Goal: Task Accomplishment & Management: Complete application form

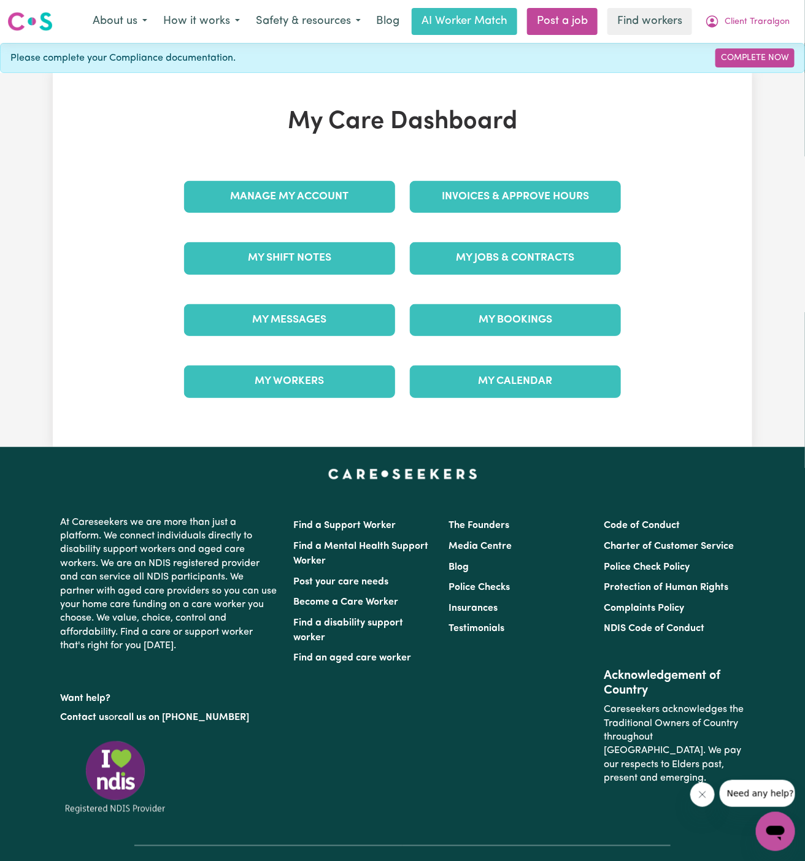
click at [552, 228] on div "My Jobs & Contracts" at bounding box center [515, 258] width 226 height 61
click at [548, 272] on link "My Jobs & Contracts" at bounding box center [515, 258] width 211 height 32
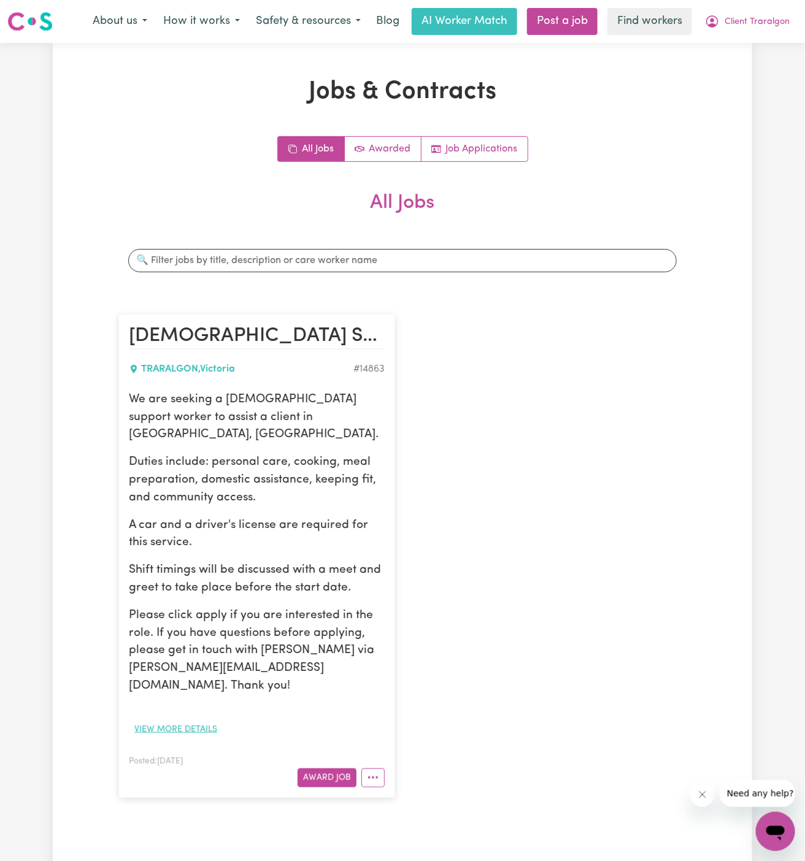
click at [183, 720] on button "View more details" at bounding box center [176, 729] width 94 height 19
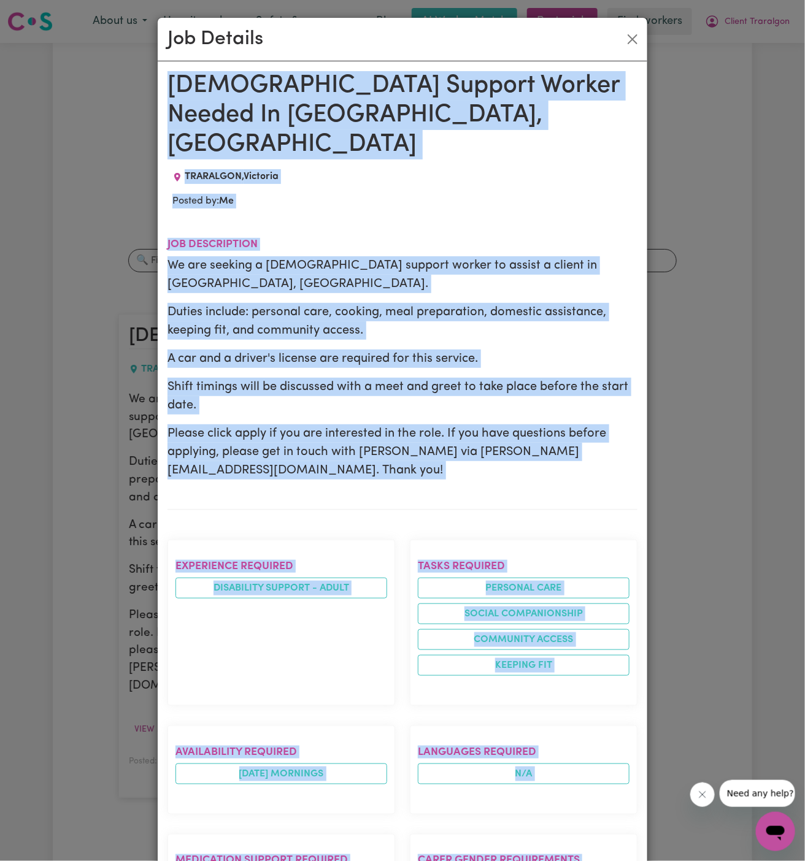
drag, startPoint x: 169, startPoint y: 87, endPoint x: 423, endPoint y: 861, distance: 814.3
click at [423, 861] on div "Female Support Worker Needed In Traralgon, VIC TRARALGON , Victoria Posted by: …" at bounding box center [402, 746] width 470 height 1350
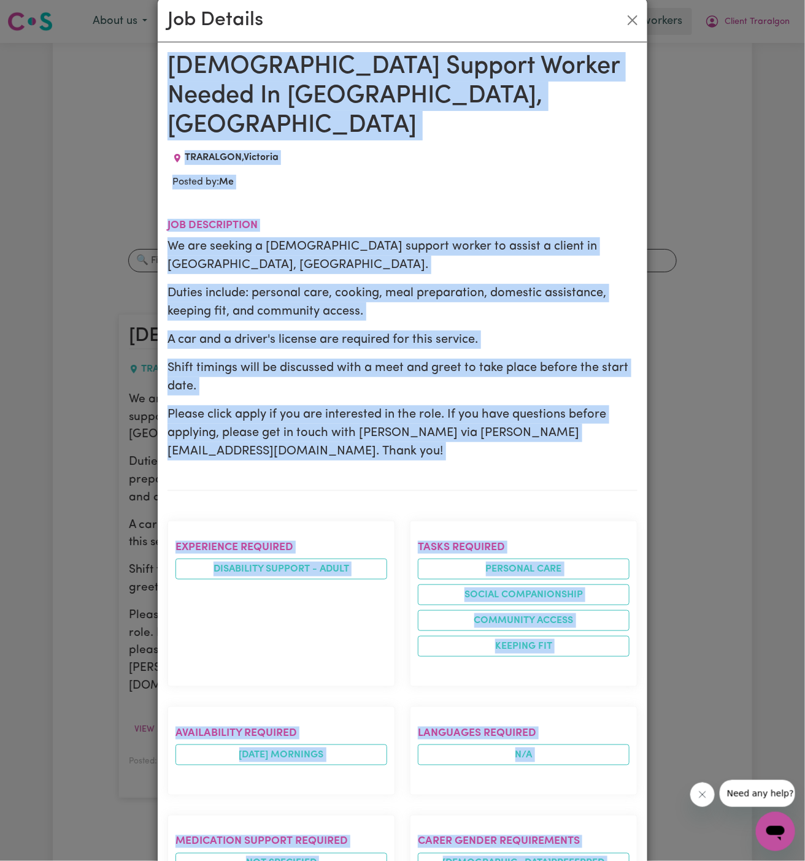
scroll to position [477, 0]
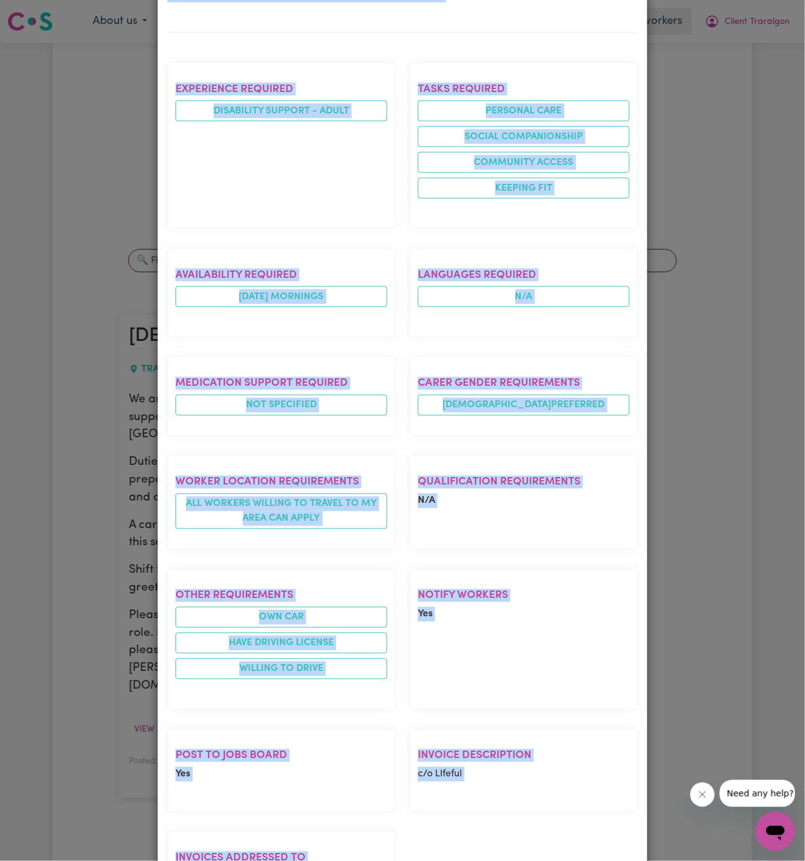
copy div "Female Support Worker Needed In Traralgon, VIC TRARALGON , Victoria Posted by: …"
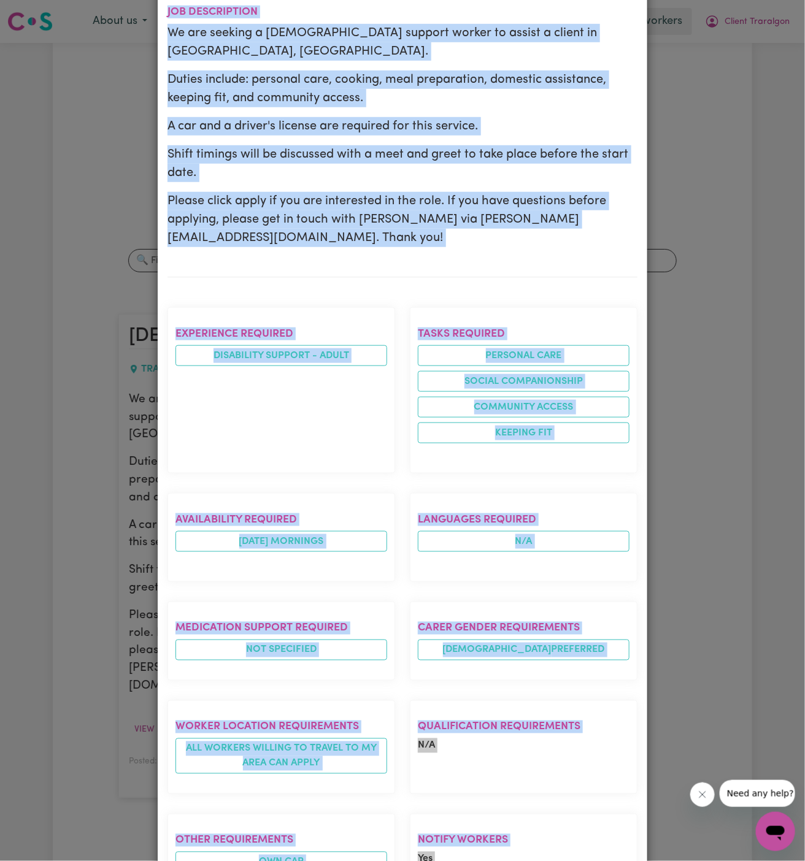
scroll to position [0, 0]
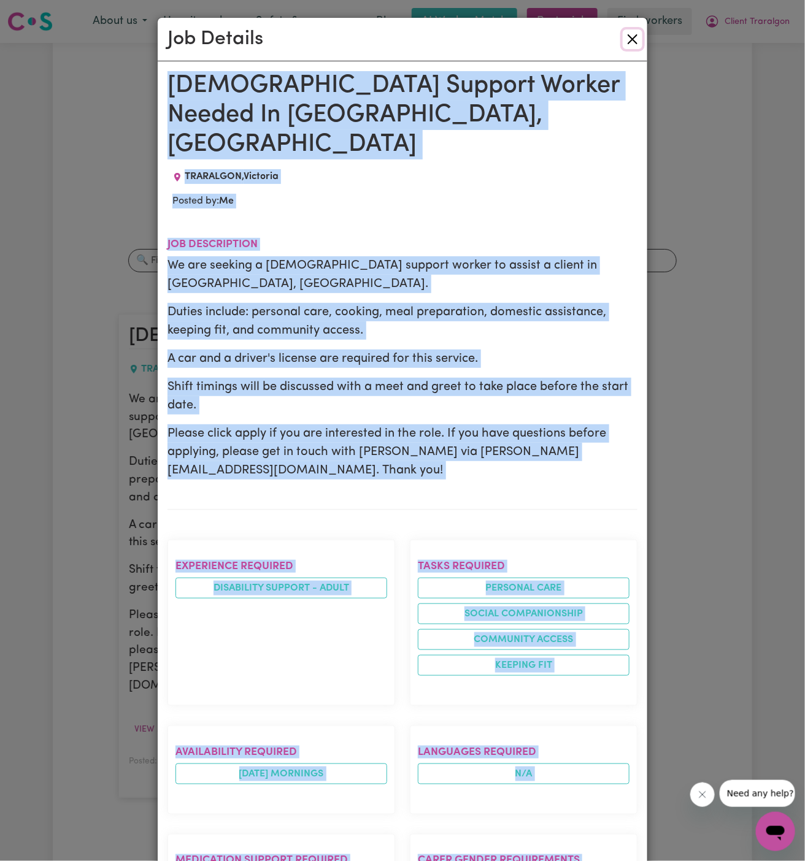
click at [627, 37] on button "Close" at bounding box center [633, 39] width 20 height 20
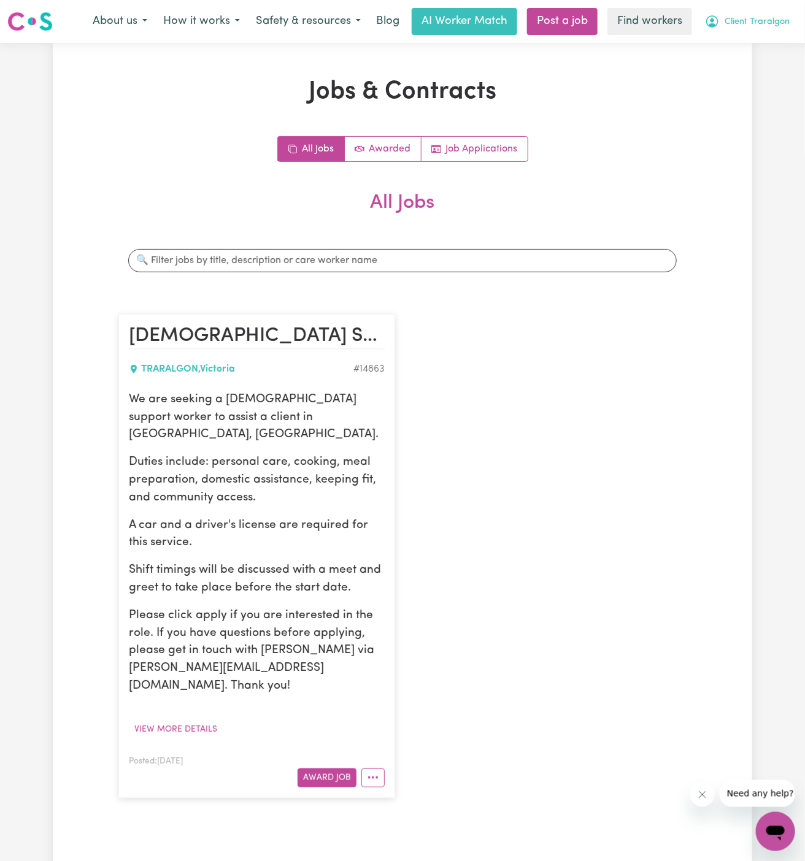
click at [739, 21] on span "Client Traralgon" at bounding box center [757, 21] width 65 height 13
click at [729, 44] on link "My Dashboard" at bounding box center [748, 47] width 97 height 23
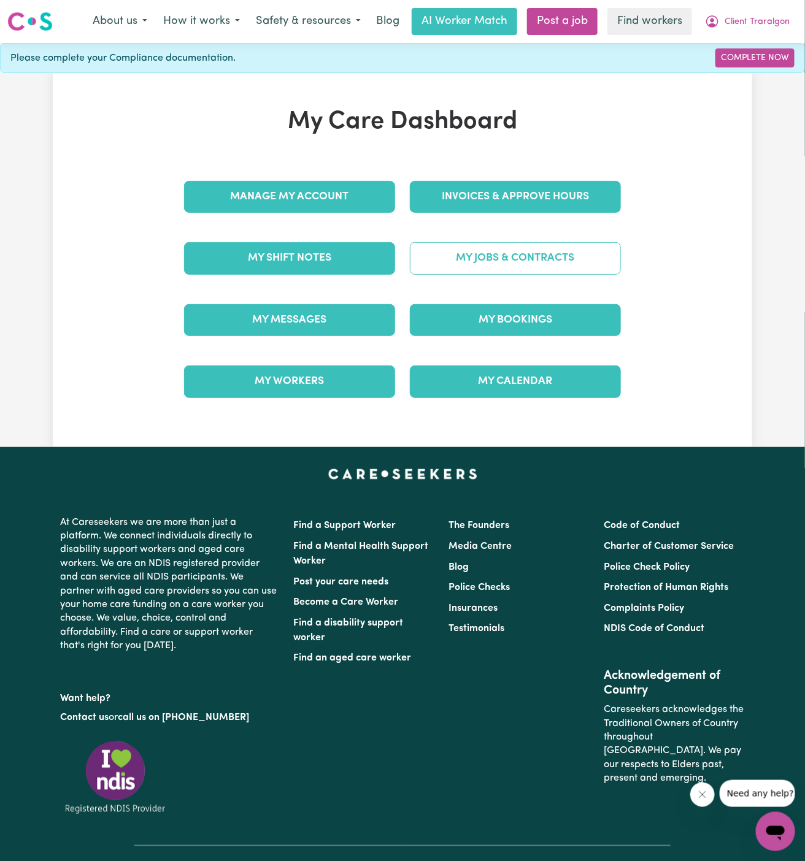
click at [481, 245] on link "My Jobs & Contracts" at bounding box center [515, 258] width 211 height 32
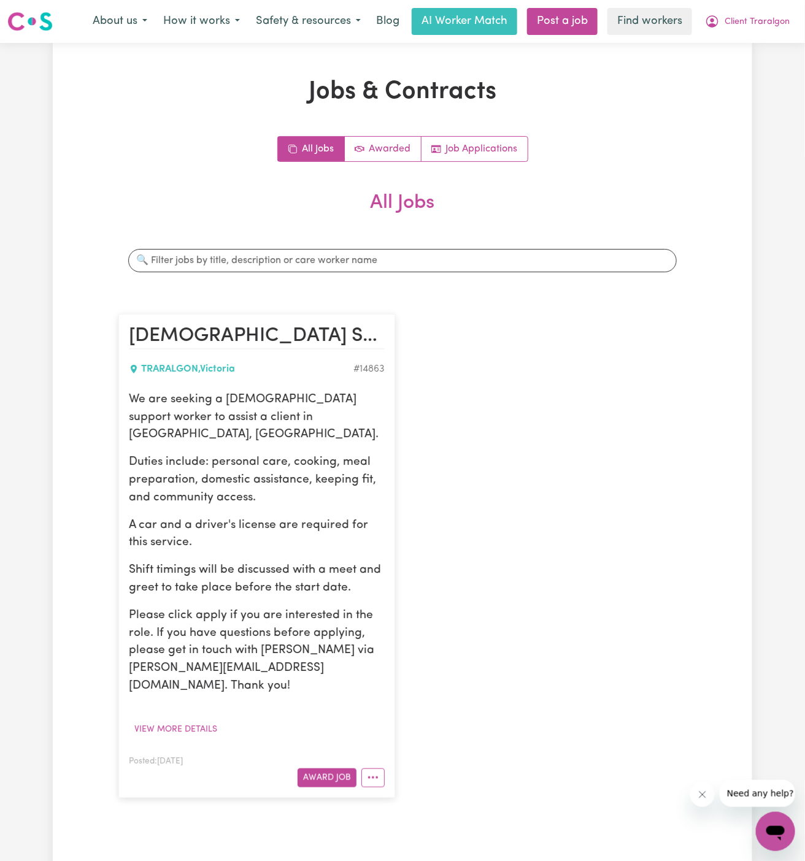
click at [599, 11] on div "About us How it works Safety & resources Blog AI Worker Match Post a job Find w…" at bounding box center [441, 21] width 713 height 27
click at [555, 20] on link "Post a job" at bounding box center [562, 21] width 71 height 27
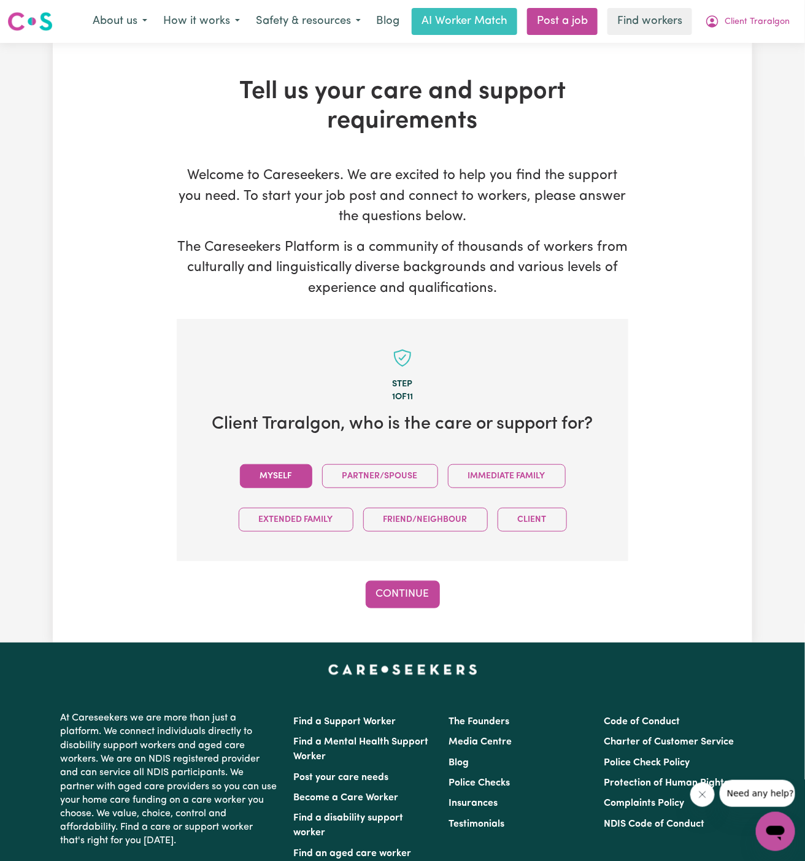
click at [269, 487] on button "Myself" at bounding box center [276, 476] width 72 height 24
click at [380, 581] on button "Continue" at bounding box center [403, 594] width 74 height 27
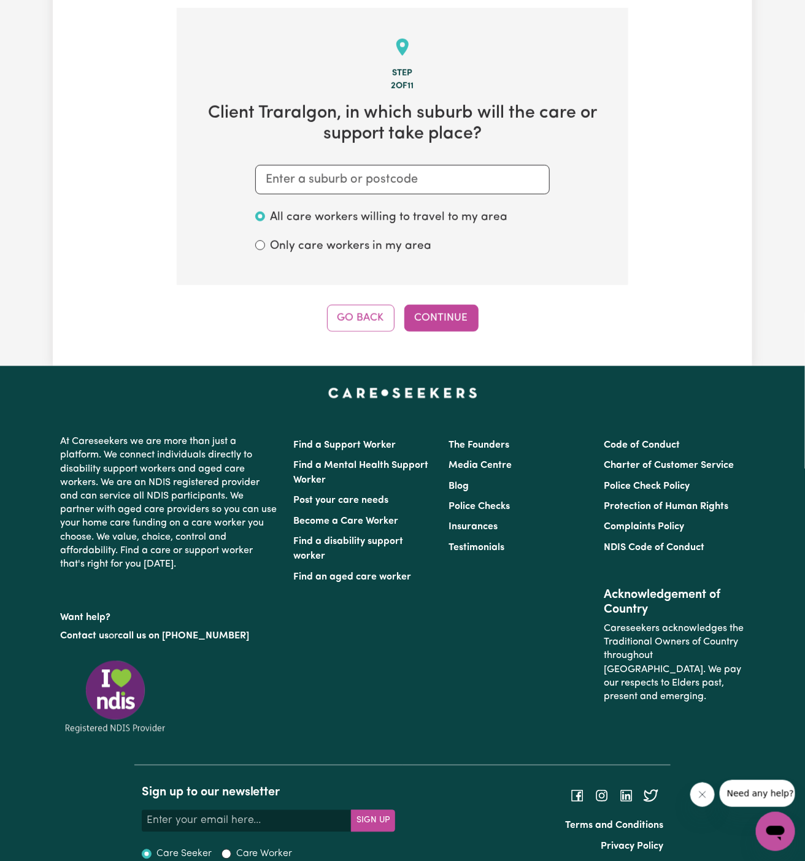
scroll to position [318, 0]
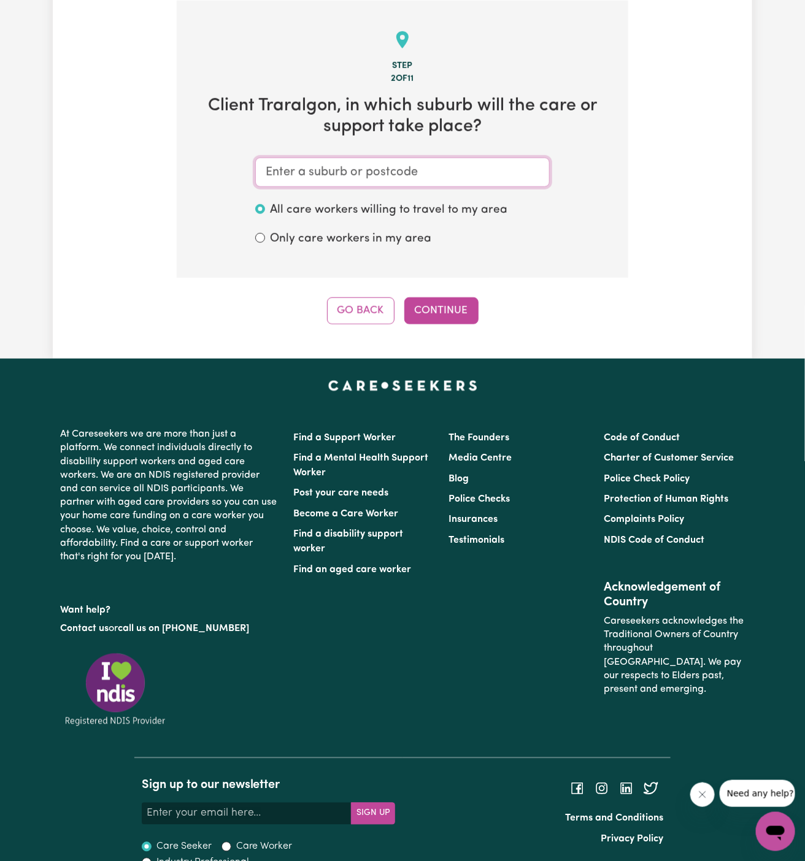
click at [496, 162] on input "text" at bounding box center [402, 172] width 294 height 29
paste input "Traralgon"
type input "Traralgon"
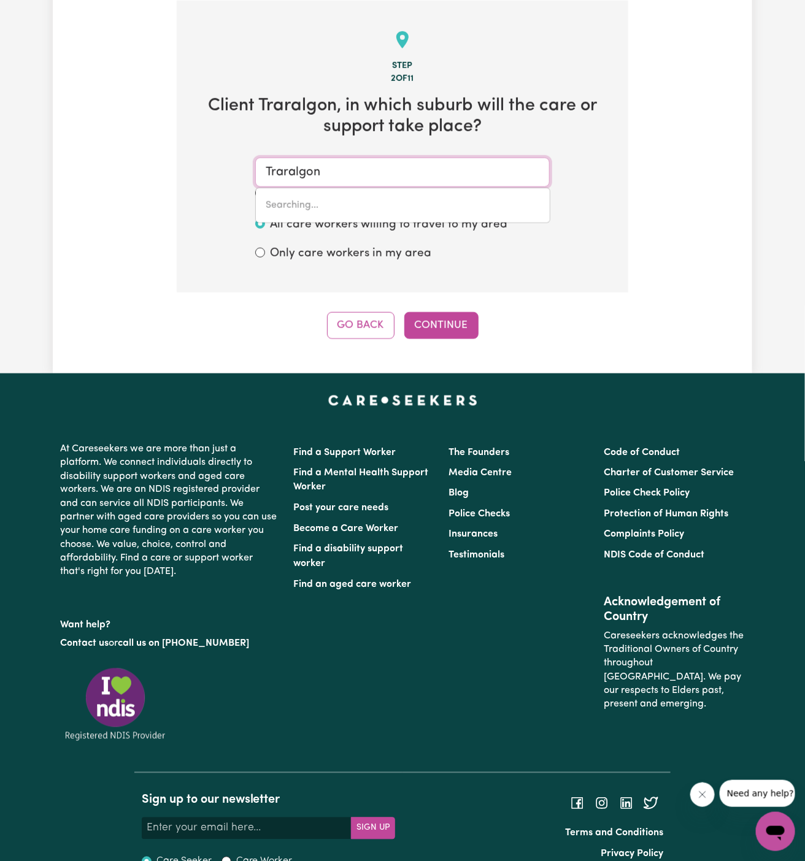
type input "Traralgon, Victoria, 3844"
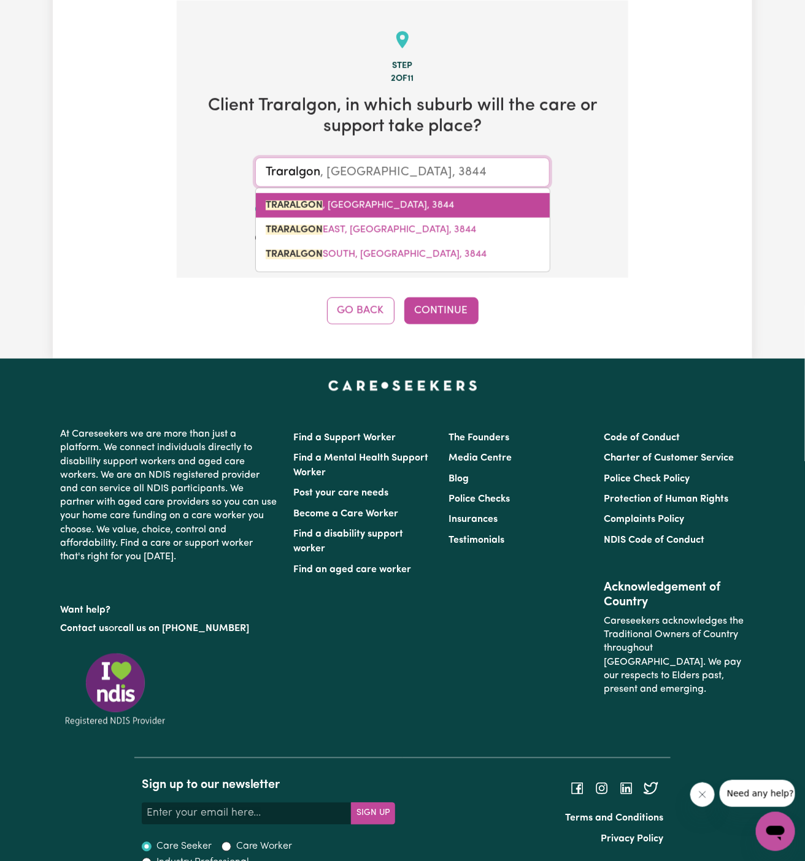
click at [367, 205] on span "TRARALGON , Victoria, 3844" at bounding box center [360, 206] width 188 height 10
type input "TRARALGON, Victoria, 3844"
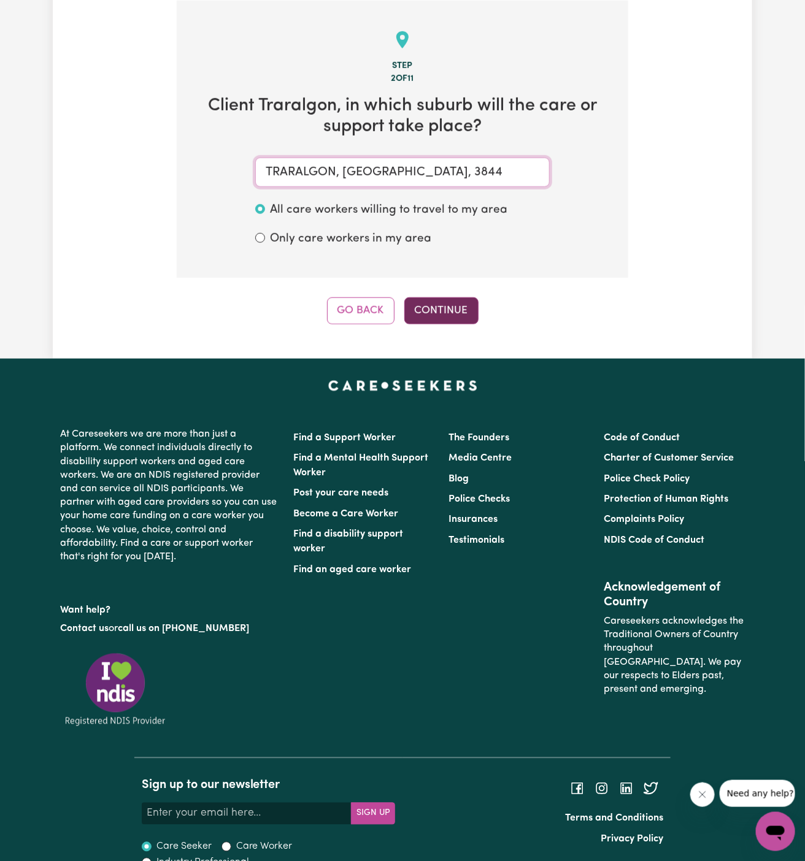
type input "TRARALGON, Victoria, 3844"
click at [439, 314] on button "Continue" at bounding box center [441, 311] width 74 height 27
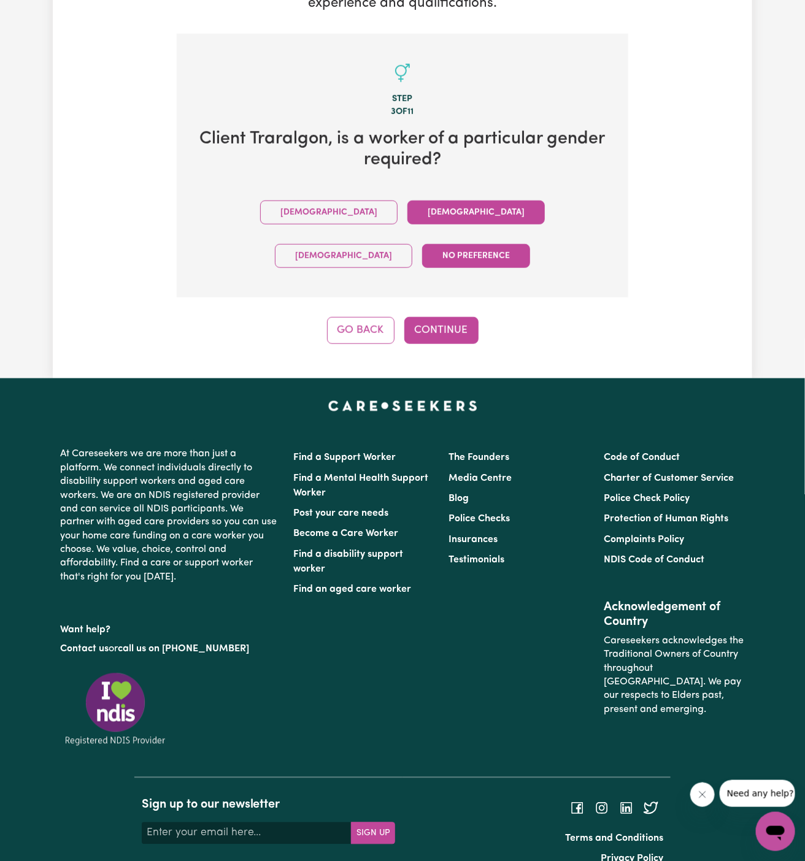
click at [407, 209] on button "Female" at bounding box center [475, 213] width 137 height 24
click at [441, 317] on button "Continue" at bounding box center [441, 330] width 74 height 27
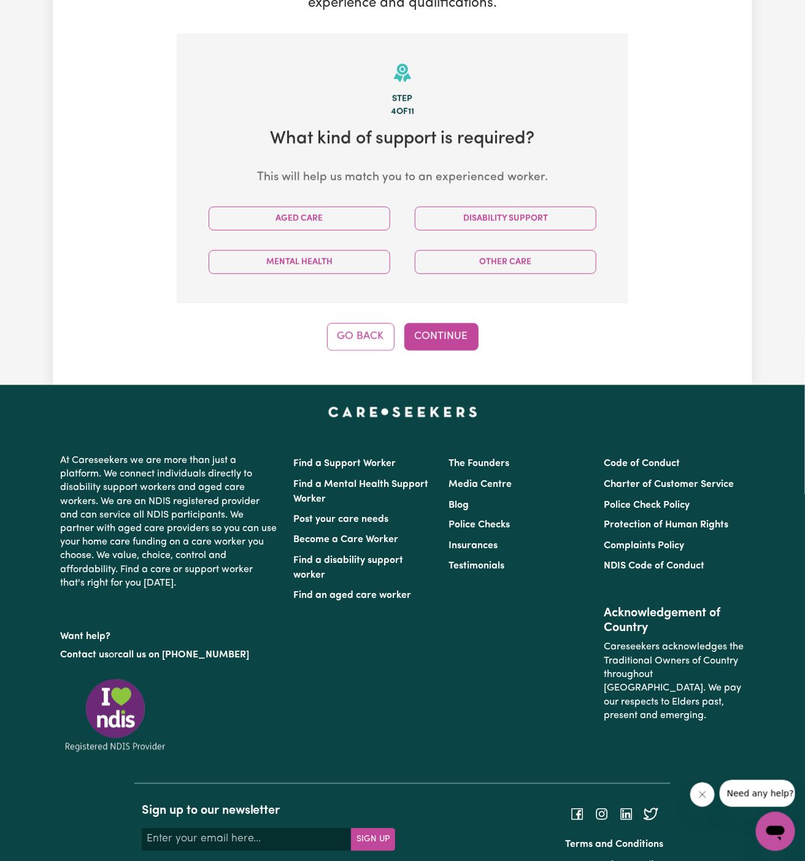
scroll to position [318, 0]
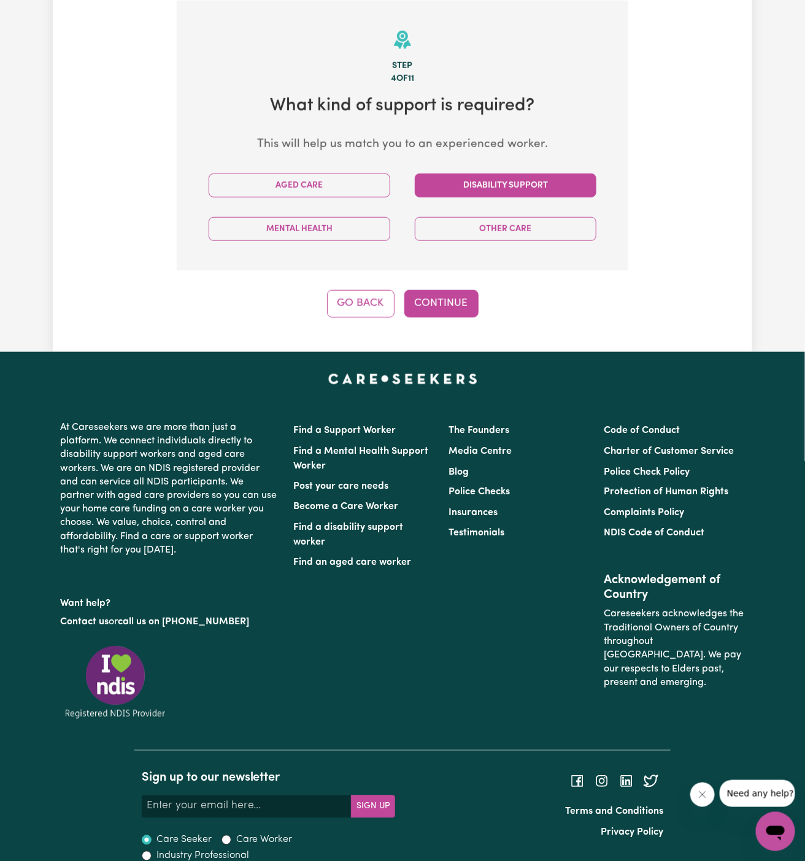
click at [547, 182] on button "Disability Support" at bounding box center [506, 186] width 182 height 24
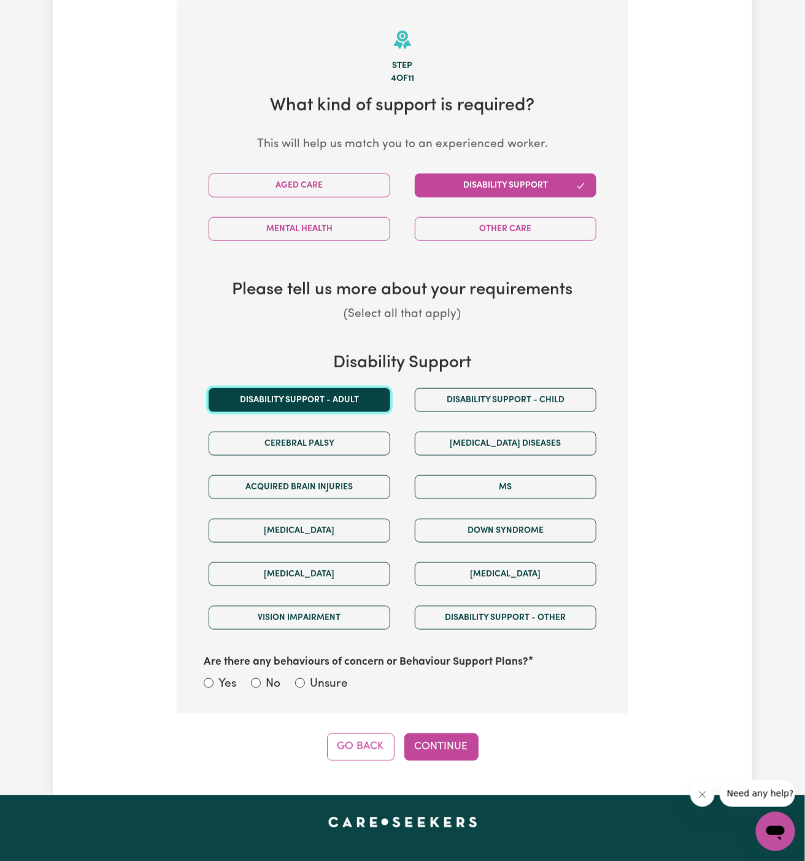
click at [347, 391] on button "Disability support - Adult" at bounding box center [300, 400] width 182 height 24
click at [321, 693] on section "Step 4 of 11 What kind of support is required? This will help us match you to a…" at bounding box center [403, 358] width 452 height 714
click at [341, 683] on label "Unsure" at bounding box center [329, 685] width 38 height 18
click at [305, 683] on input "Unsure" at bounding box center [300, 684] width 10 height 10
radio input "true"
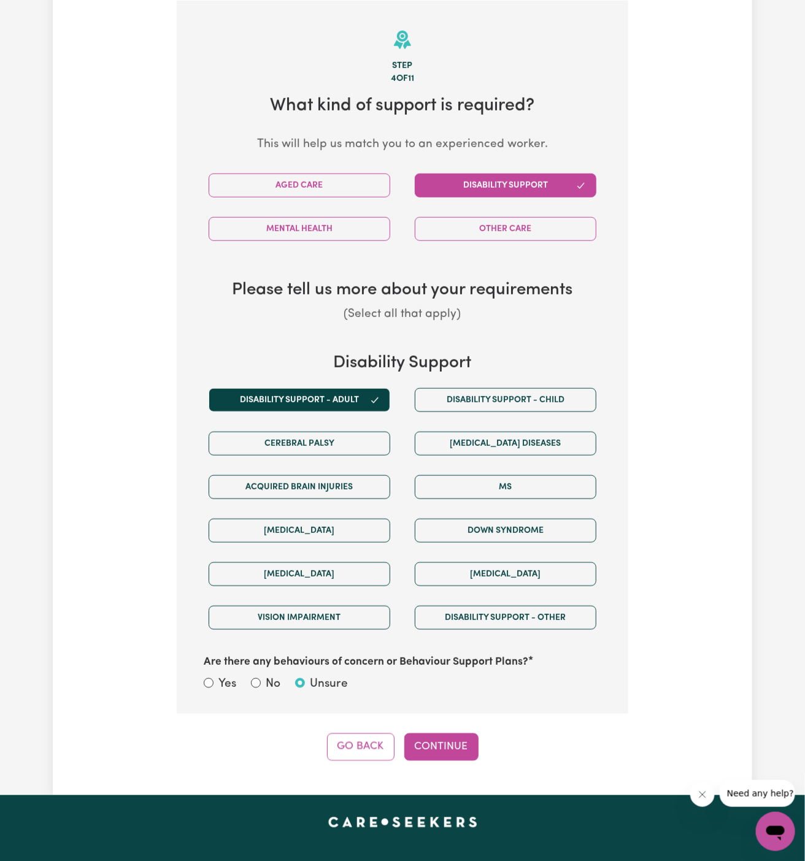
click at [433, 760] on div "Tell us your care and support requirements Welcome to Careseekers. We are excit…" at bounding box center [402, 260] width 699 height 1071
click at [452, 742] on button "Continue" at bounding box center [441, 747] width 74 height 27
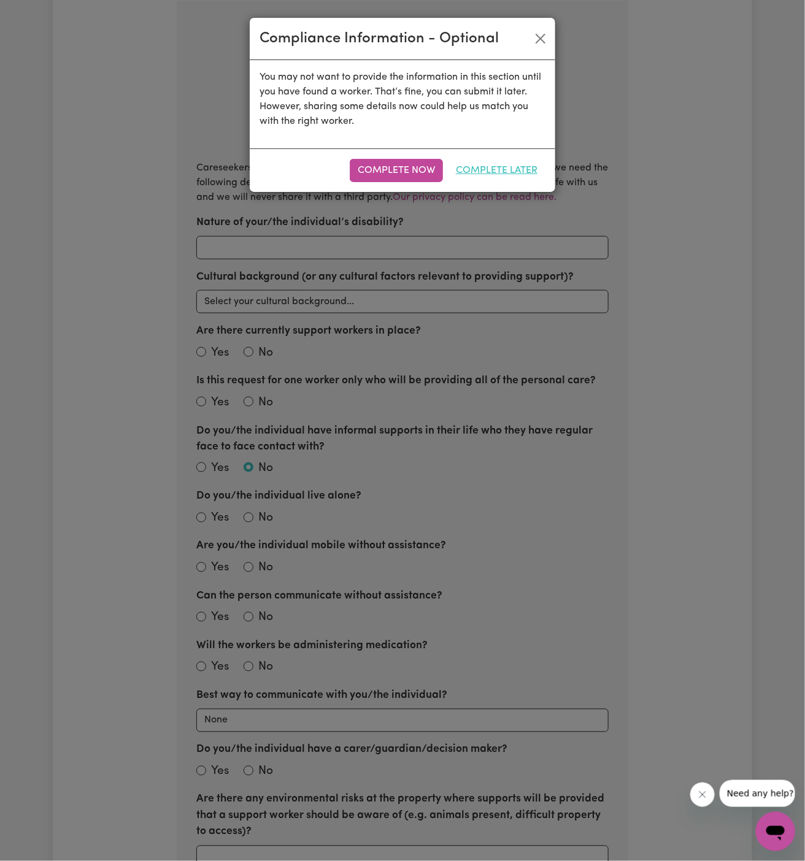
click at [493, 168] on button "Complete Later" at bounding box center [497, 170] width 98 height 23
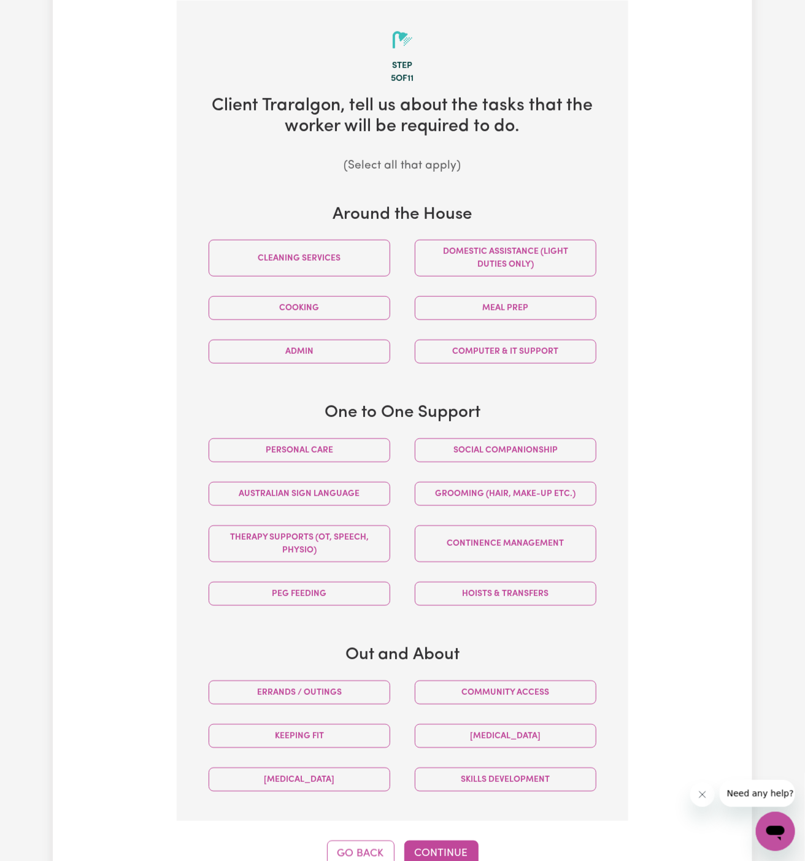
click at [514, 168] on p "(Select all that apply)" at bounding box center [402, 167] width 412 height 18
click at [537, 271] on button "Domestic assistance (light duties only)" at bounding box center [506, 258] width 182 height 37
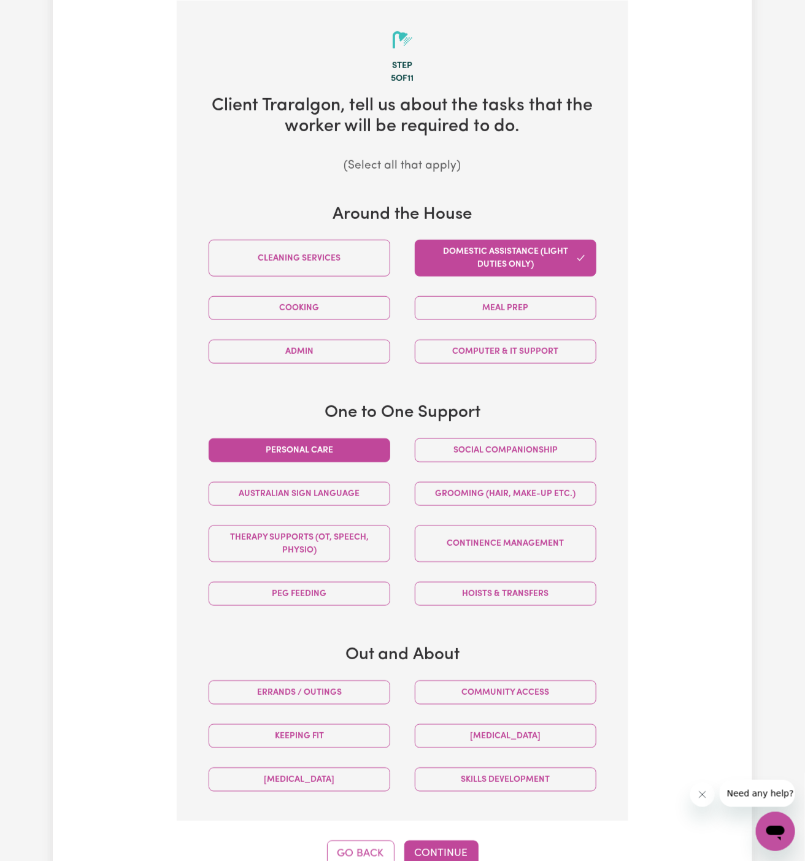
click at [368, 450] on button "Personal care" at bounding box center [300, 451] width 182 height 24
click at [364, 306] on button "Cooking" at bounding box center [300, 308] width 182 height 24
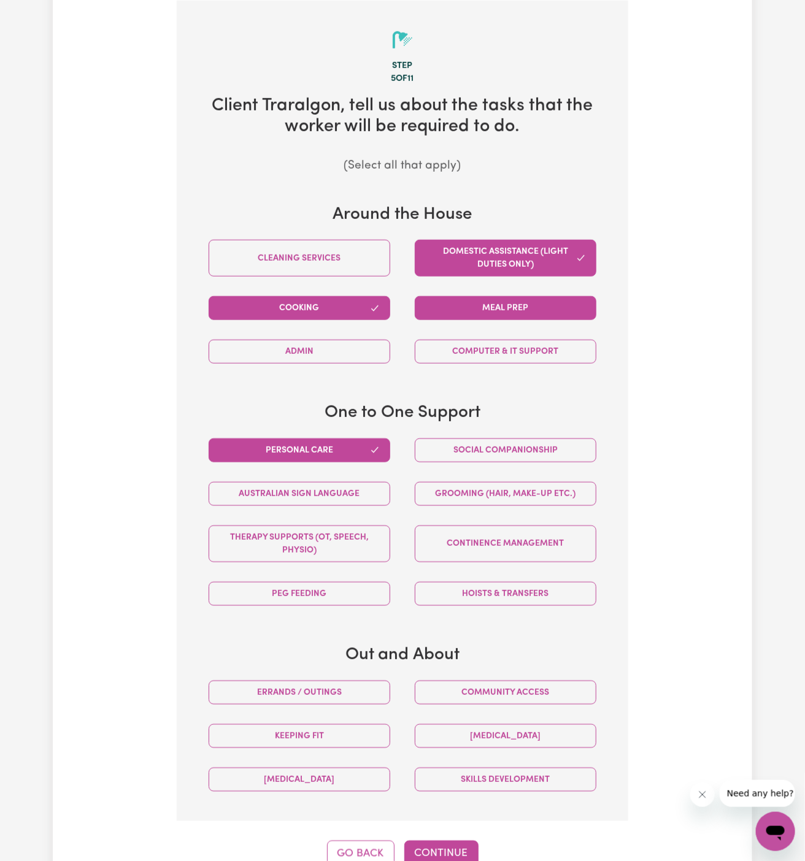
click at [483, 297] on button "Meal prep" at bounding box center [506, 308] width 182 height 24
click at [487, 472] on div "Grooming (hair, make-up etc.)" at bounding box center [505, 494] width 206 height 44
click at [487, 453] on button "Social companionship" at bounding box center [506, 451] width 182 height 24
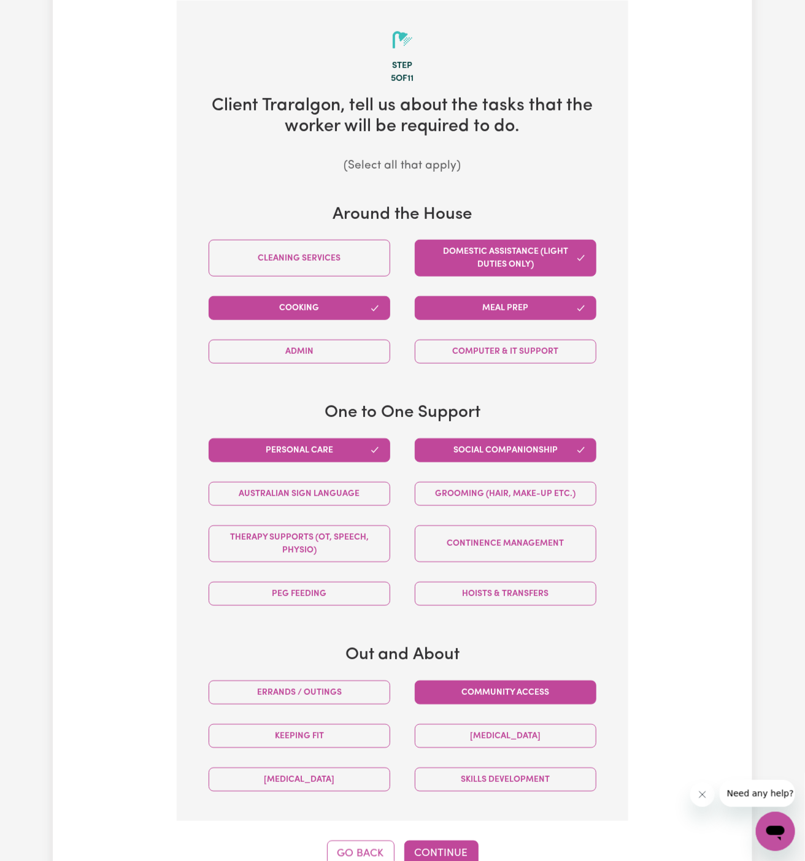
click at [504, 685] on button "Community access" at bounding box center [506, 693] width 182 height 24
click at [369, 687] on button "Errands / Outings" at bounding box center [300, 693] width 182 height 24
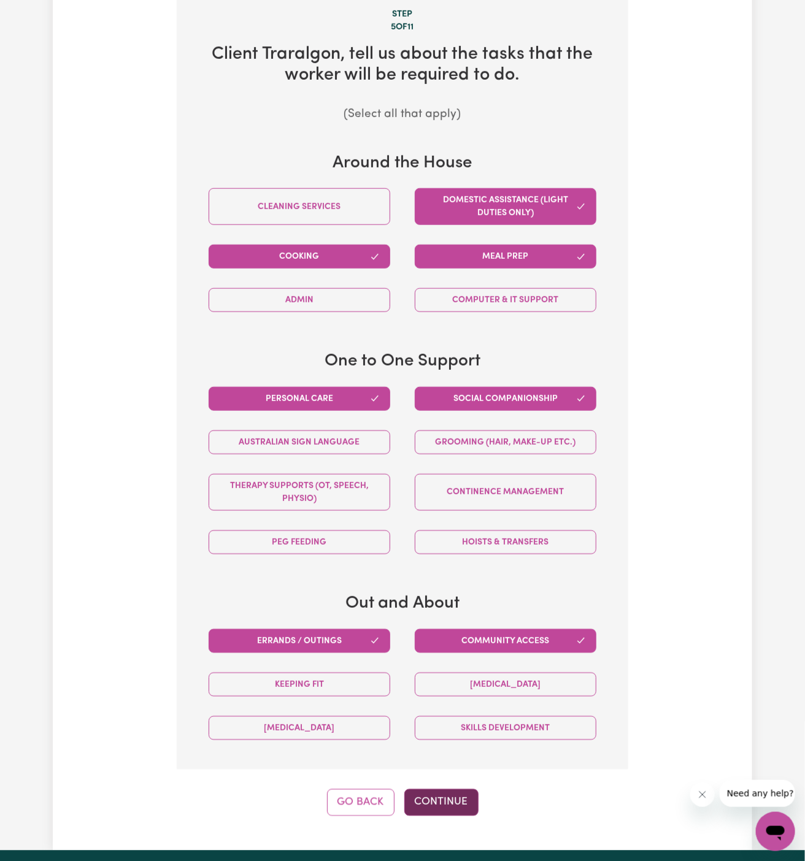
click at [452, 790] on button "Continue" at bounding box center [441, 803] width 74 height 27
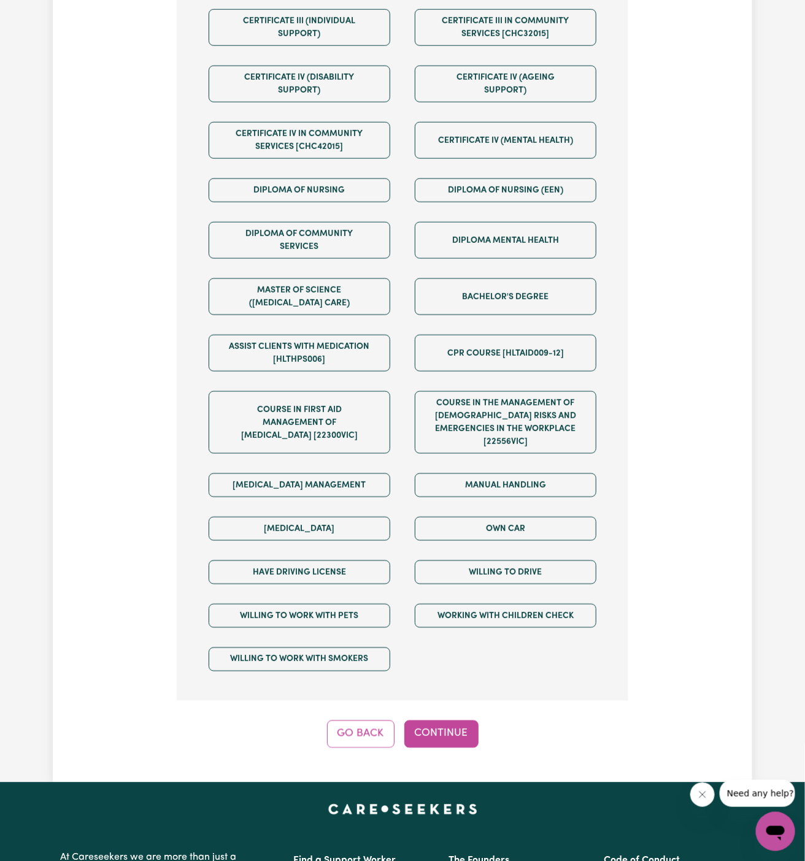
scroll to position [568, 0]
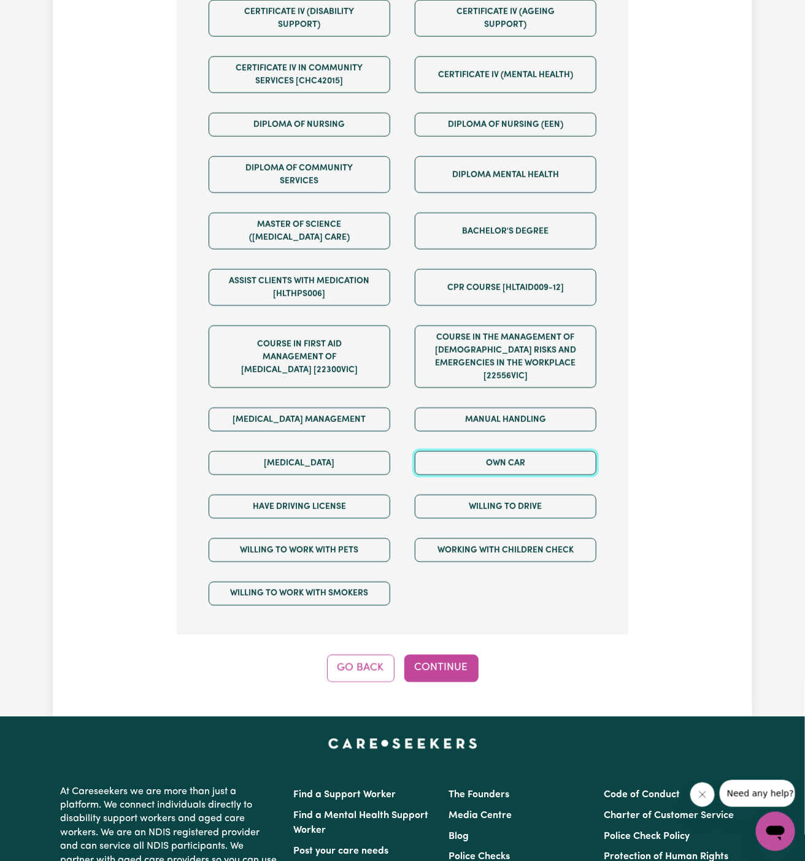
drag, startPoint x: 502, startPoint y: 452, endPoint x: 502, endPoint y: 460, distance: 8.0
click at [502, 452] on button "Own Car" at bounding box center [506, 464] width 182 height 24
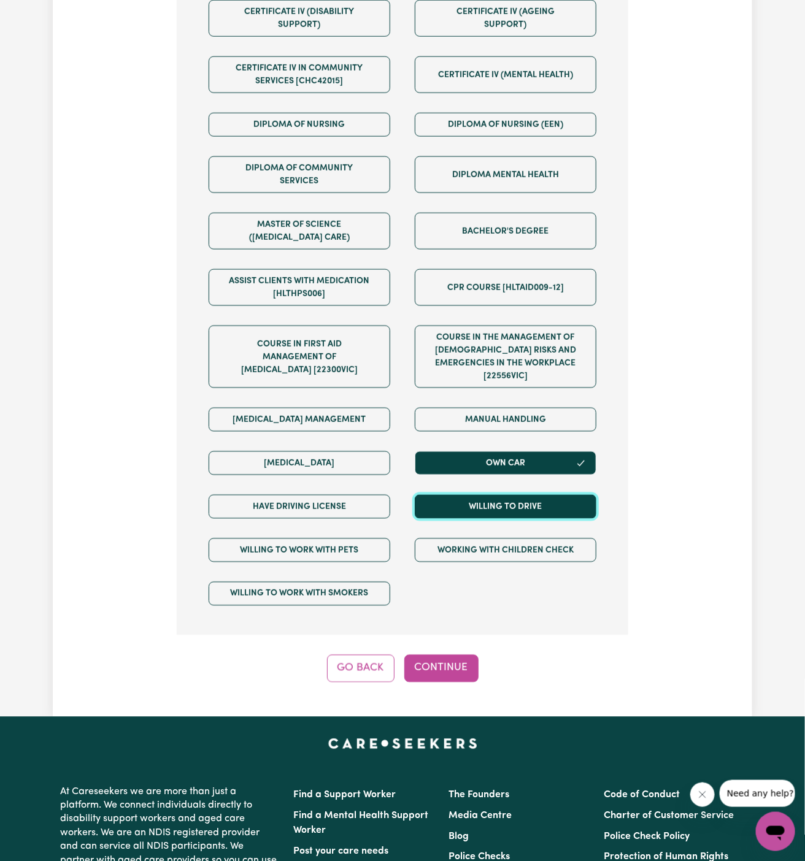
click at [502, 495] on button "Willing to drive" at bounding box center [506, 507] width 182 height 24
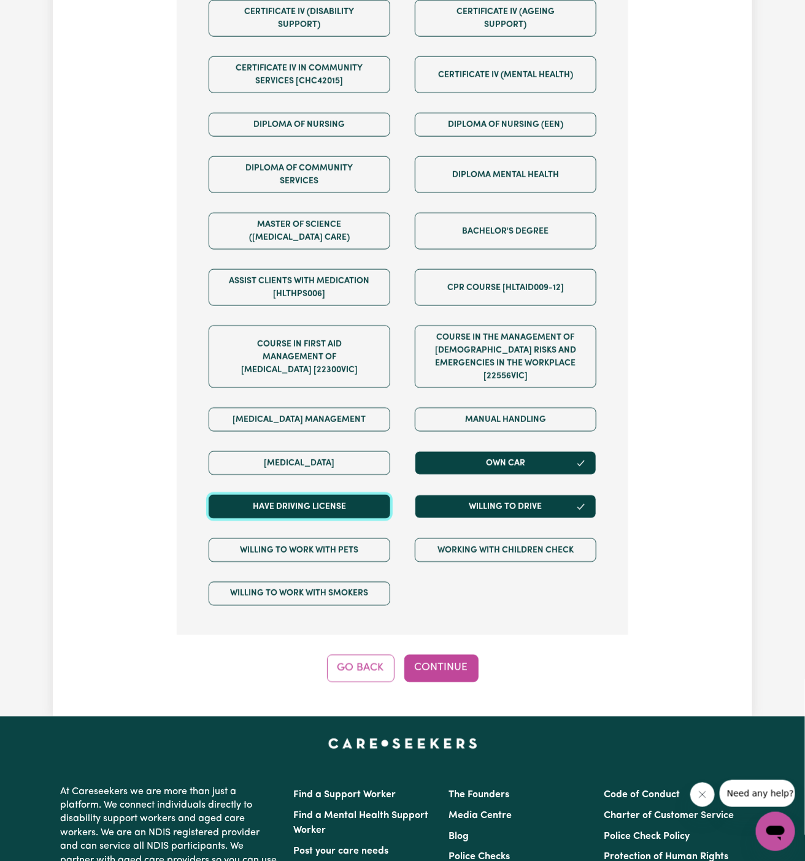
click at [369, 495] on button "Have driving license" at bounding box center [300, 507] width 182 height 24
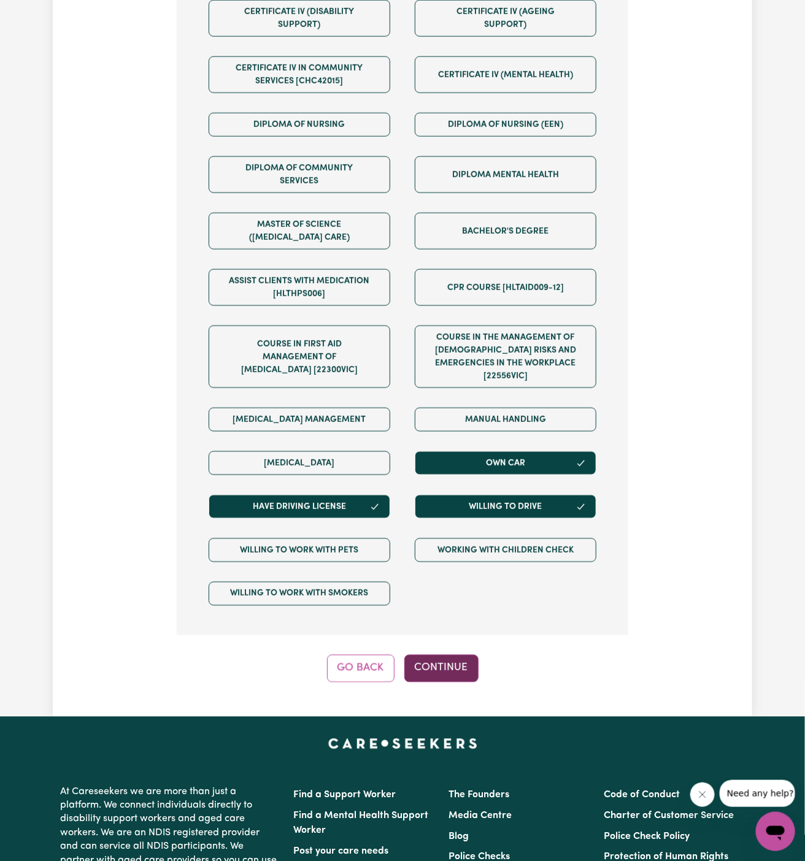
click at [435, 655] on button "Continue" at bounding box center [441, 668] width 74 height 27
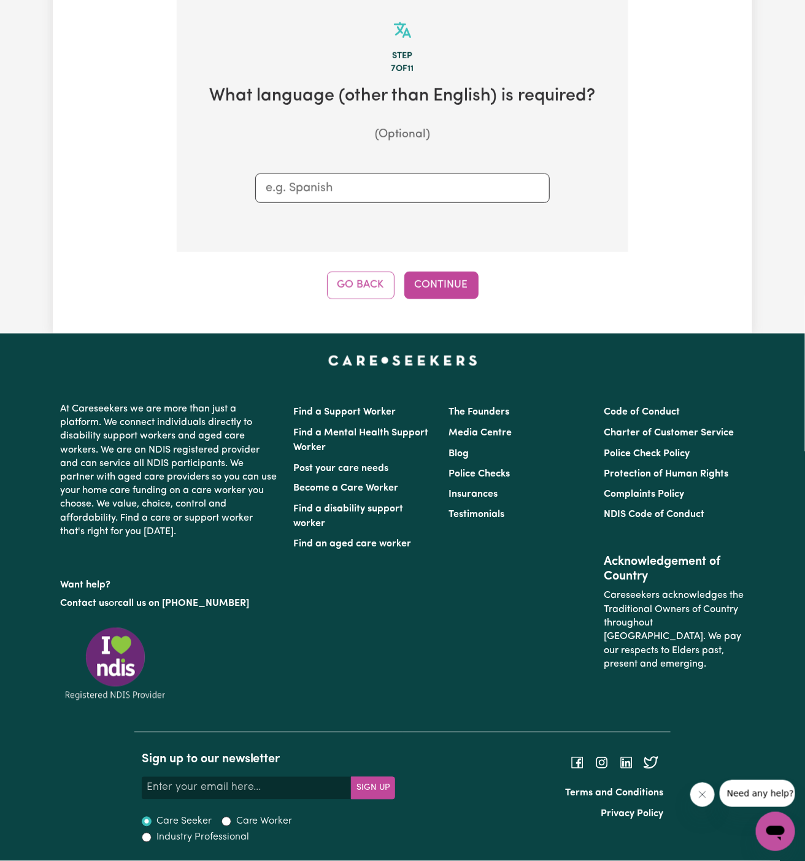
scroll to position [318, 0]
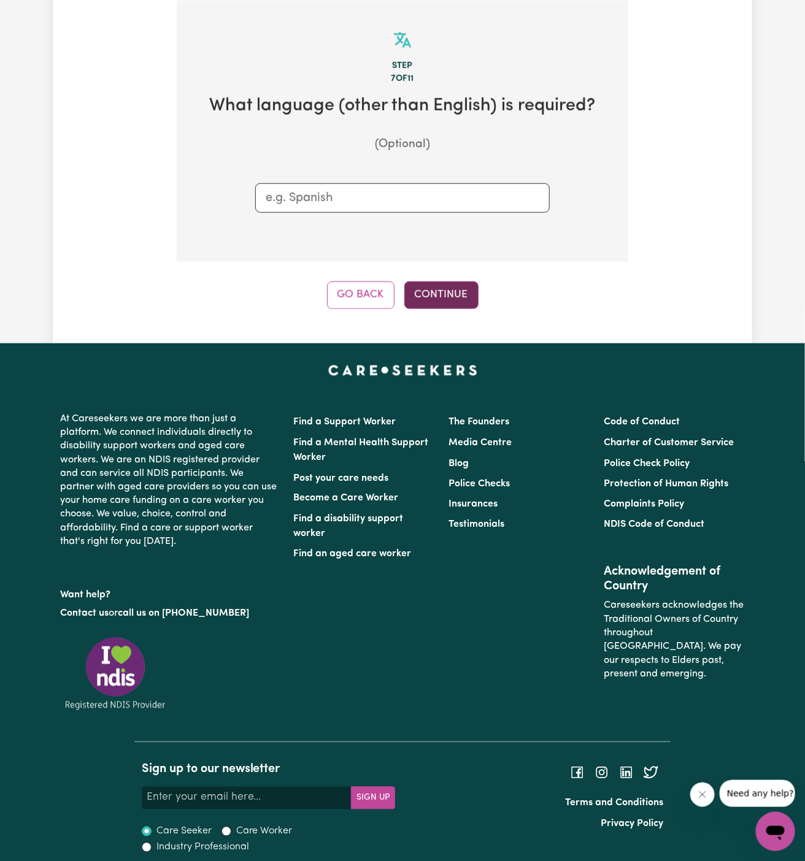
click at [448, 302] on button "Continue" at bounding box center [441, 295] width 74 height 27
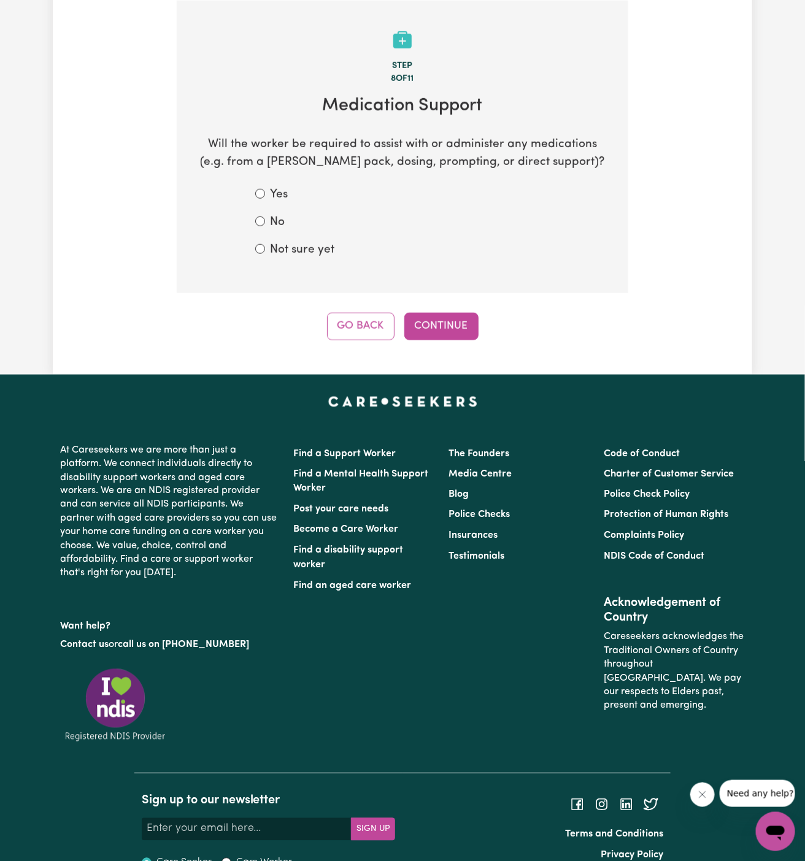
click at [304, 248] on label "Not sure yet" at bounding box center [302, 251] width 64 height 18
click at [265, 248] on input "Not sure yet" at bounding box center [260, 249] width 10 height 10
radio input "true"
click at [424, 321] on button "Continue" at bounding box center [441, 326] width 74 height 27
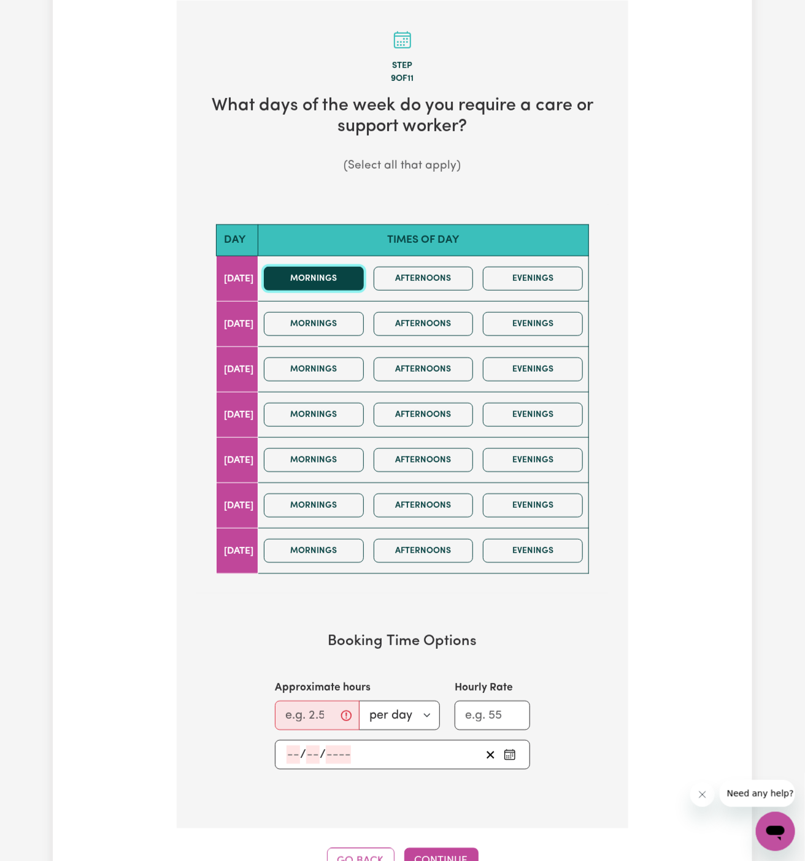
click at [351, 285] on button "Mornings" at bounding box center [314, 279] width 100 height 24
click at [398, 285] on button "Afternoons" at bounding box center [424, 279] width 100 height 24
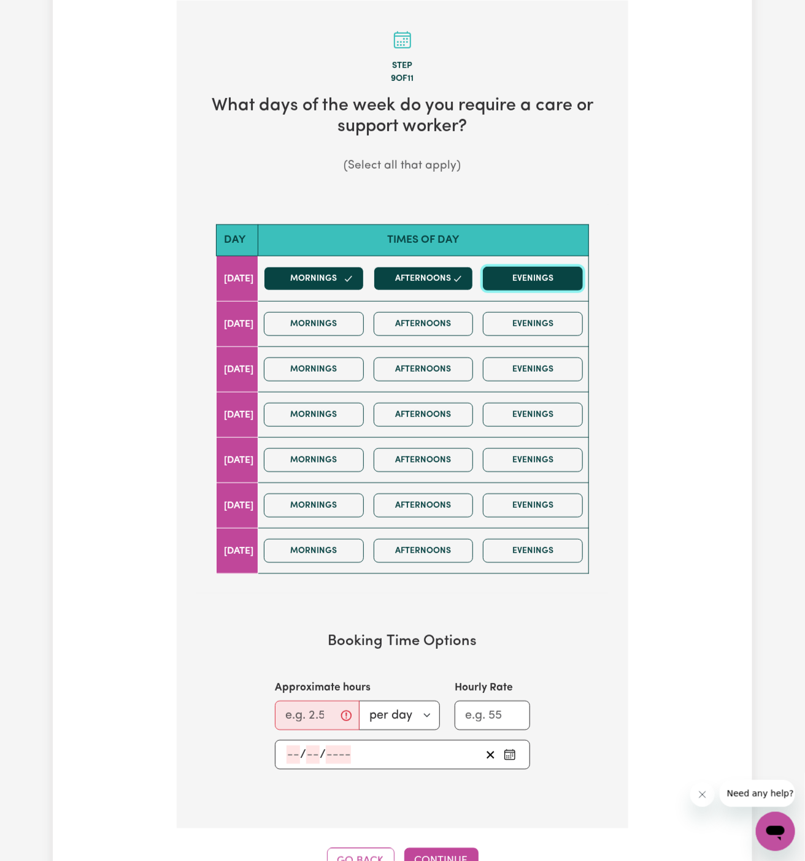
click at [513, 288] on button "Evenings" at bounding box center [533, 279] width 100 height 24
click at [340, 309] on div "Mornings Afternoons Evenings" at bounding box center [423, 324] width 329 height 44
click at [364, 323] on button "Mornings" at bounding box center [314, 324] width 100 height 24
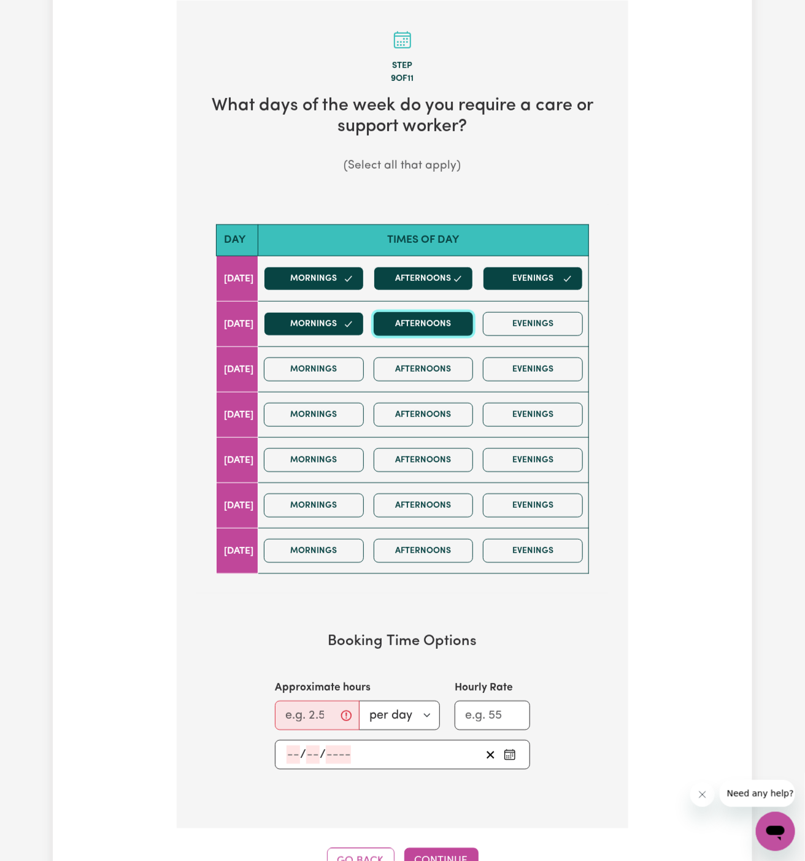
click at [412, 324] on button "Afternoons" at bounding box center [424, 324] width 100 height 24
click at [360, 365] on button "Mornings" at bounding box center [314, 370] width 100 height 24
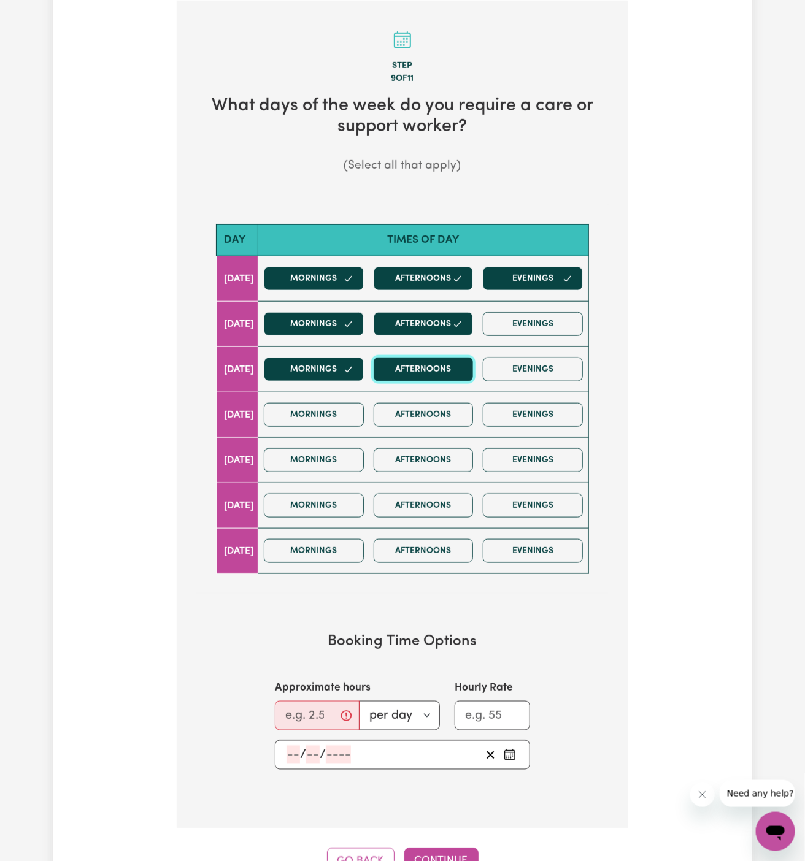
click at [404, 365] on button "Afternoons" at bounding box center [424, 370] width 100 height 24
click at [585, 356] on div "Mornings Afternoons Evenings" at bounding box center [423, 370] width 329 height 44
click at [555, 365] on button "Evenings" at bounding box center [533, 370] width 100 height 24
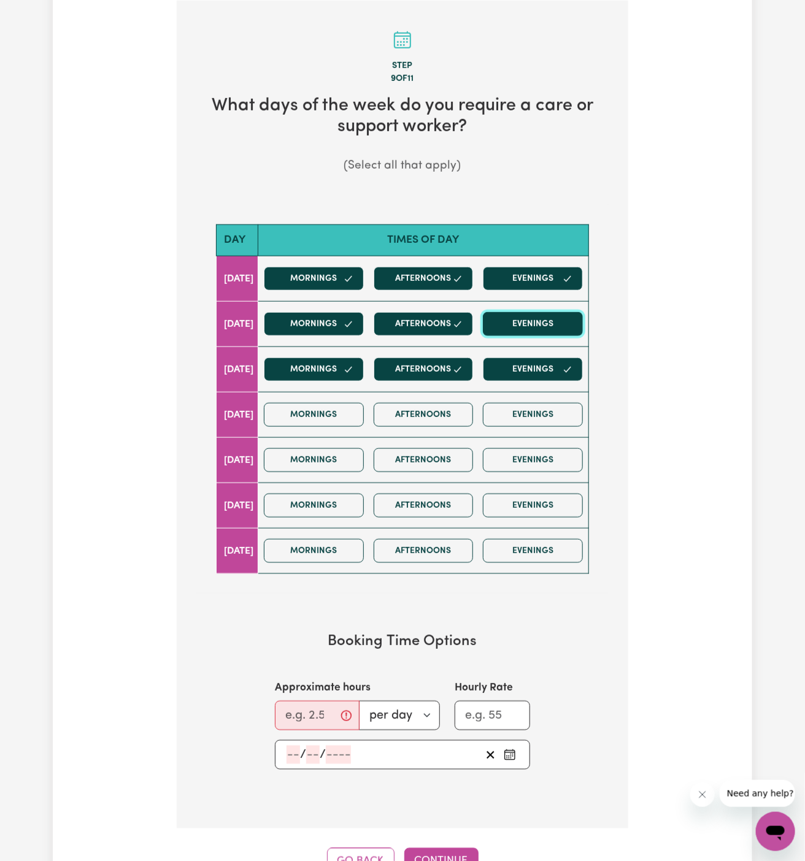
click at [555, 317] on button "Evenings" at bounding box center [533, 324] width 100 height 24
click at [364, 416] on button "Mornings" at bounding box center [314, 415] width 100 height 24
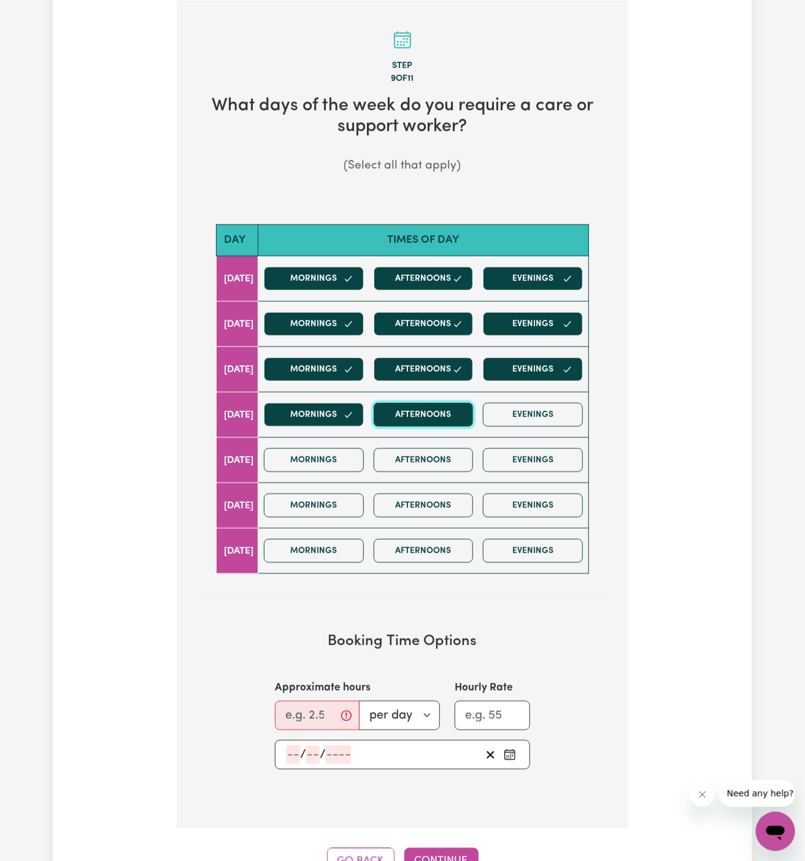
click at [447, 416] on button "Afternoons" at bounding box center [424, 415] width 100 height 24
click at [491, 417] on div "Mornings Afternoons Evenings" at bounding box center [423, 415] width 329 height 44
click at [528, 454] on button "Evenings" at bounding box center [533, 460] width 100 height 24
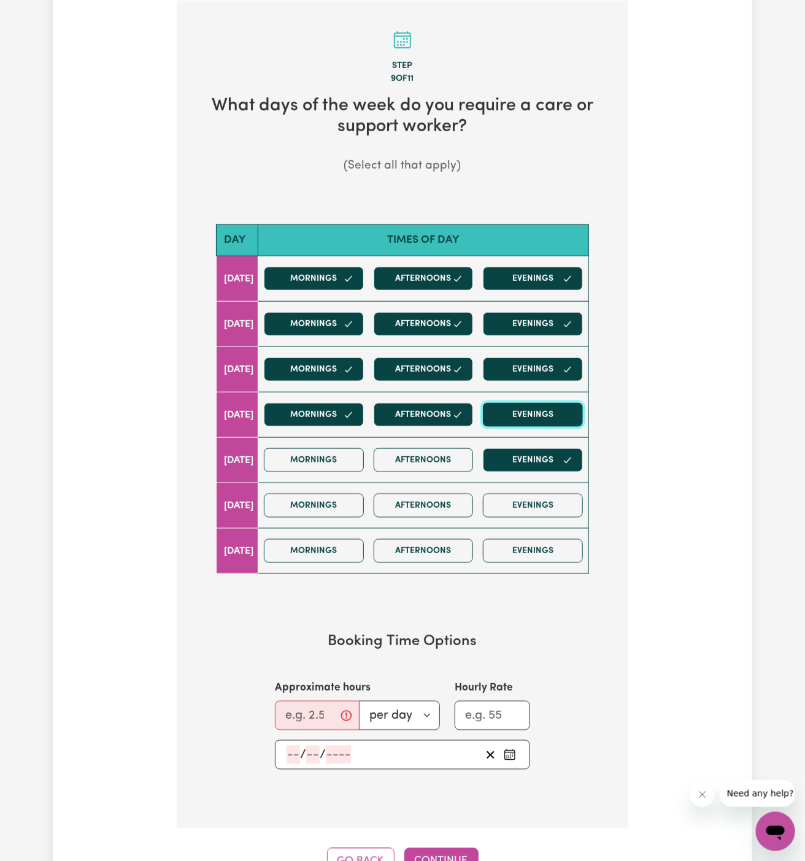
click at [522, 412] on button "Evenings" at bounding box center [533, 415] width 100 height 24
click at [459, 452] on button "Afternoons" at bounding box center [424, 460] width 100 height 24
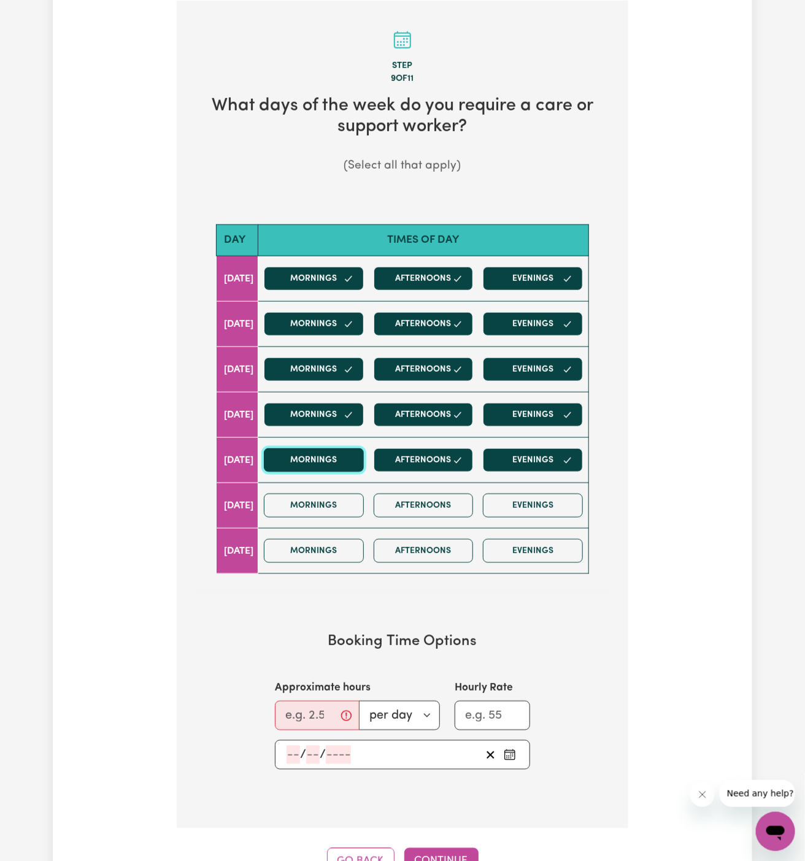
click at [352, 456] on button "Mornings" at bounding box center [314, 460] width 100 height 24
click at [327, 499] on button "Mornings" at bounding box center [314, 506] width 100 height 24
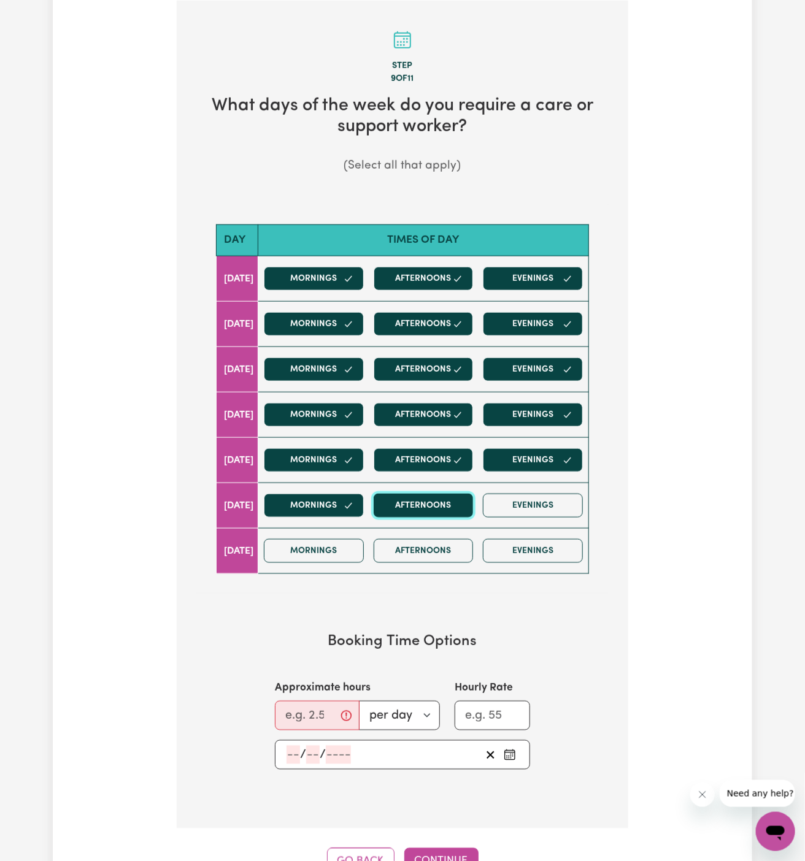
click at [422, 508] on button "Afternoons" at bounding box center [424, 506] width 100 height 24
click at [374, 533] on div "Mornings Afternoons Evenings" at bounding box center [423, 551] width 329 height 44
click at [420, 553] on button "Afternoons" at bounding box center [424, 551] width 100 height 24
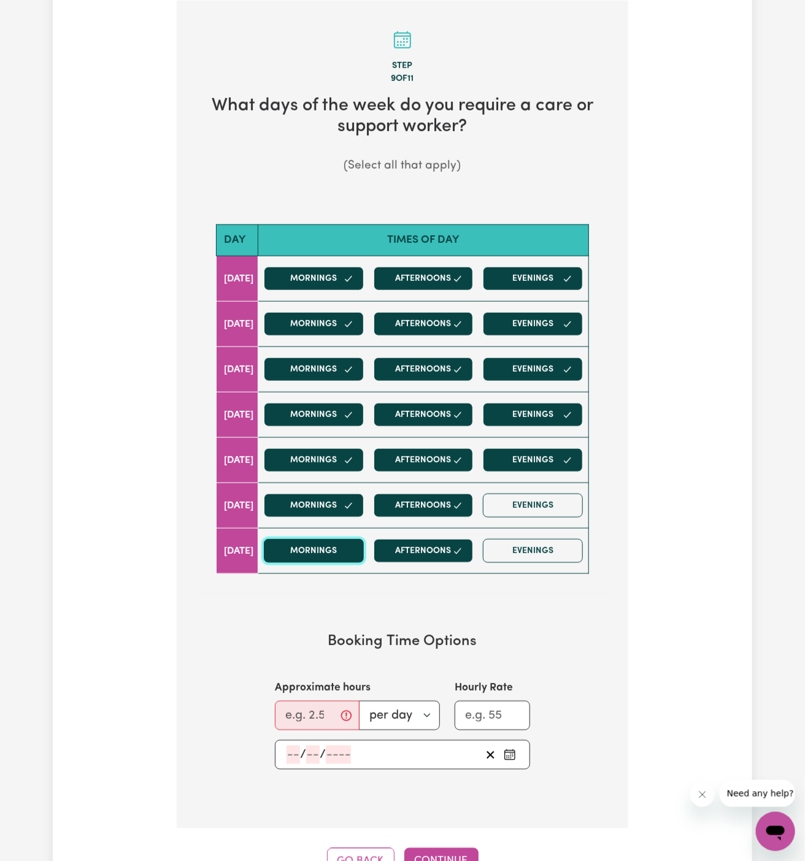
click at [331, 545] on button "Mornings" at bounding box center [314, 551] width 100 height 24
click at [297, 709] on input "Approximate hours" at bounding box center [317, 715] width 85 height 29
type input "7"
click at [290, 749] on input "number" at bounding box center [293, 755] width 13 height 18
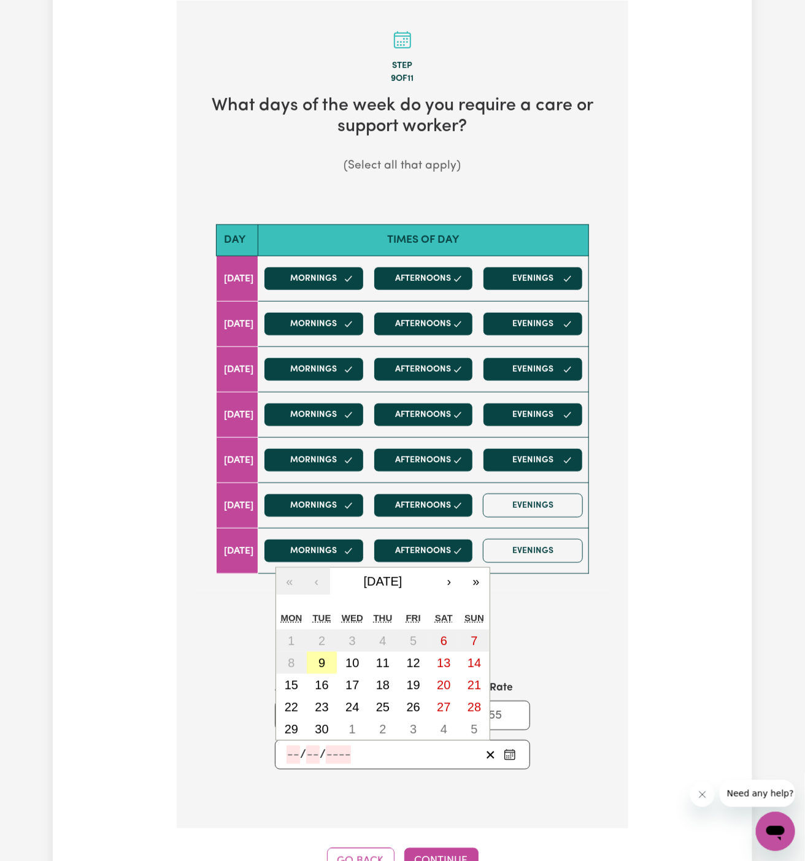
click at [317, 664] on button "9" at bounding box center [322, 663] width 31 height 22
type input "2025-09-09"
type input "9"
type input "2025"
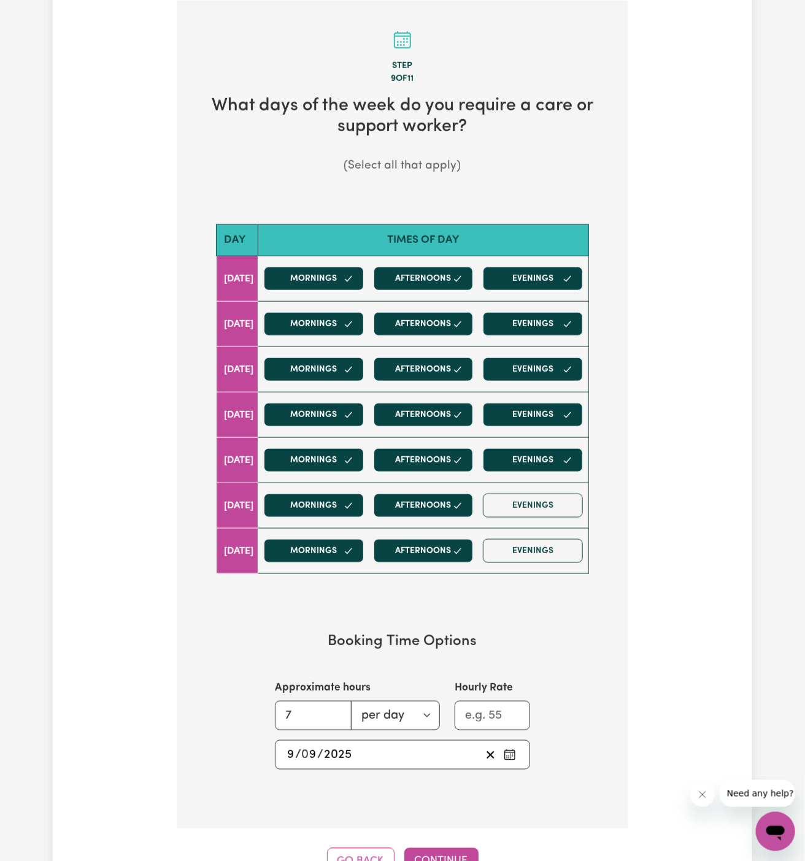
click at [383, 746] on div "2025-09-09 9 / 0 9 / 2025" at bounding box center [383, 755] width 196 height 18
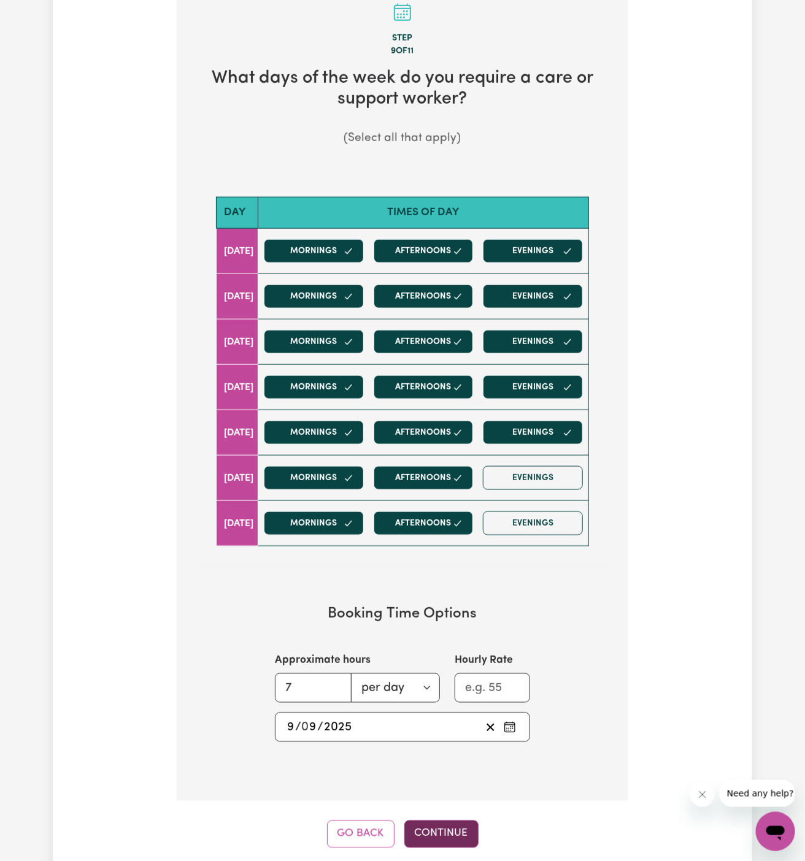
click at [442, 828] on button "Continue" at bounding box center [441, 834] width 74 height 27
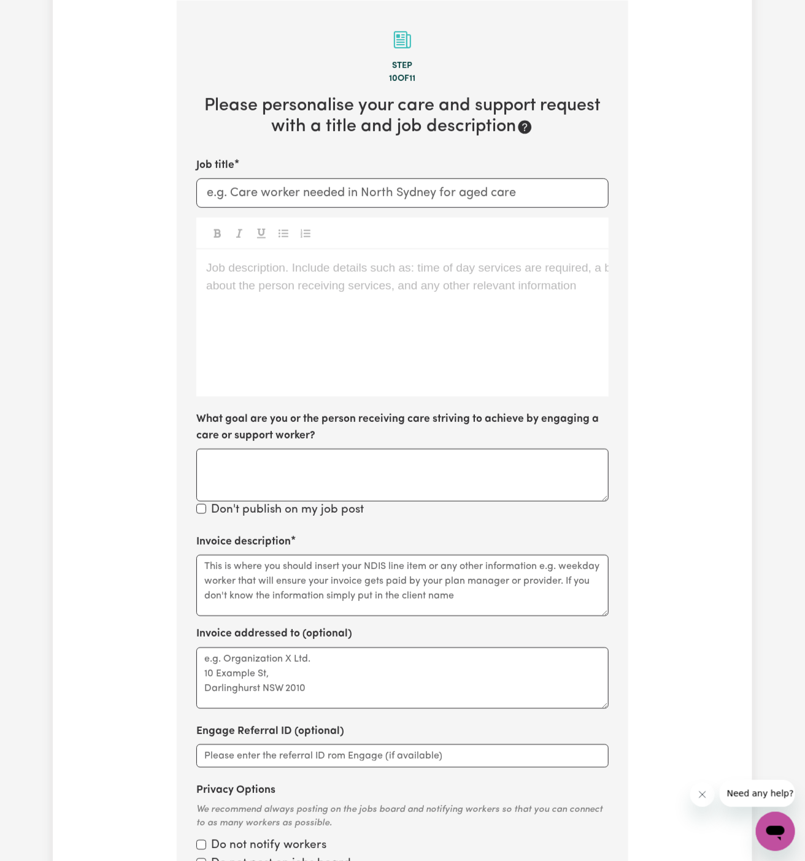
click at [323, 328] on div "Job description. Include details such as: time of day services are required, a …" at bounding box center [402, 323] width 412 height 147
click at [330, 260] on p "help in the garden" at bounding box center [402, 269] width 393 height 18
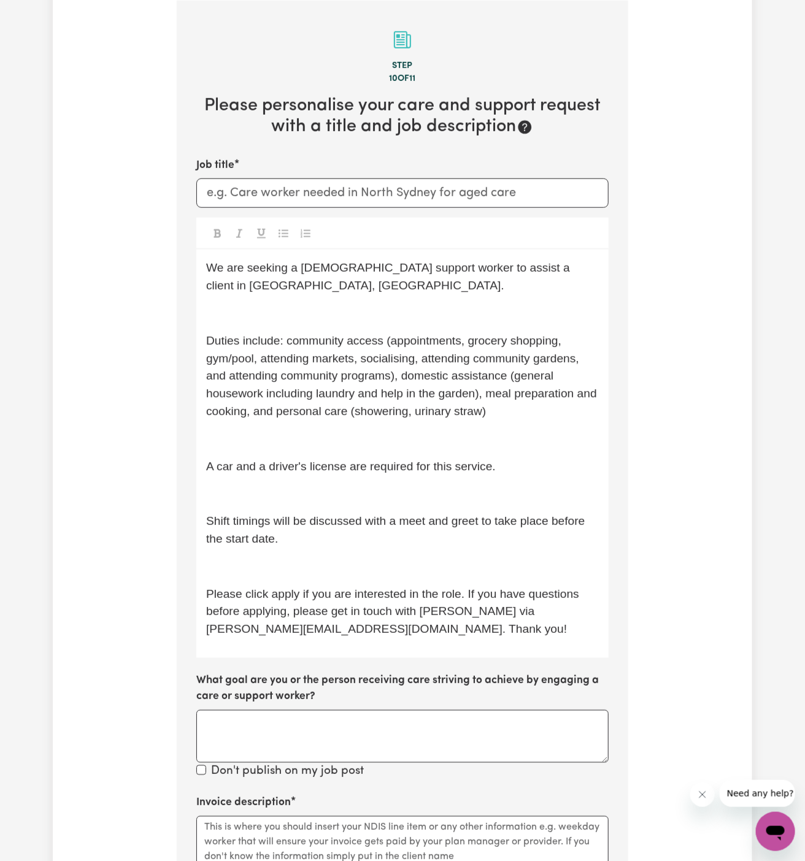
click at [321, 305] on p "﻿" at bounding box center [402, 314] width 393 height 18
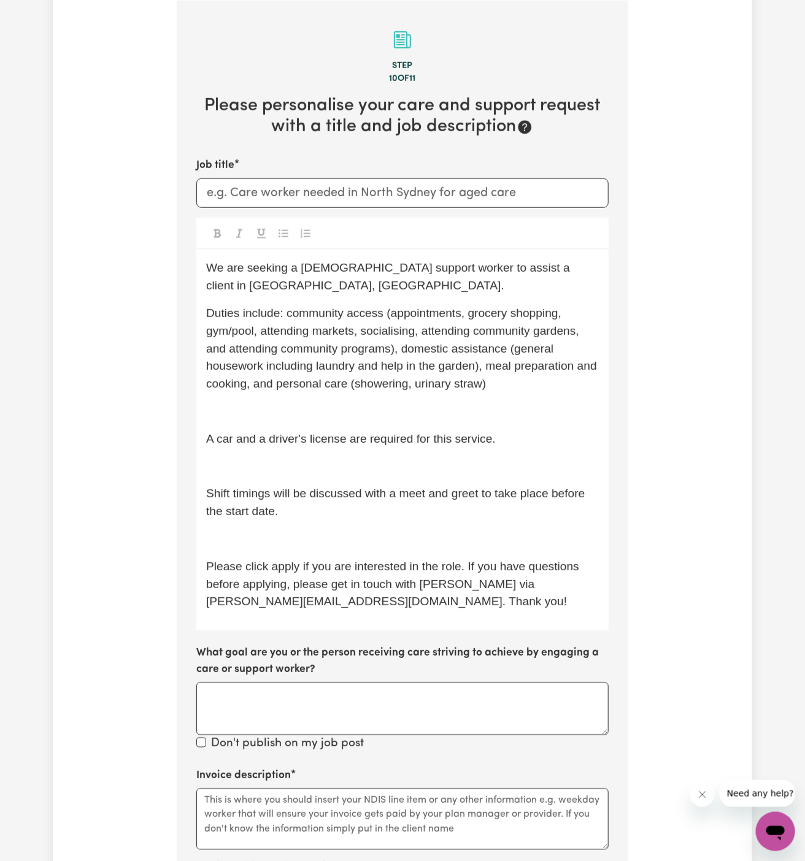
click at [311, 375] on div "We are seeking a female support worker to assist a client in Traralgon, VIC. Du…" at bounding box center [402, 440] width 412 height 381
click at [311, 403] on p "﻿" at bounding box center [402, 412] width 393 height 18
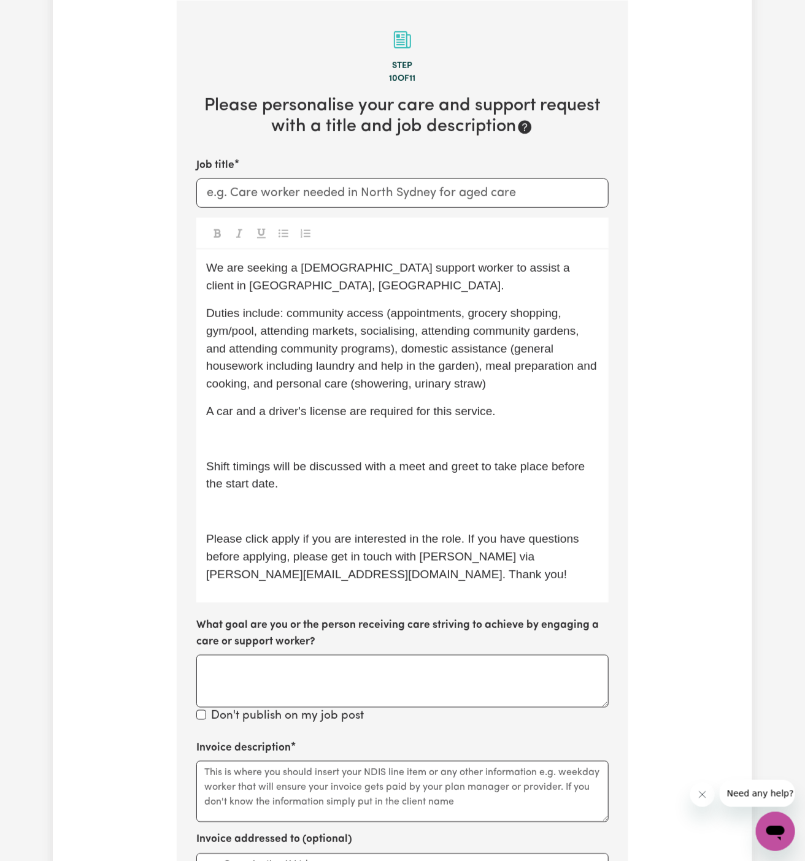
click at [311, 407] on div "We are seeking a female support worker to assist a client in Traralgon, VIC. Du…" at bounding box center [402, 426] width 412 height 353
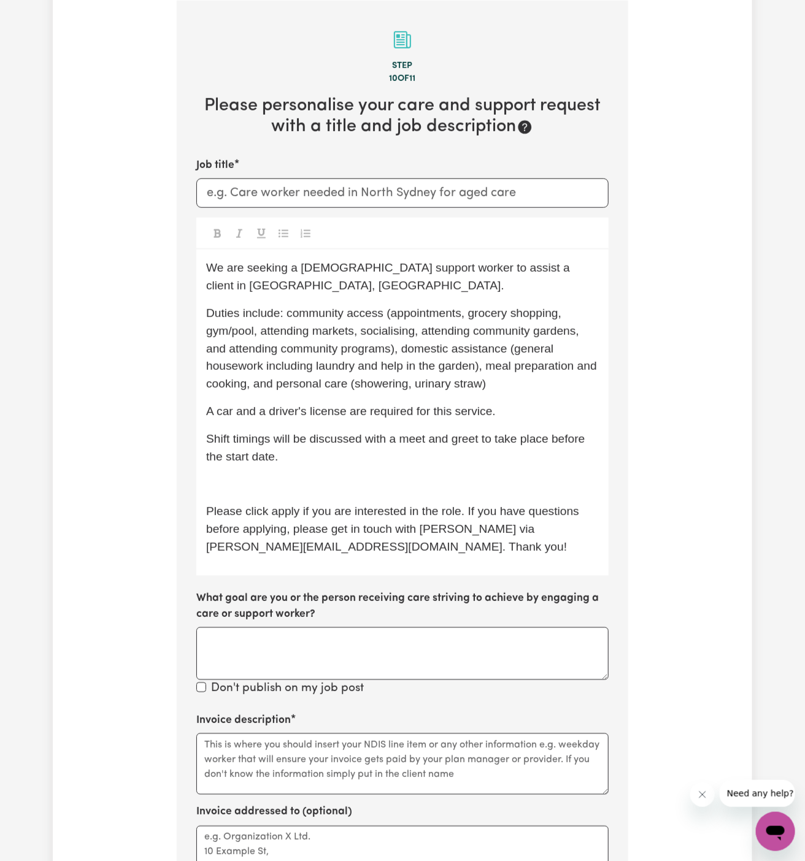
click at [305, 475] on p "﻿" at bounding box center [402, 484] width 393 height 18
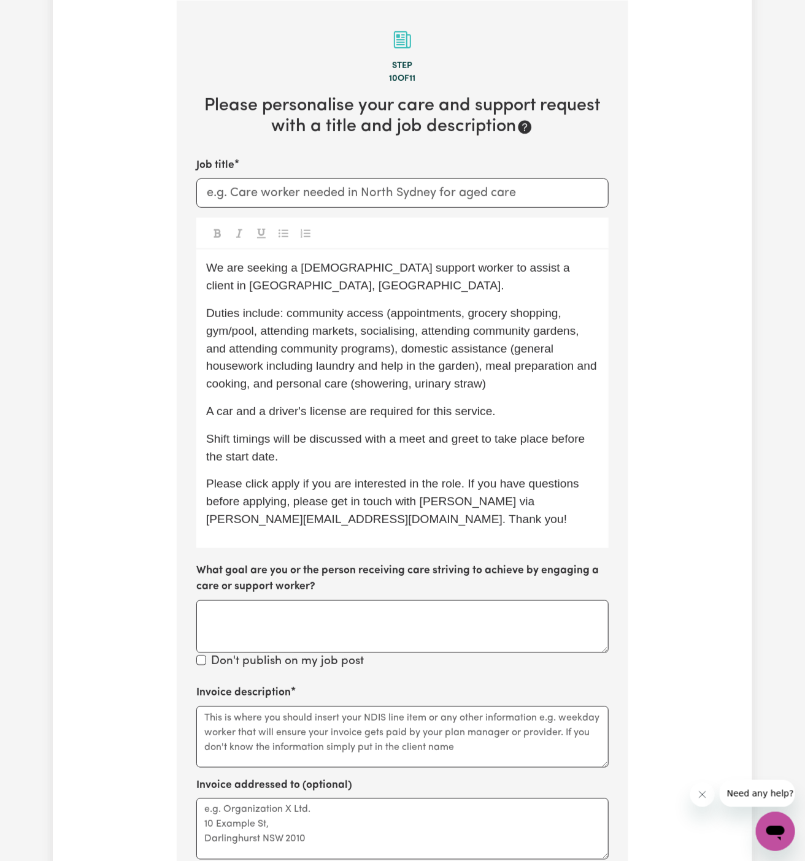
click at [287, 477] on span "Please click apply if you are interested in the role. If you have questions bef…" at bounding box center [394, 501] width 376 height 48
click at [323, 515] on div "We are seeking a female support worker to assist a client in Traralgon, VIC. Du…" at bounding box center [402, 399] width 412 height 298
click at [357, 203] on input "Job title" at bounding box center [402, 193] width 412 height 29
paste input "Female Support Worker Needed In Traralgon, VIC"
type input "Female Support Worker Needed In Traralgon, VIC"
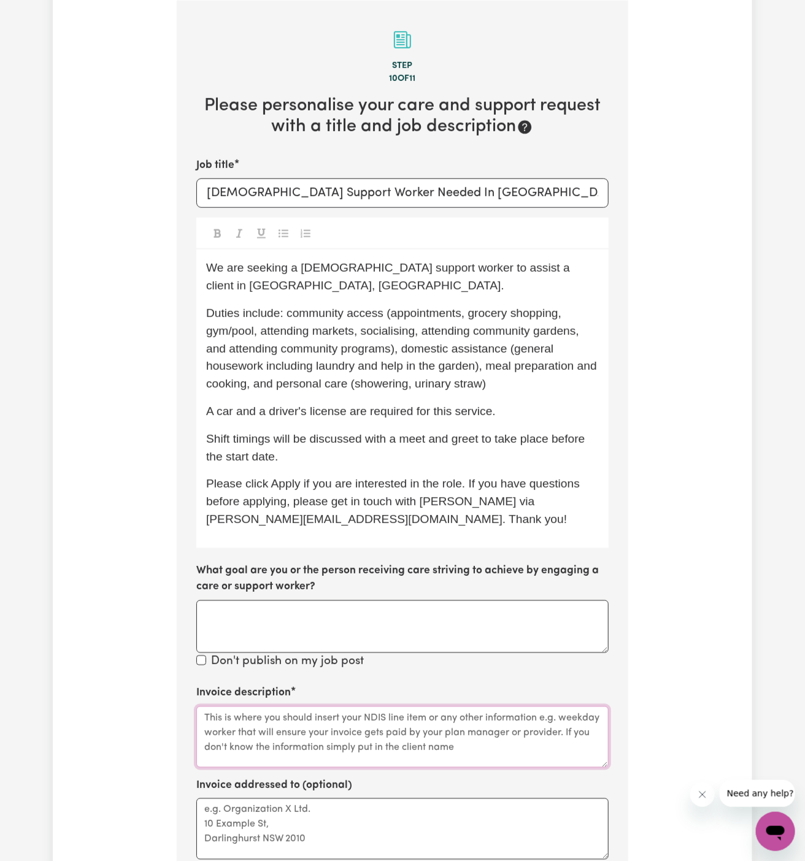
click at [340, 707] on textarea "Invoice description" at bounding box center [402, 737] width 412 height 61
paste textarea "c/o LIfeful"
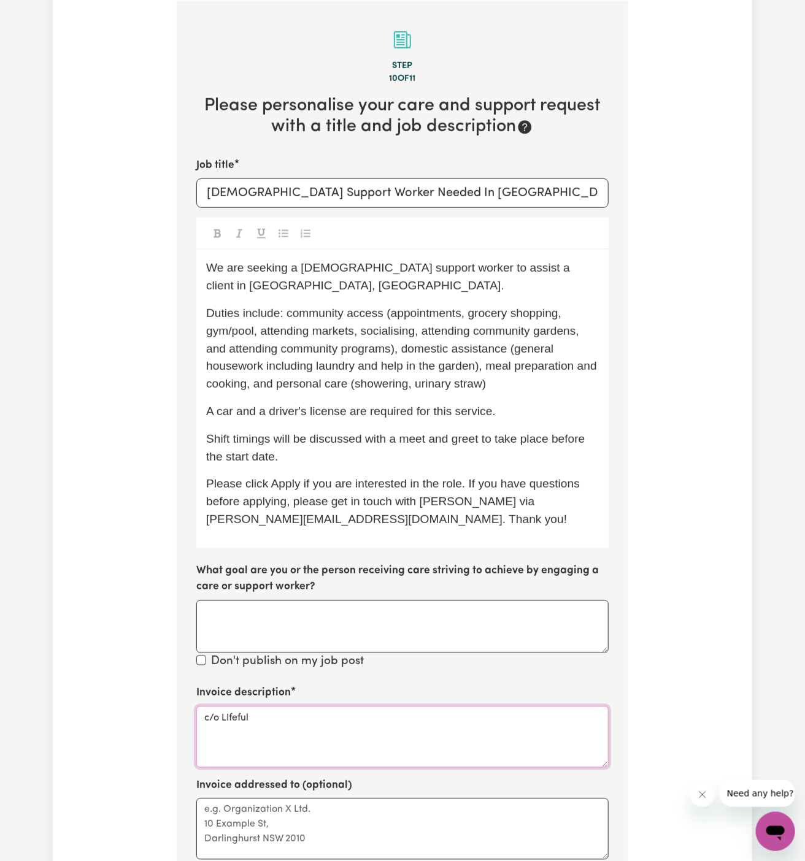
type textarea "c/o LIfeful"
click at [334, 799] on textarea "Invoice addressed to (optional)" at bounding box center [402, 829] width 412 height 61
paste textarea "c/o LIfeful"
type textarea "c/o LIfeful"
click at [399, 498] on span "Please click Apply if you are interested in the role. If you have questions bef…" at bounding box center [394, 501] width 377 height 48
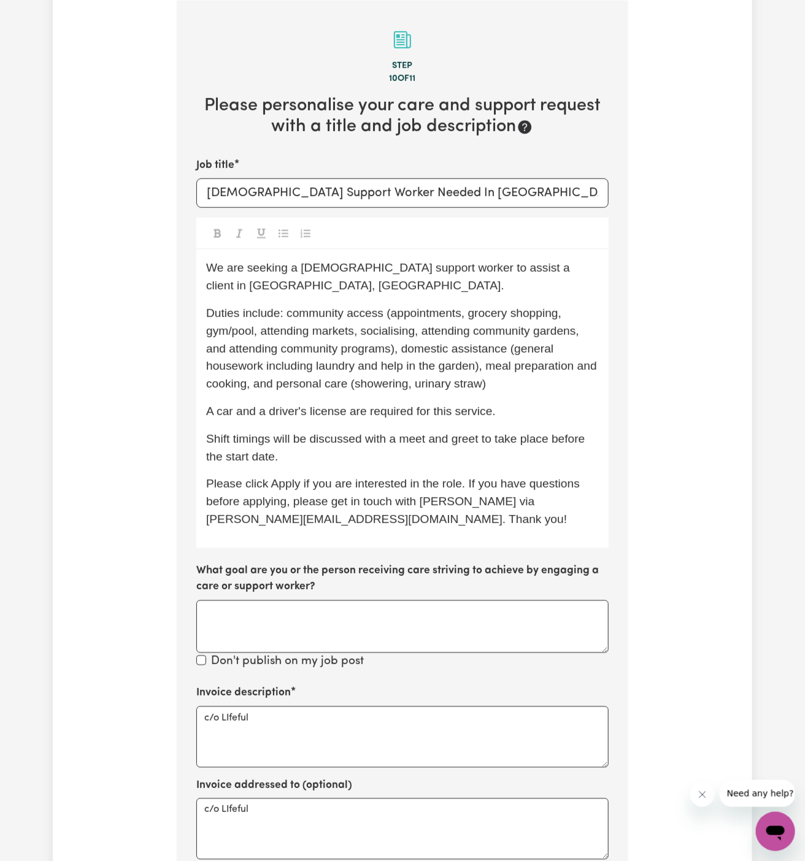
click at [534, 366] on p "Duties include: community access (appointments, grocery shopping, gym/pool, att…" at bounding box center [402, 349] width 393 height 88
click at [528, 403] on p "A car and a driver's license are required for this service." at bounding box center [402, 412] width 393 height 18
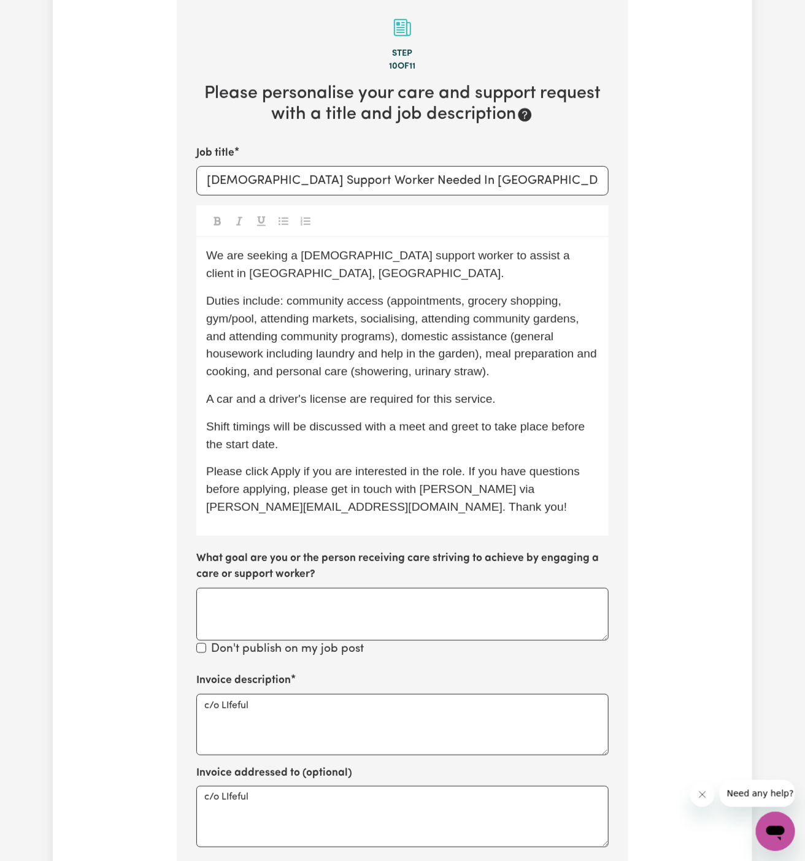
scroll to position [333, 0]
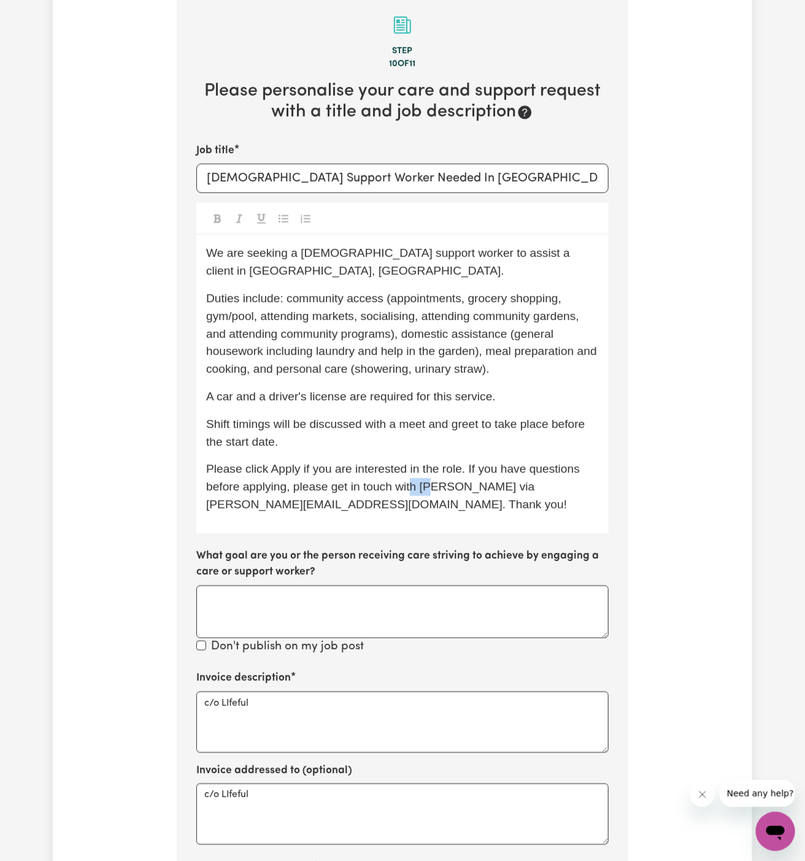
drag, startPoint x: 409, startPoint y: 476, endPoint x: 431, endPoint y: 476, distance: 22.7
click at [431, 476] on p "Please click Apply if you are interested in the role. If you have questions bef…" at bounding box center [402, 487] width 393 height 53
click at [337, 479] on p "Please click Apply if you are interested in the role. If you have questions bef…" at bounding box center [402, 487] width 393 height 53
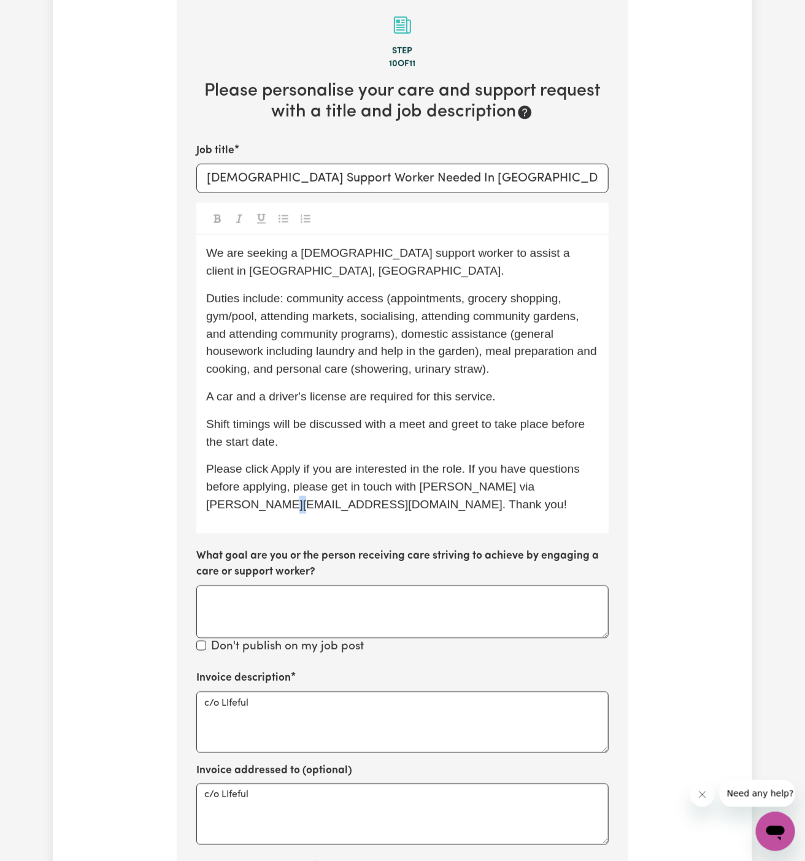
click at [337, 479] on p "Please click Apply if you are interested in the role. If you have questions bef…" at bounding box center [402, 487] width 393 height 53
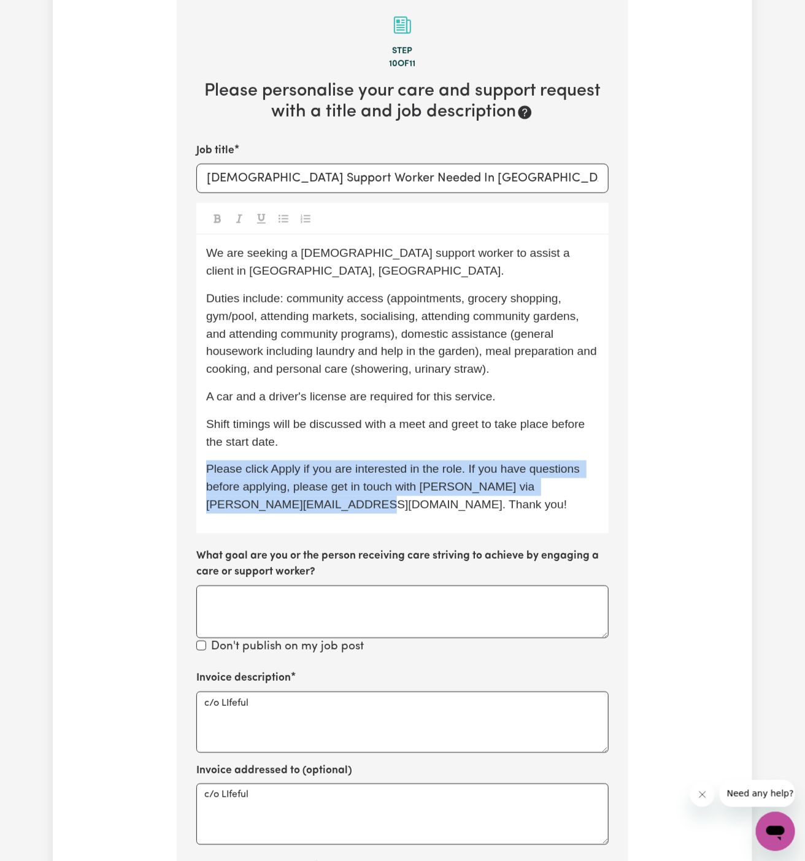
click at [337, 479] on p "Please click Apply if you are interested in the role. If you have questions bef…" at bounding box center [402, 487] width 393 height 53
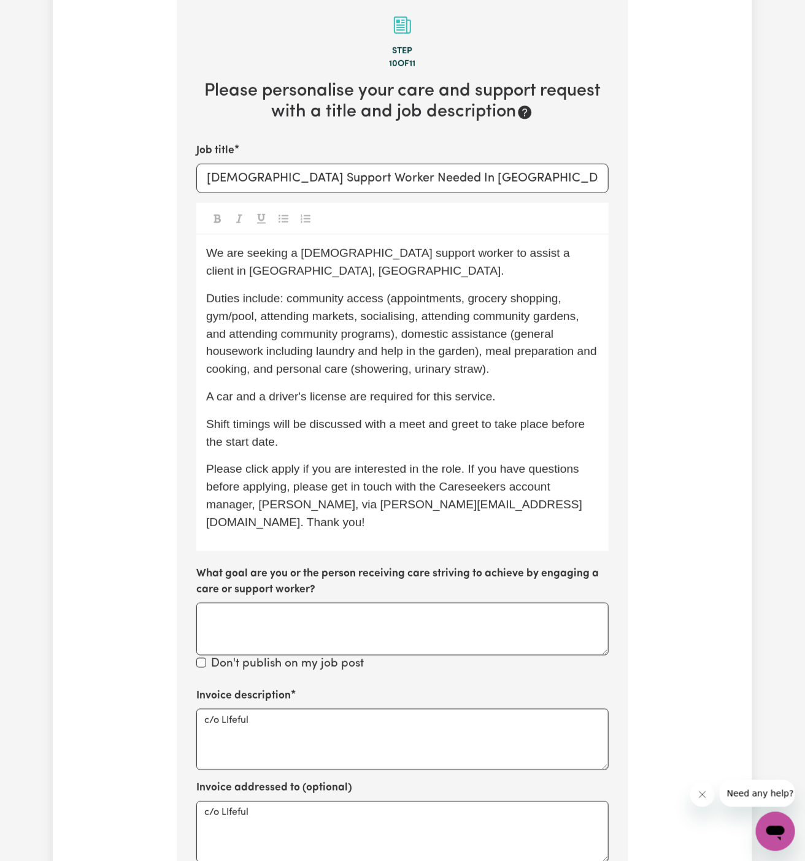
click at [282, 463] on span "Please click apply if you are interested in the role. If you have questions bef…" at bounding box center [394, 496] width 376 height 66
click at [384, 474] on span "Please click Apply if you are interested in the role. If you have questions bef…" at bounding box center [394, 496] width 377 height 66
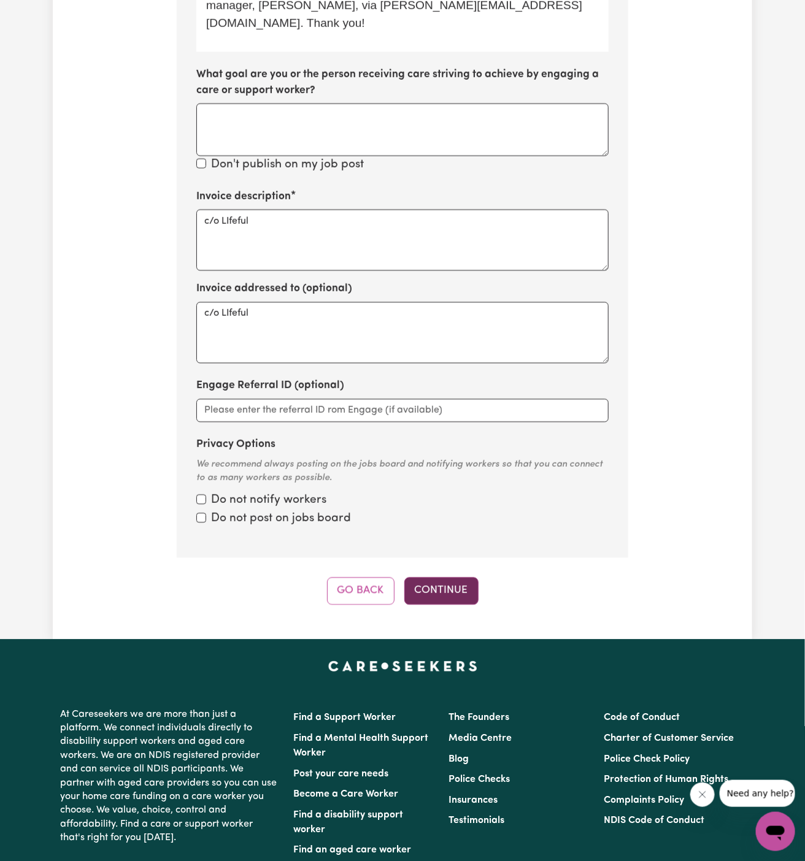
click at [436, 577] on button "Continue" at bounding box center [441, 590] width 74 height 27
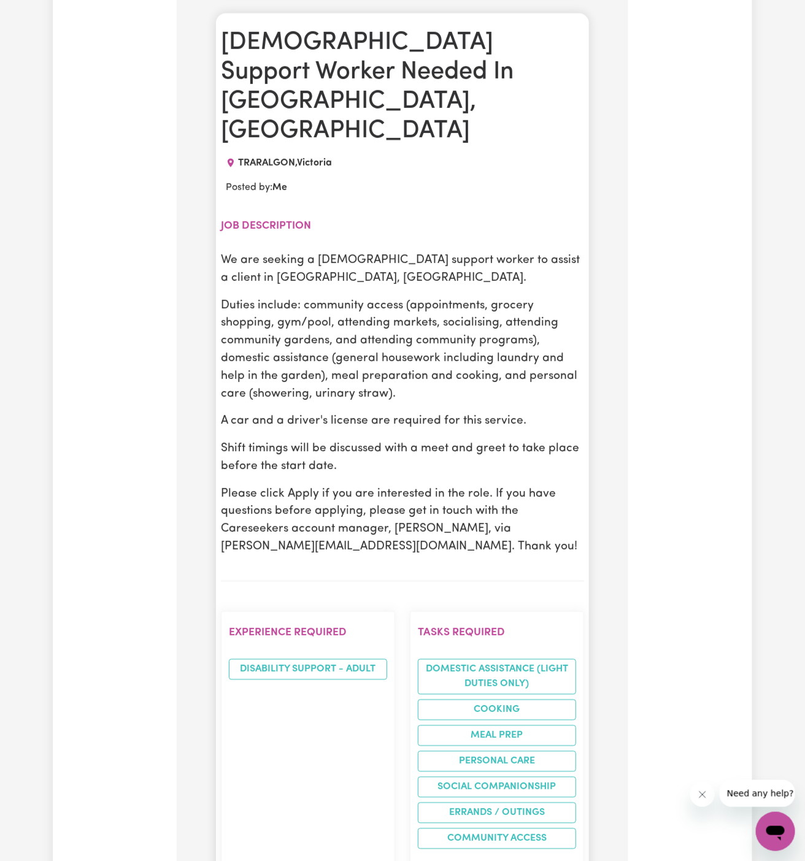
scroll to position [563, 0]
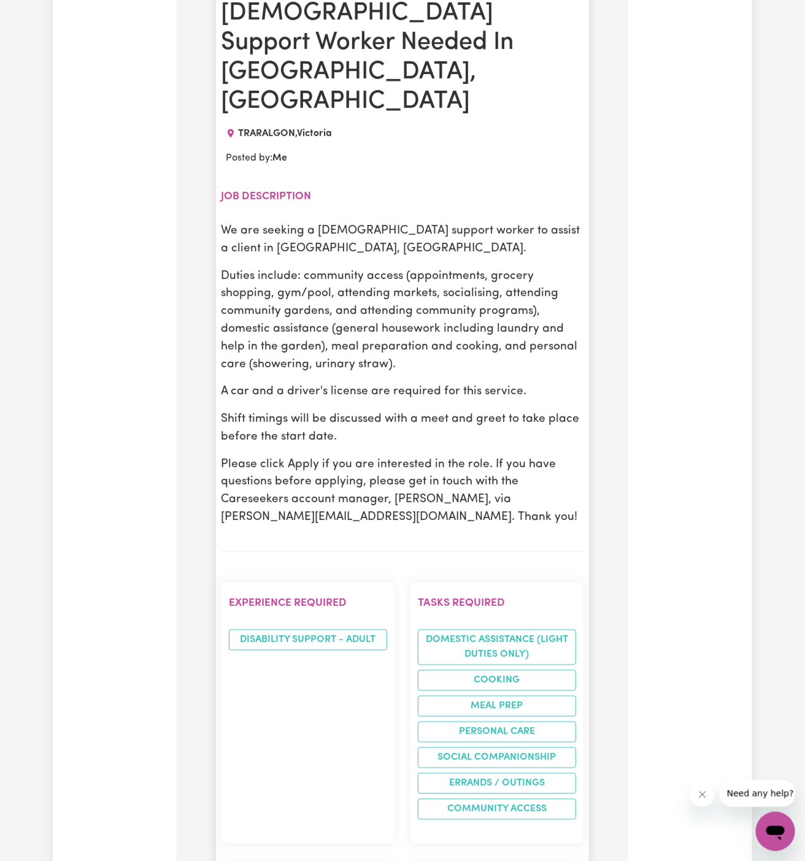
click at [380, 411] on p "Shift timings will be discussed with a meet and greet to take place before the …" at bounding box center [402, 429] width 363 height 36
drag, startPoint x: 329, startPoint y: 361, endPoint x: 375, endPoint y: 385, distance: 51.3
click at [375, 411] on p "Shift timings will be discussed with a meet and greet to take place before the …" at bounding box center [402, 429] width 363 height 36
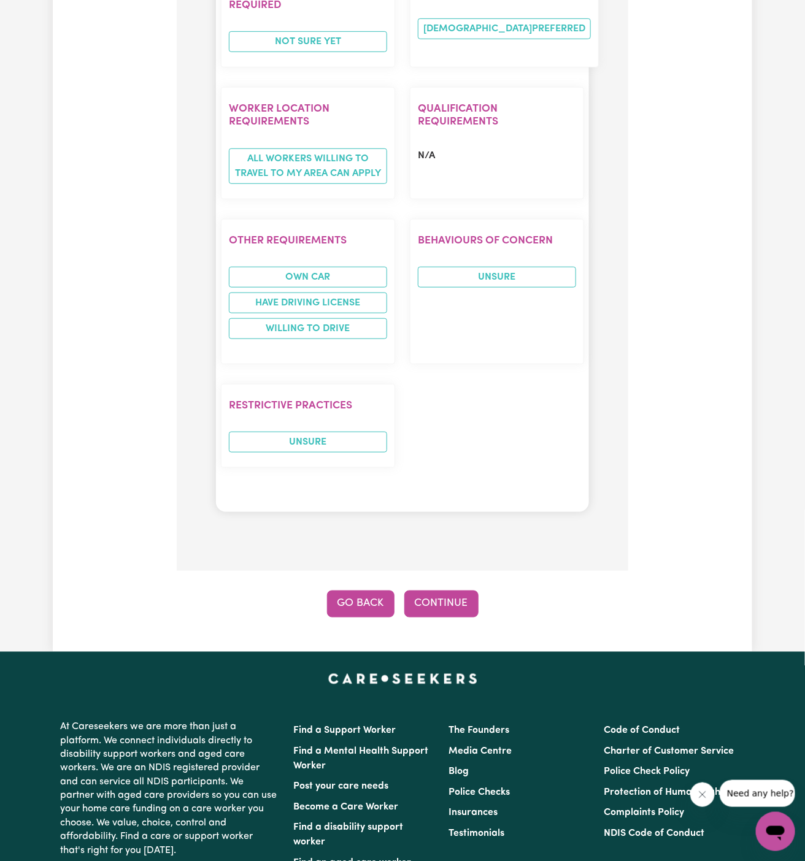
click at [356, 591] on button "Go Back" at bounding box center [360, 604] width 67 height 27
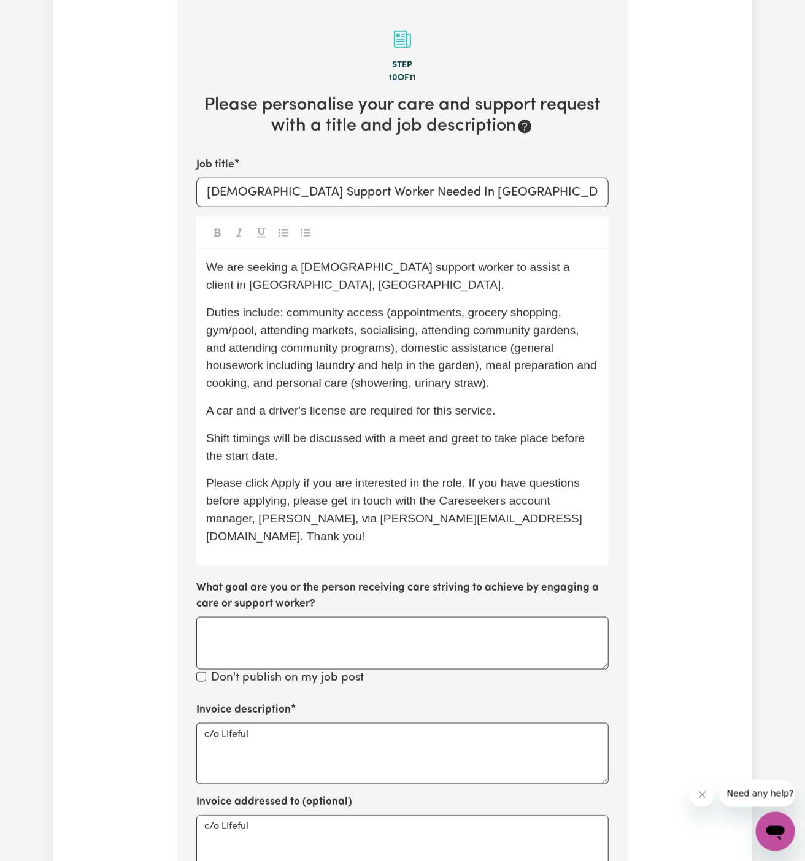
scroll to position [318, 0]
click at [291, 437] on p "Shift timings will be discussed with a meet and greet to take place before the …" at bounding box center [402, 449] width 393 height 36
drag, startPoint x: 311, startPoint y: 419, endPoint x: 314, endPoint y: 440, distance: 21.0
click at [314, 440] on p "Shift timings will be discussed with a meet and greet to take place before the …" at bounding box center [402, 449] width 393 height 36
click at [313, 433] on span "Shift timings will be 8am to 3pm or 6pm to 9pm Weekdays, Saturdays 8am to 1pm &…" at bounding box center [403, 448] width 395 height 31
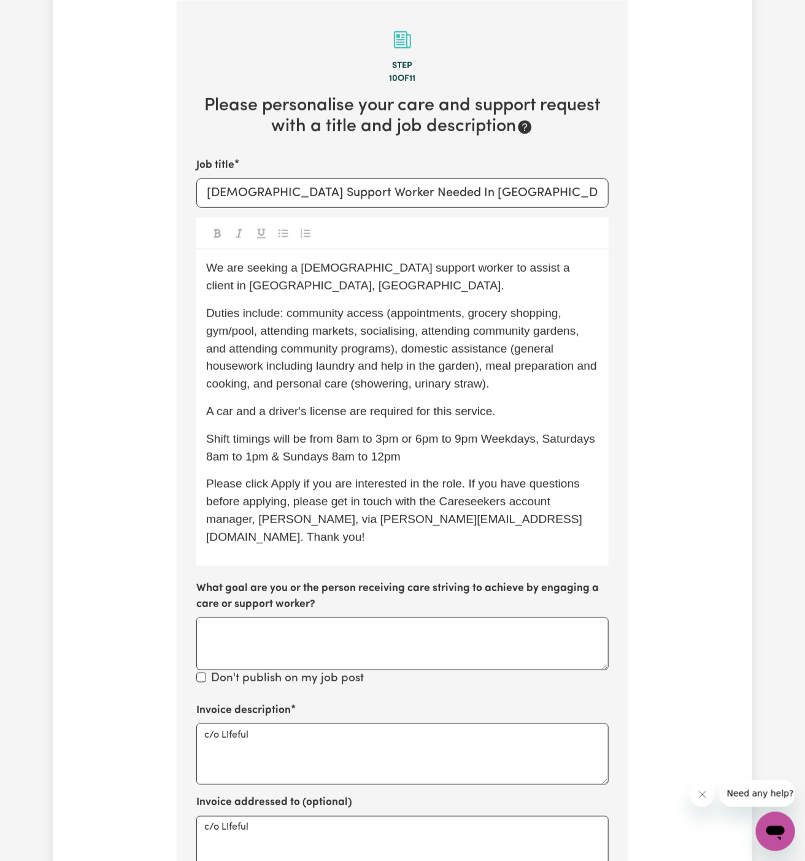
click at [385, 433] on span "Shift timings will be from 8am to 3pm or 6pm to 9pm Weekdays, Saturdays 8am to …" at bounding box center [402, 448] width 393 height 31
click at [344, 433] on span "Shift timings will be from 8am to 3 pm or 6pm to 9pm Weekdays, Saturdays 8am to…" at bounding box center [404, 448] width 396 height 31
click at [420, 433] on span "Shift timings will be from 8 am to 3 pm or 6pm to 9pm Weekdays, Saturdays 8am t…" at bounding box center [377, 448] width 342 height 31
click at [434, 433] on span "Shift timings will be from 8 am to 3 pm or 6pm to 9pm Weekdays, Saturdays 8am t…" at bounding box center [377, 448] width 342 height 31
click at [433, 433] on span "Shift timings will be from 8 am to 3 pm or 6pm to 9pm Weekdays, Saturdays 8am t…" at bounding box center [377, 448] width 342 height 31
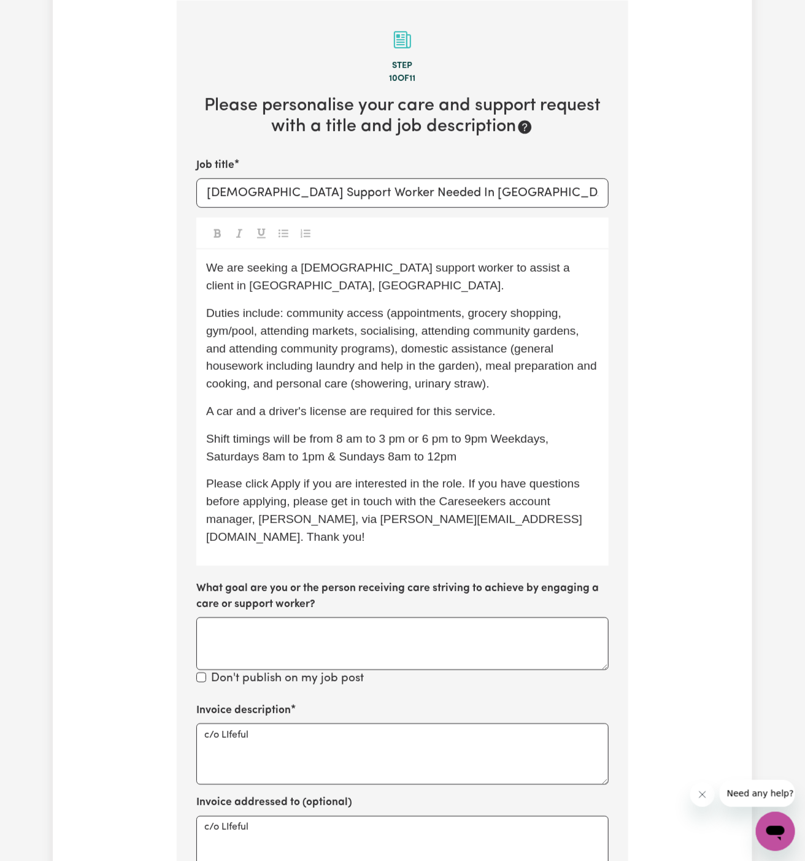
click at [475, 433] on span "Shift timings will be from 8 am to 3 pm or 6 pm to 9pm Weekdays, Saturdays 8am …" at bounding box center [379, 448] width 346 height 31
click at [480, 433] on span "Shift timings will be from 8 am to 3 pm or 6 pm to 9 pm Weekdays, Saturdays 8am…" at bounding box center [380, 448] width 349 height 31
click at [501, 433] on span "Shift timings will be from 8 am to 3 pm or 6 pm to 9 pm Weekdays, Saturdays 8am…" at bounding box center [380, 448] width 349 height 31
click at [310, 433] on span "Shift timings will be from 8 am to 3 pm or 6 pm to 9 pm , Saturdays 8am to 1pm …" at bounding box center [401, 448] width 390 height 31
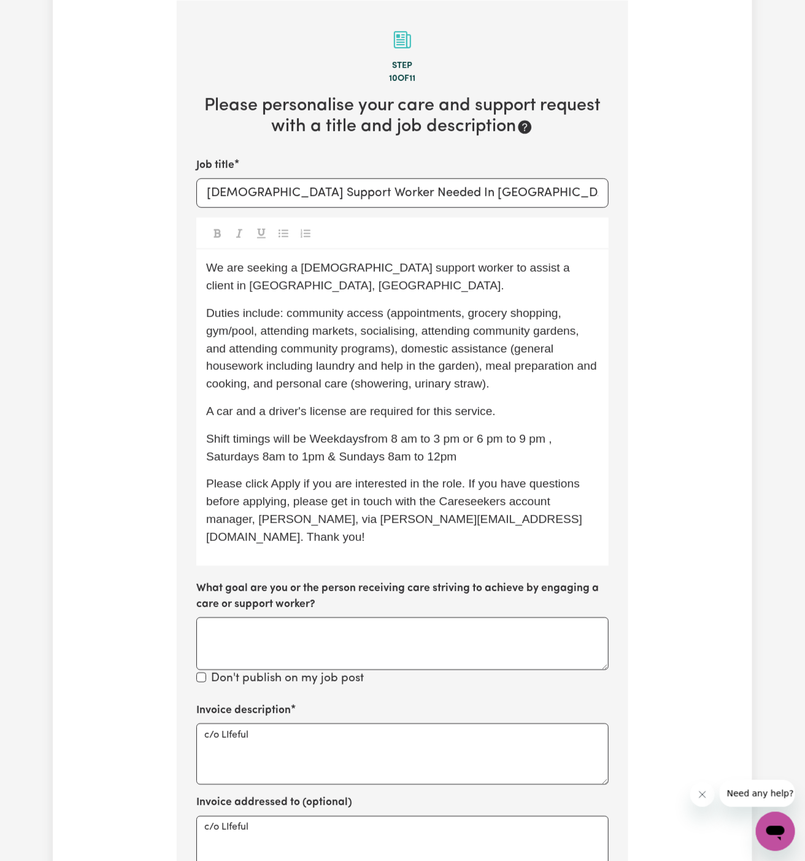
click at [317, 433] on span "Shift timings will be Weekdaysfrom 8 am to 3 pm or 6 pm to 9 pm , Saturdays 8am…" at bounding box center [380, 448] width 349 height 31
click at [362, 433] on span "Shift timings will be weekdaysfrom 8 am to 3 pm or 6 pm to 9 pm , Saturdays 8am…" at bounding box center [379, 448] width 347 height 31
click at [438, 433] on span "Shift timings will be weekdays from 8 am to 3 pm or 6 pm to 9 pm , Saturdays 8a…" at bounding box center [381, 448] width 350 height 31
click at [585, 431] on p "Shift timings will be weekdays from 8 am to 3 pm or 6 pm to 9 pm , Saturdays 8a…" at bounding box center [402, 449] width 393 height 36
click at [262, 441] on span "Shift timings will be weekdays from 8 am to 3 pm or 6 pm to 9 pm, Saturdays 8am…" at bounding box center [379, 448] width 347 height 31
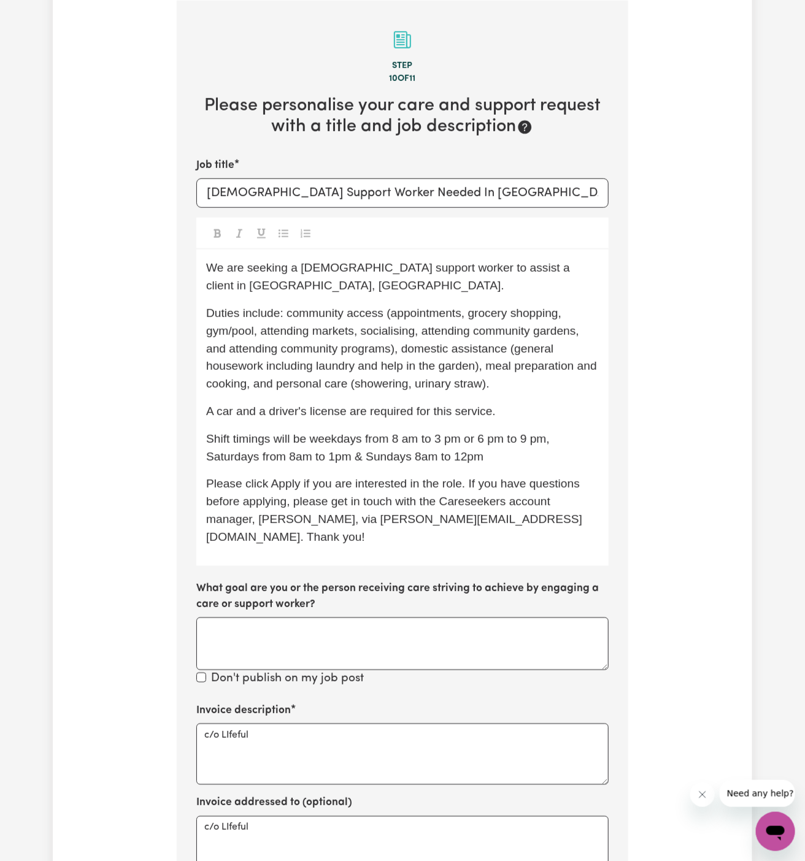
click at [298, 442] on span "Shift timings will be weekdays from 8 am to 3 pm or 6 pm to 9 pm, Saturdays fro…" at bounding box center [379, 448] width 347 height 31
click at [335, 441] on span "Shift timings will be weekdays from 8 am to 3 pm or 6 pm to 9 pm, Saturdays fro…" at bounding box center [379, 448] width 347 height 31
click at [374, 443] on span "Shift timings will be weekdays from 8 am to 3 pm or 6 pm to 9 pm, Saturdays fro…" at bounding box center [379, 448] width 347 height 31
click at [369, 442] on span "Shift timings will be weekdays from 8 am to 3 pm or 6 pm to 9 pm, Saturdays fro…" at bounding box center [379, 448] width 347 height 31
click at [437, 442] on span "Shift timings will be weekdays from 8 am to 3 pm or 6 pm to 9 pm, Saturdays fro…" at bounding box center [379, 448] width 347 height 31
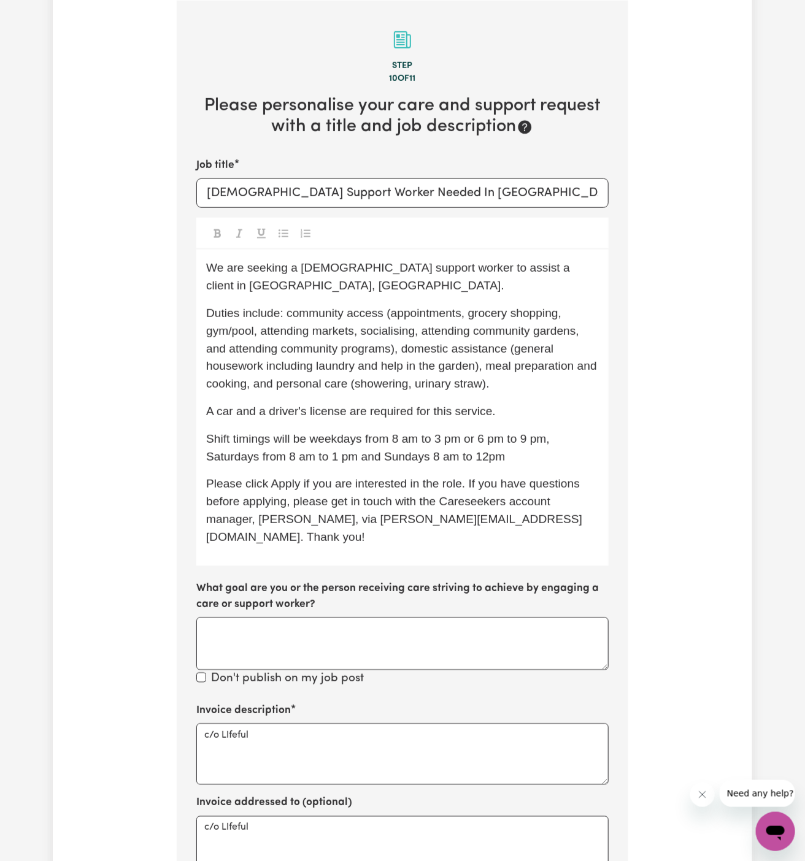
click at [459, 442] on span "Shift timings will be weekdays from 8 am to 3 pm or 6 pm to 9 pm, Saturdays fro…" at bounding box center [379, 448] width 347 height 31
click at [483, 442] on span "Shift timings will be weekdays from 8 am to 3 pm or 6 pm to 9 pm, Saturdays fro…" at bounding box center [379, 448] width 347 height 31
click at [541, 436] on p "Shift timings will be weekdays from 8 am to 3 pm or 6 pm to 9 pm, Saturdays fro…" at bounding box center [402, 449] width 393 height 36
drag, startPoint x: 367, startPoint y: 428, endPoint x: 304, endPoint y: 422, distance: 62.8
click at [304, 431] on p "Shift timings will be weekdays from 8 am to 3 pm or 6 pm to 9 pm, Saturdays fro…" at bounding box center [402, 449] width 393 height 36
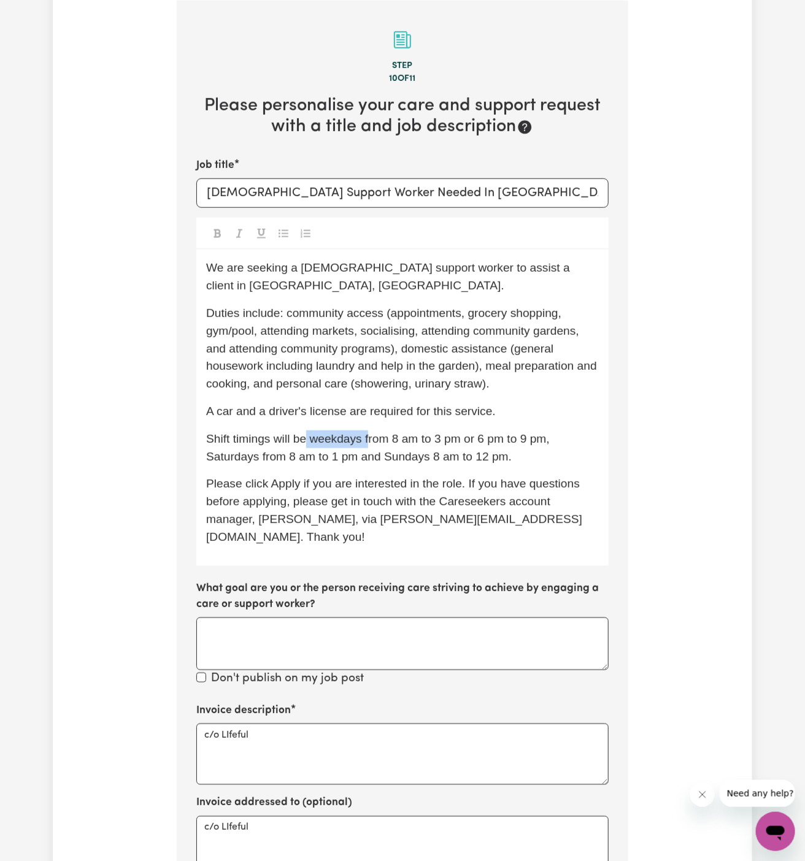
click at [304, 433] on span "Shift timings will be weekdays from 8 am to 3 pm or 6 pm to 9 pm, Saturdays fro…" at bounding box center [379, 448] width 347 height 31
click at [312, 433] on span "Shift timings will be weekdays from 8 am to 3 pm or 6 pm to 9 pm, Saturdays fro…" at bounding box center [379, 448] width 347 height 31
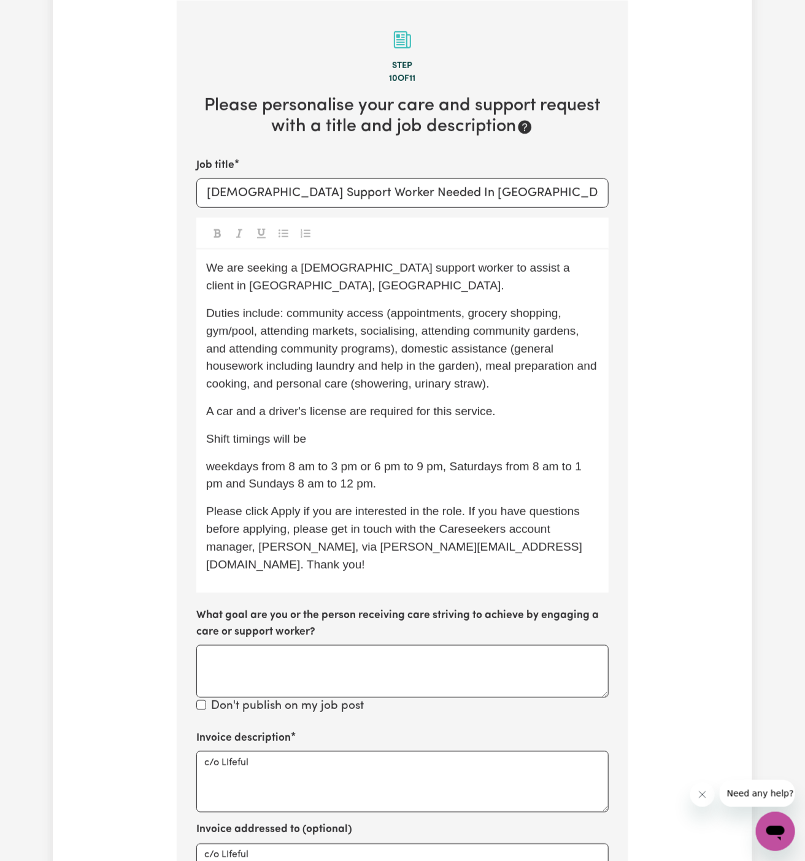
click at [452, 460] on span "weekdays from 8 am to 3 pm or 6 pm to 9 pm, Saturdays from 8 am to 1 pm and Sun…" at bounding box center [395, 475] width 379 height 31
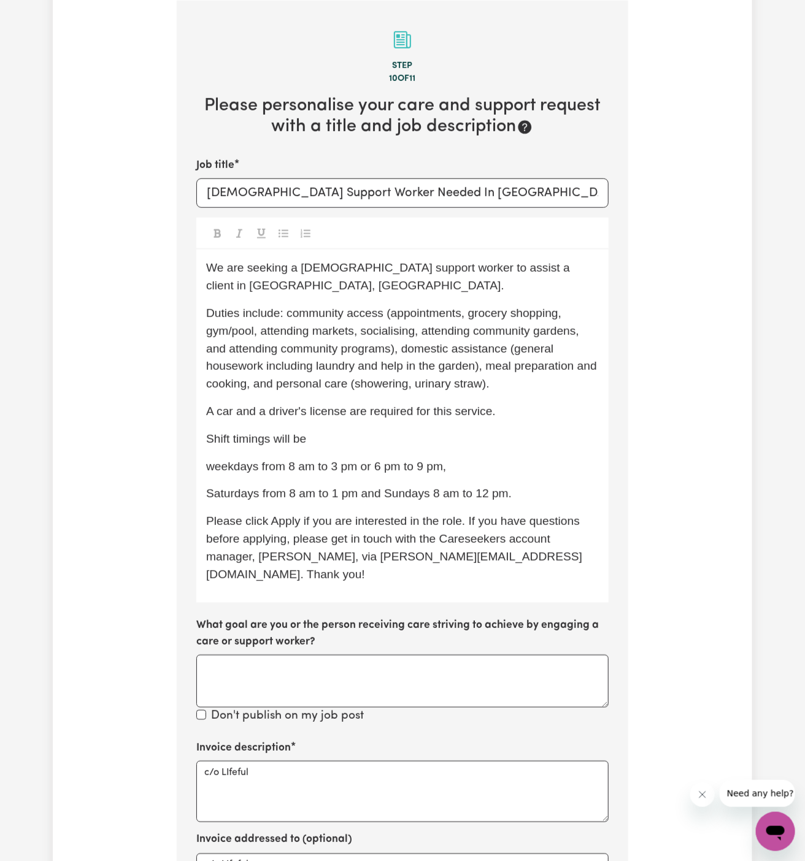
click at [385, 487] on span "Saturdays from 8 am to 1 pm and Sundays 8 am to 12 pm." at bounding box center [359, 493] width 306 height 13
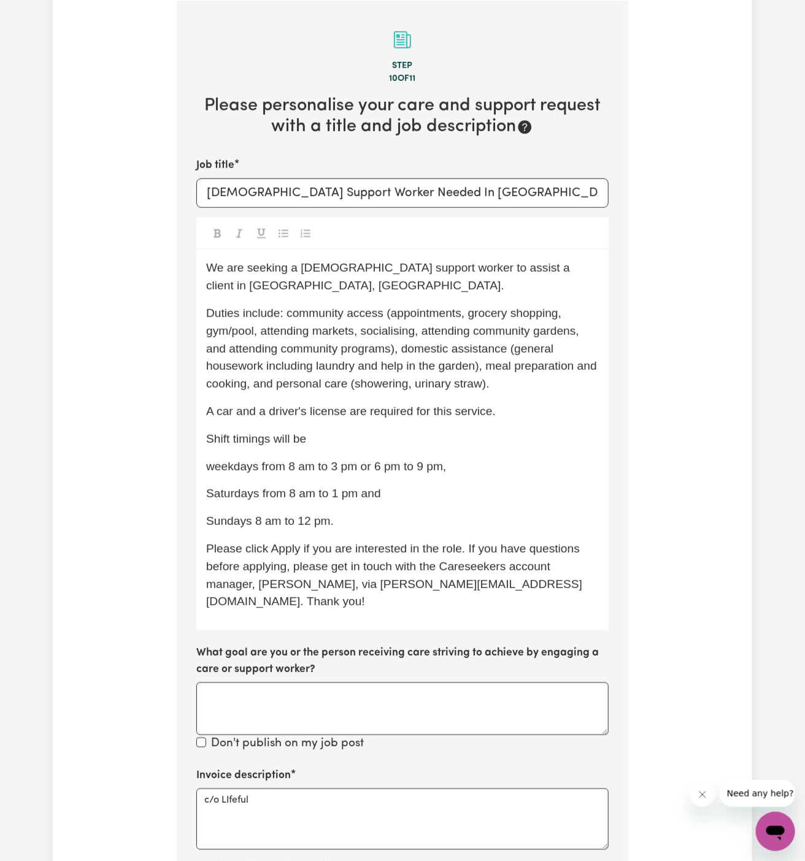
click at [413, 485] on p "Saturdays from 8 am to 1 pm and" at bounding box center [402, 494] width 393 height 18
click at [410, 490] on div "We are seeking a female support worker to assist a client in Traralgon, VIC. Du…" at bounding box center [402, 440] width 412 height 381
click at [401, 513] on p "Sundays 8 am to 12 pm." at bounding box center [402, 522] width 393 height 18
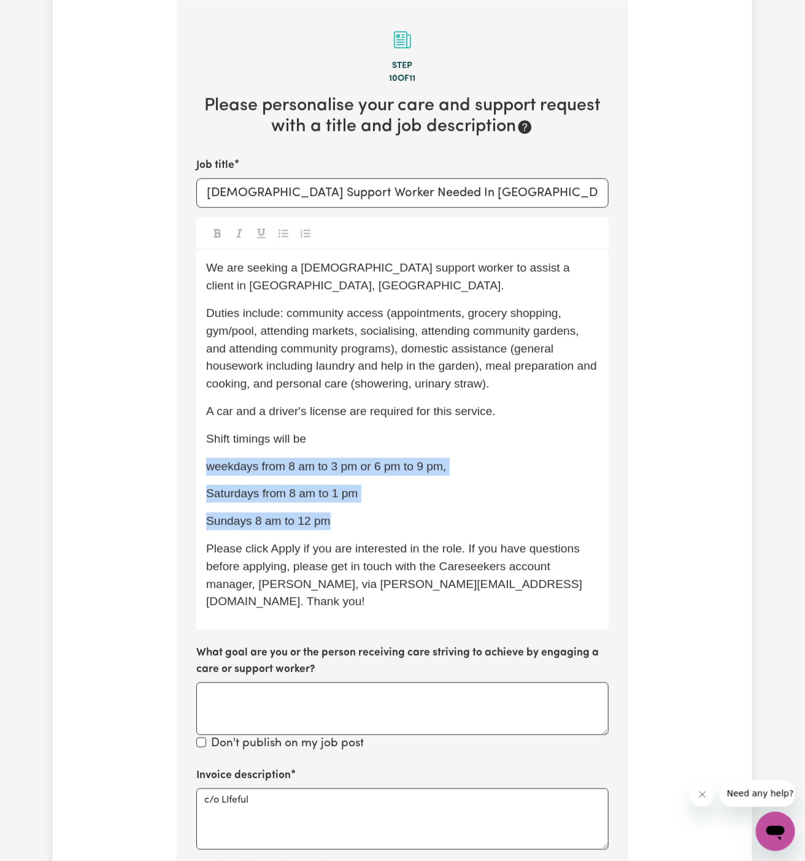
drag, startPoint x: 371, startPoint y: 504, endPoint x: 188, endPoint y: 450, distance: 190.8
click at [188, 450] on section "Step 10 of 11 Please personalise your care and support request with a title and…" at bounding box center [403, 569] width 452 height 1137
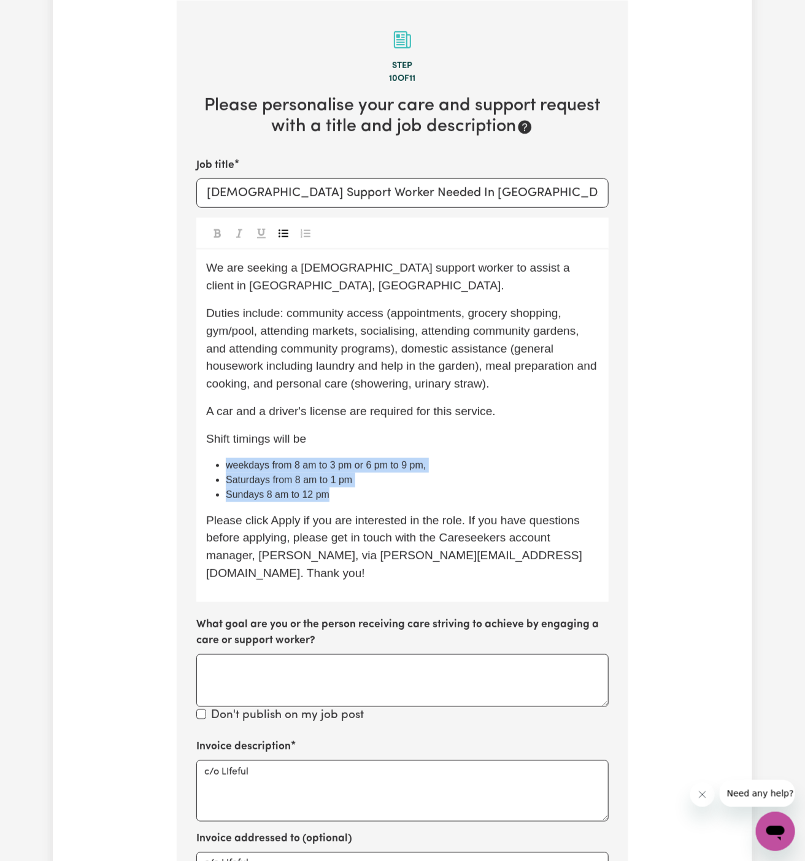
click at [288, 233] on icon "Toggle undefined" at bounding box center [284, 233] width 10 height 8
click at [364, 433] on div "We are seeking a female support worker to assist a client in Traralgon, VIC. Du…" at bounding box center [402, 426] width 412 height 352
click at [359, 430] on div "We are seeking a female support worker to assist a client in Traralgon, VIC. Du…" at bounding box center [402, 426] width 412 height 352
click at [358, 431] on p "Shift timings will be" at bounding box center [402, 440] width 393 height 18
click at [338, 473] on li "Saturdays from 8 am to 1 pm" at bounding box center [412, 480] width 373 height 15
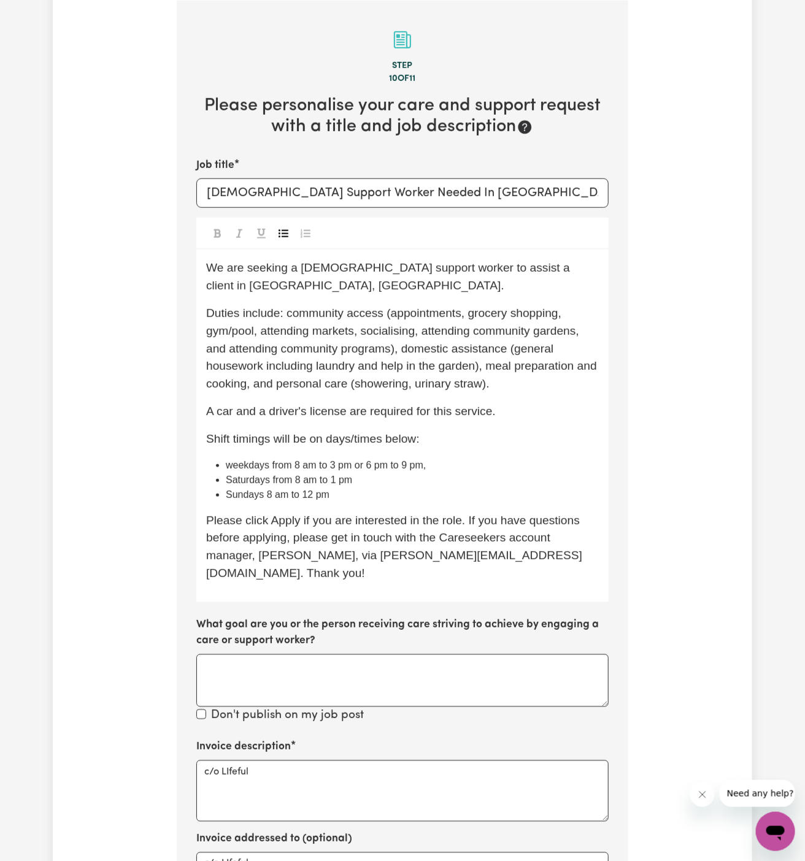
click at [383, 473] on li "Saturdays from 8 am to 1 pm" at bounding box center [412, 480] width 373 height 15
click at [289, 475] on span "Saturdays from 8 am to 1 pm" at bounding box center [289, 480] width 126 height 10
click at [352, 475] on span "Saturdays from 8 am to 1 pm" at bounding box center [289, 480] width 126 height 10
click at [234, 460] on span "weekdays from 8 am to 3 pm or 6 pm to 9 pm," at bounding box center [326, 465] width 200 height 10
click at [286, 490] on span "Sundays 8 am to 12 pm" at bounding box center [278, 495] width 104 height 10
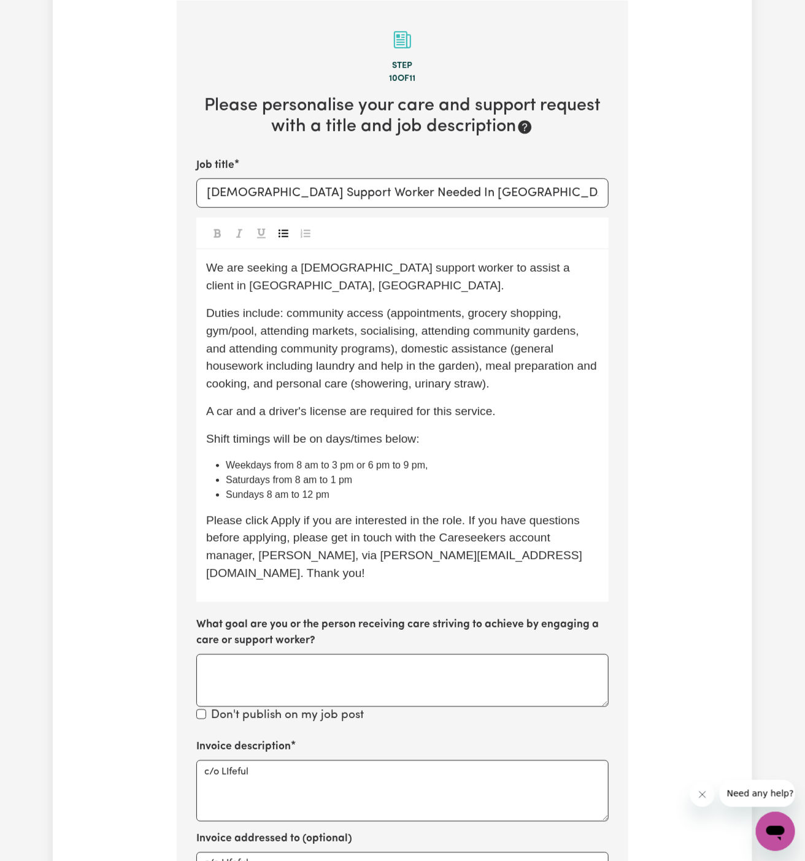
click at [255, 460] on span "Weekdays from 8 am to 3 pm or 6 pm to 9 pm," at bounding box center [327, 465] width 202 height 10
click at [313, 488] on li "Sundays 8 am to 12 pm" at bounding box center [412, 495] width 373 height 15
click at [384, 488] on div "We are seeking a female support worker to assist a client in Traralgon, VIC. Du…" at bounding box center [402, 426] width 412 height 352
click at [345, 433] on span "Shift timings will be on days/times below:" at bounding box center [313, 439] width 214 height 13
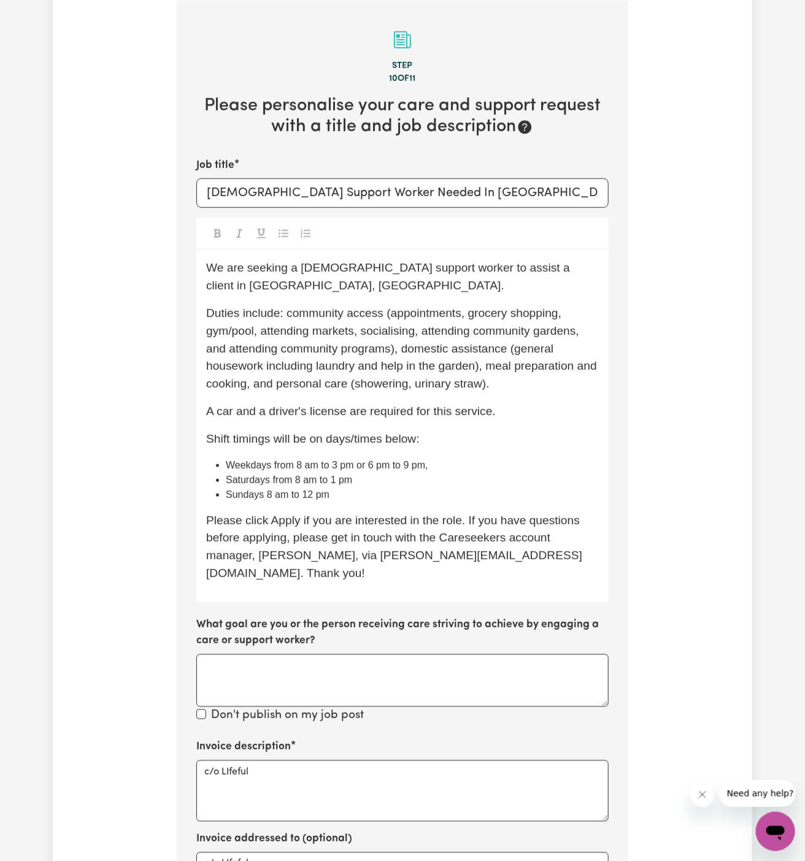
click at [339, 433] on span "Shift timings will be on days/times below:" at bounding box center [313, 439] width 214 height 13
click at [318, 475] on span "Saturdays from 8 am to 1 pm" at bounding box center [289, 480] width 126 height 10
click at [460, 370] on span "Duties include: community access (appointments, grocery shopping, gym/pool, att…" at bounding box center [403, 348] width 394 height 83
click at [257, 260] on p "We are seeking a female support worker to assist a client in Traralgon, VIC." at bounding box center [402, 278] width 393 height 36
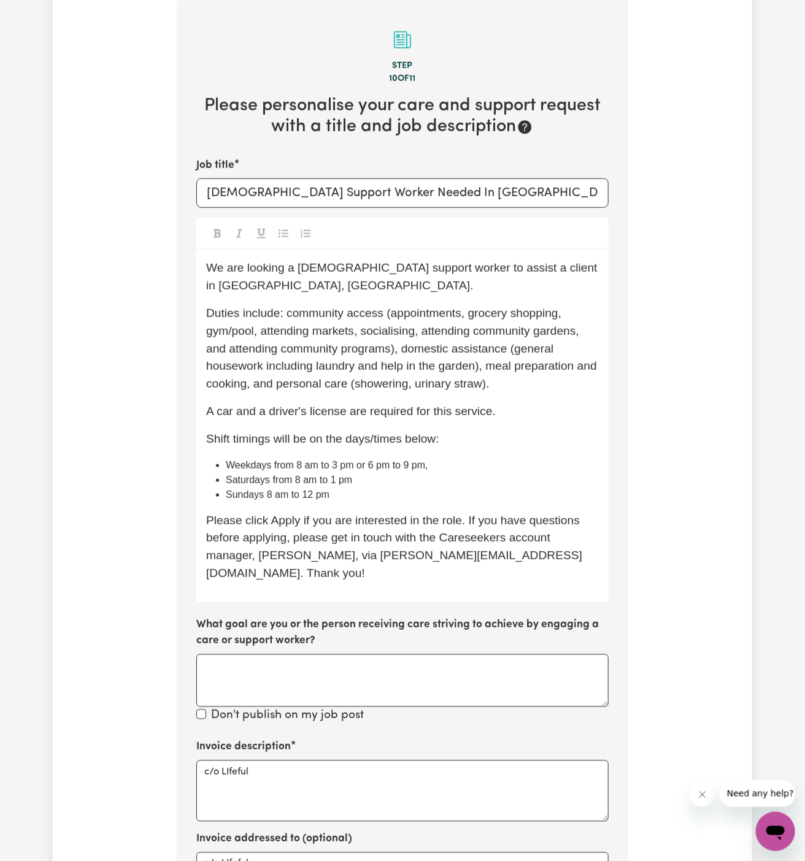
click at [461, 431] on p "Shift timings will be on the days/times below:" at bounding box center [402, 440] width 393 height 18
click at [318, 781] on textarea "c/o LIfeful" at bounding box center [402, 791] width 412 height 61
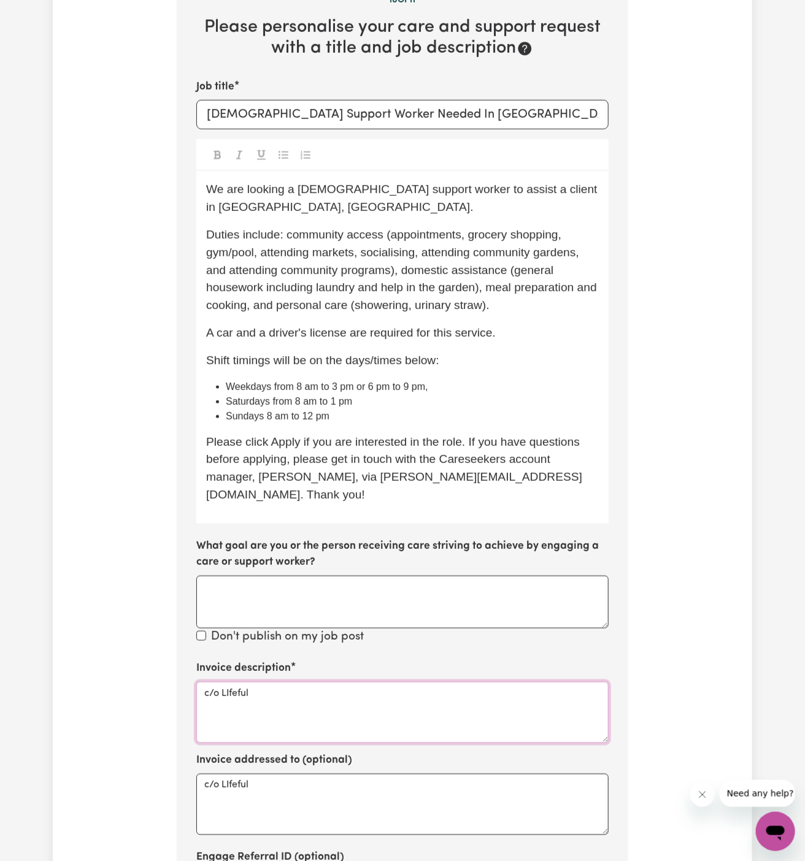
scroll to position [364, 0]
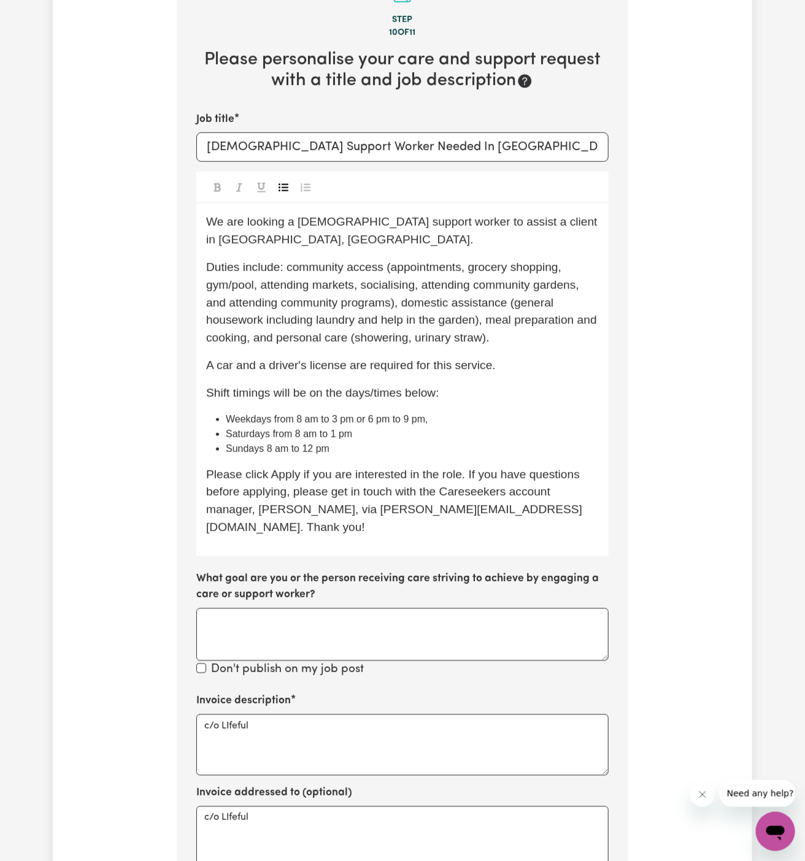
click at [480, 412] on li "Weekdays from 8 am to 3 pm or 6 pm to 9 pm," at bounding box center [412, 419] width 373 height 15
click at [437, 387] on span "Shift timings will be on the days/times below:" at bounding box center [322, 393] width 233 height 13
click at [569, 385] on p "Shift timings will be on the days/times below (to start as soon as possoble):" at bounding box center [402, 394] width 393 height 18
click at [569, 387] on span "Shift timings will be on the days/times below (to start as soon as possoble):" at bounding box center [401, 393] width 391 height 13
click at [562, 442] on li "Sundays 8 am to 12 pm" at bounding box center [412, 449] width 373 height 15
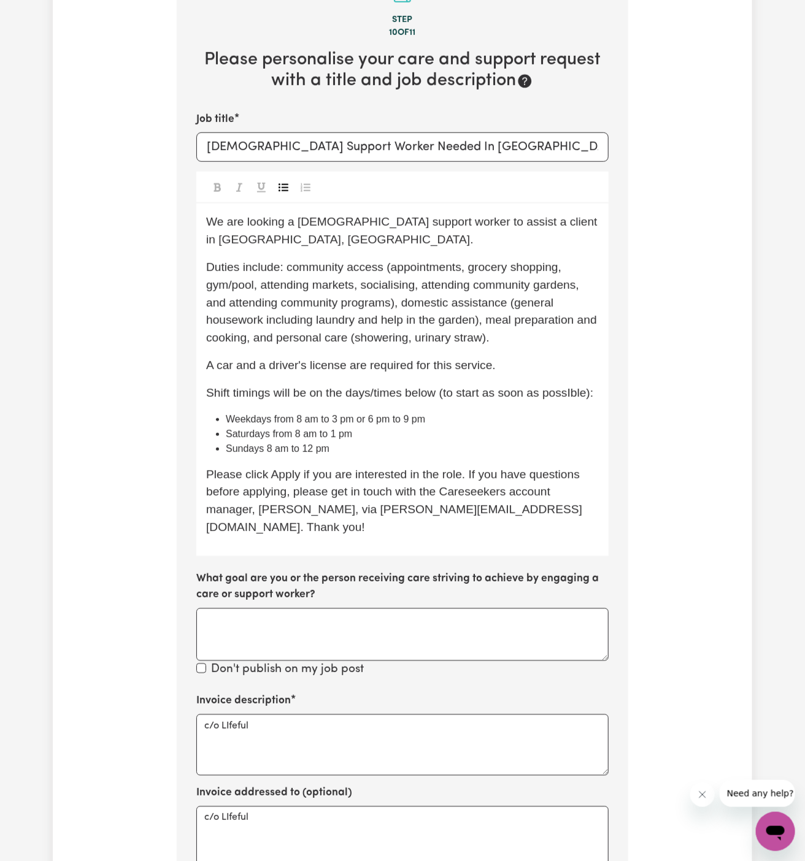
click at [485, 442] on li "Sundays 8 am to 12 pm" at bounding box center [412, 449] width 373 height 15
click at [401, 427] on li "Saturdays from 8 am to 1 pm" at bounding box center [412, 434] width 373 height 15
click at [566, 385] on p "Shift timings will be on the days/times below (to start as soon as possIble):" at bounding box center [402, 394] width 393 height 18
click at [575, 427] on li "Saturdays from 8 am to 1 pm" at bounding box center [412, 434] width 373 height 15
click at [516, 385] on p "Shift timings will be on the days/times below (to start as soon as possible):" at bounding box center [402, 394] width 393 height 18
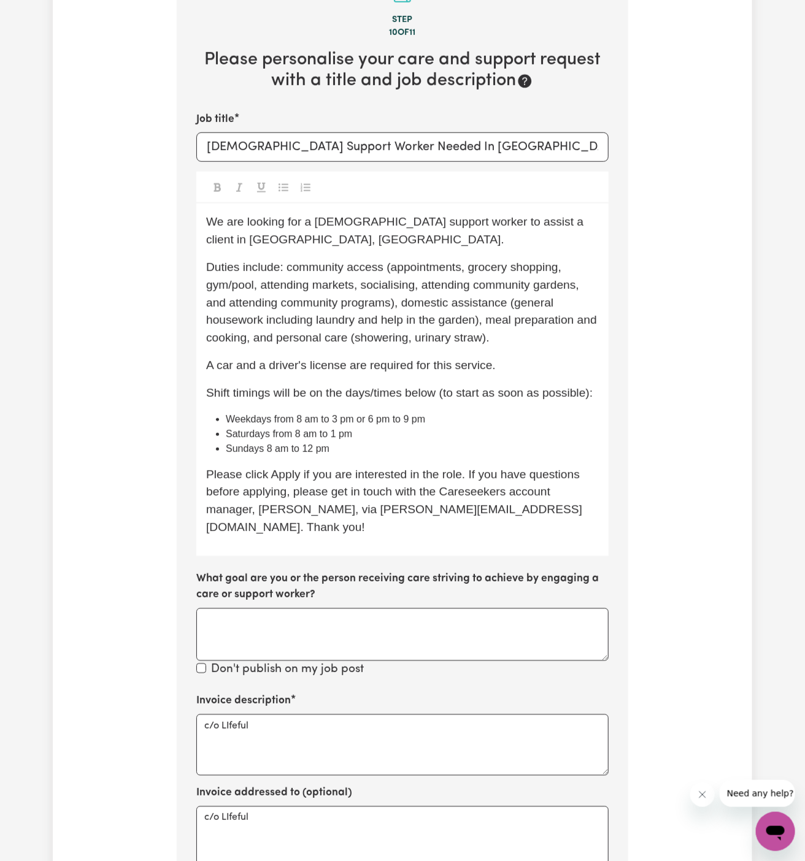
click at [403, 264] on span "Duties include: community access (appointments, grocery shopping, gym/pool, att…" at bounding box center [403, 302] width 394 height 83
click at [482, 389] on span "Shift timings will be on the days/times below (to start as soon as possible):" at bounding box center [399, 393] width 387 height 13
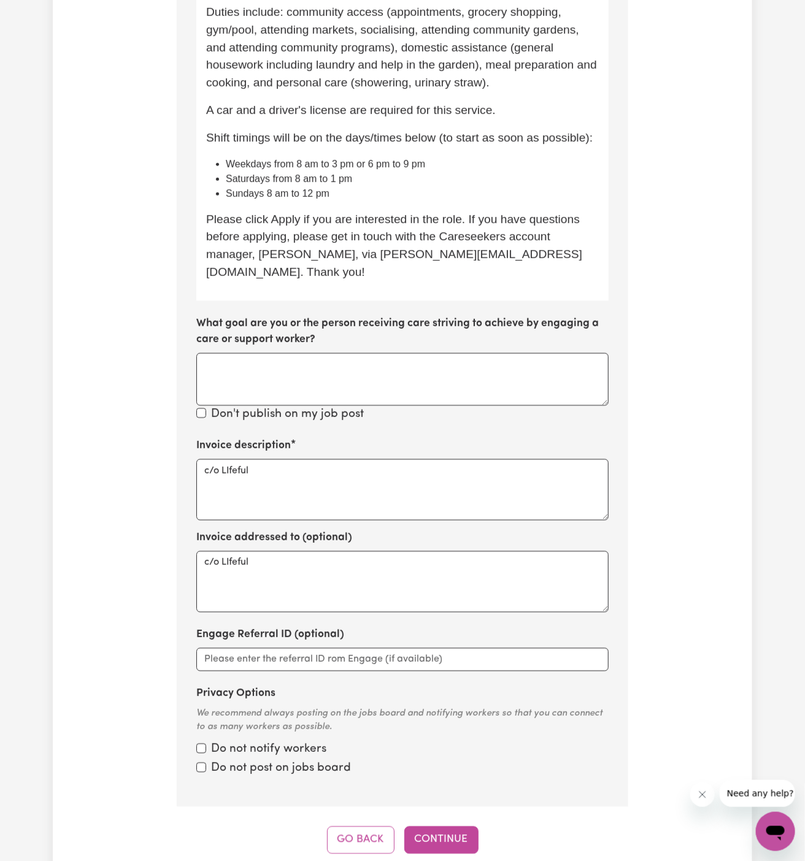
scroll to position [727, 0]
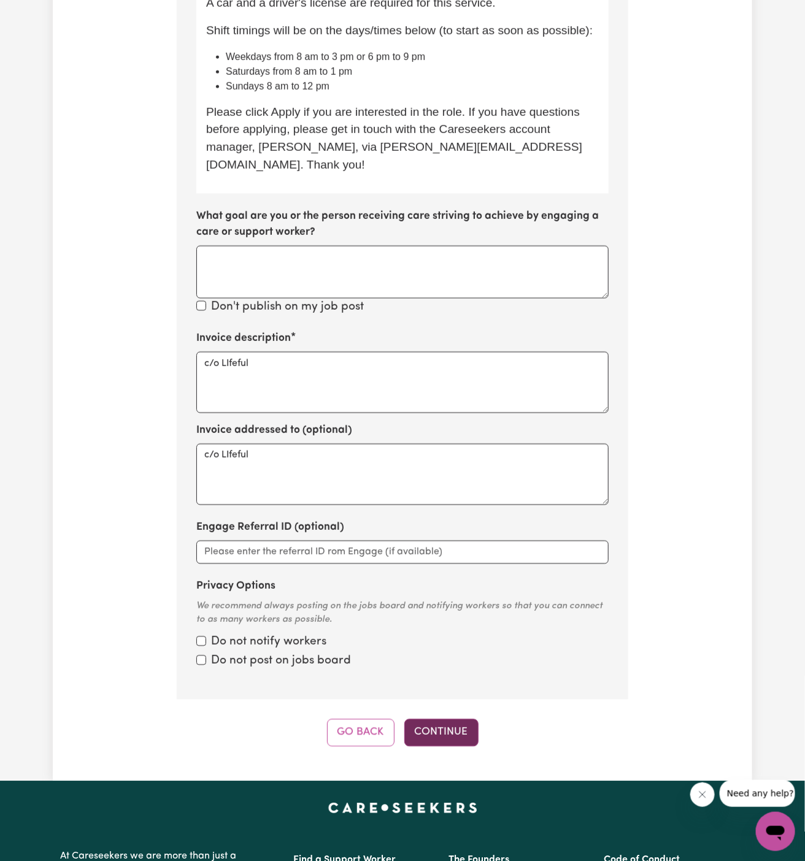
click at [449, 720] on button "Continue" at bounding box center [441, 733] width 74 height 27
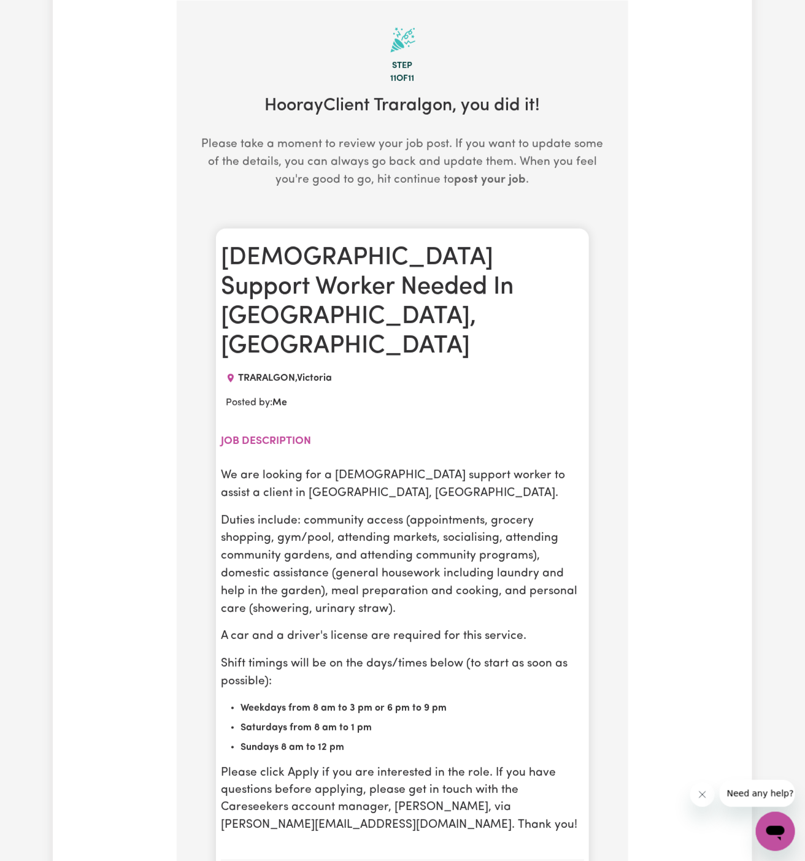
scroll to position [477, 0]
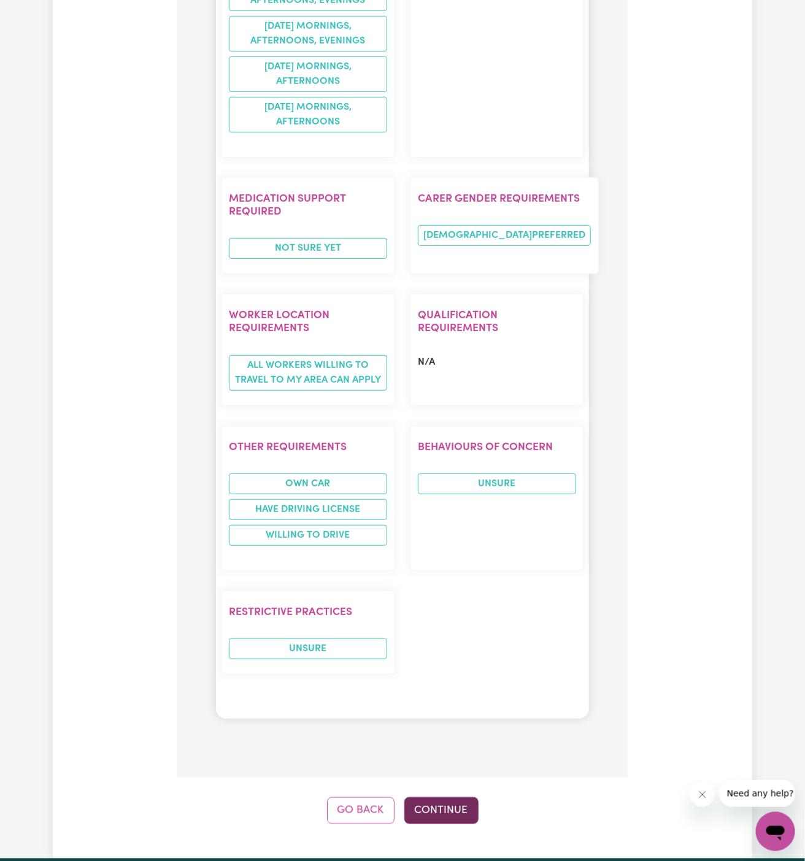
click at [456, 798] on button "Continue" at bounding box center [441, 811] width 74 height 27
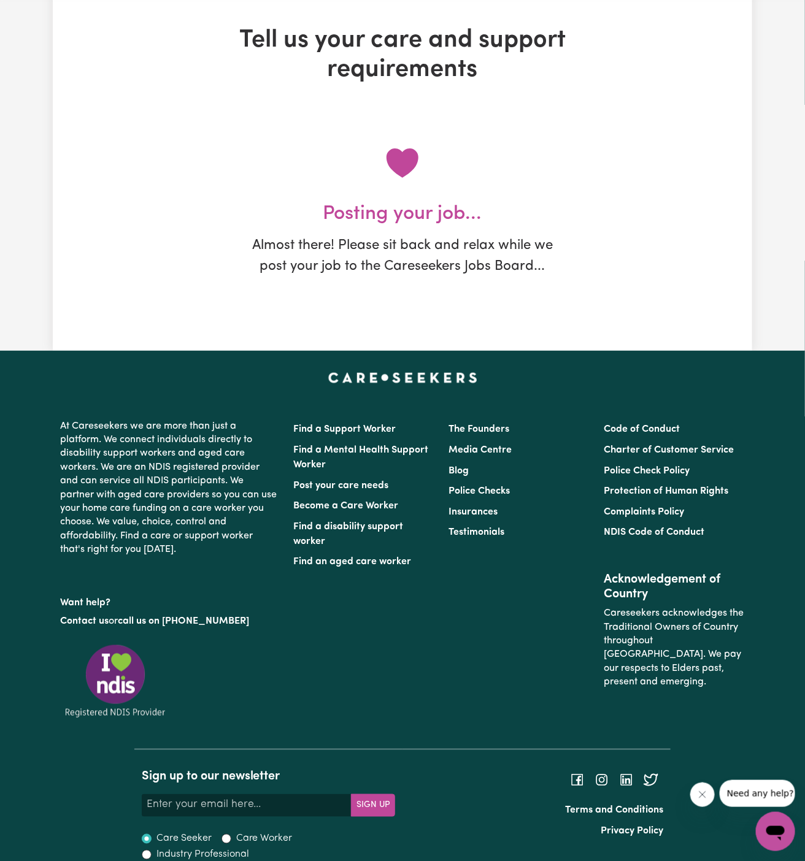
scroll to position [0, 0]
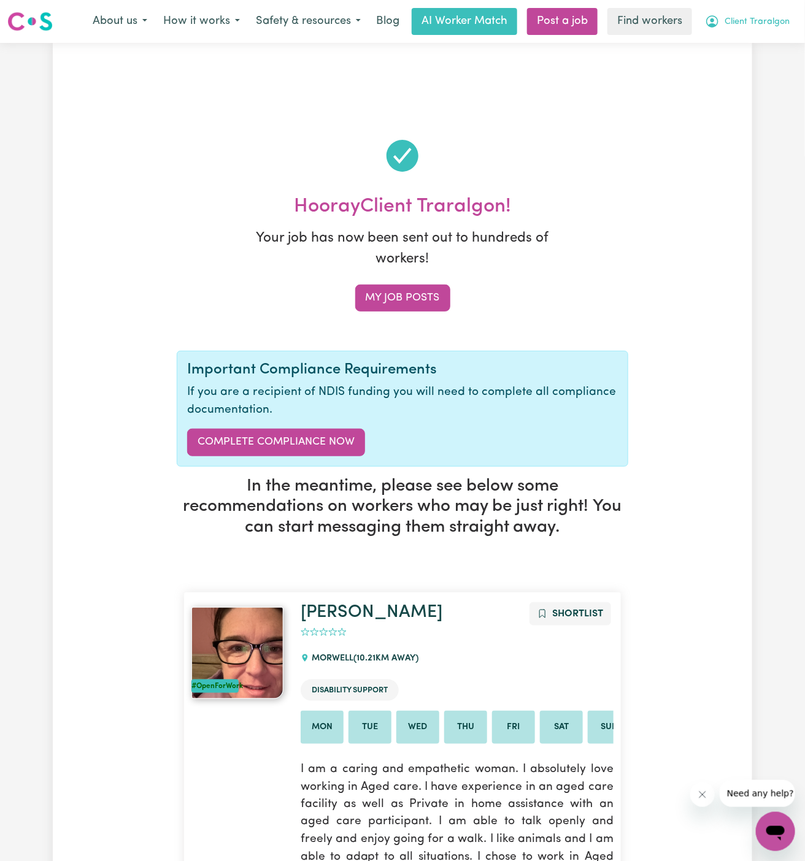
click at [771, 25] on span "Client Traralgon" at bounding box center [757, 21] width 65 height 13
click at [758, 42] on link "My Dashboard" at bounding box center [748, 47] width 97 height 23
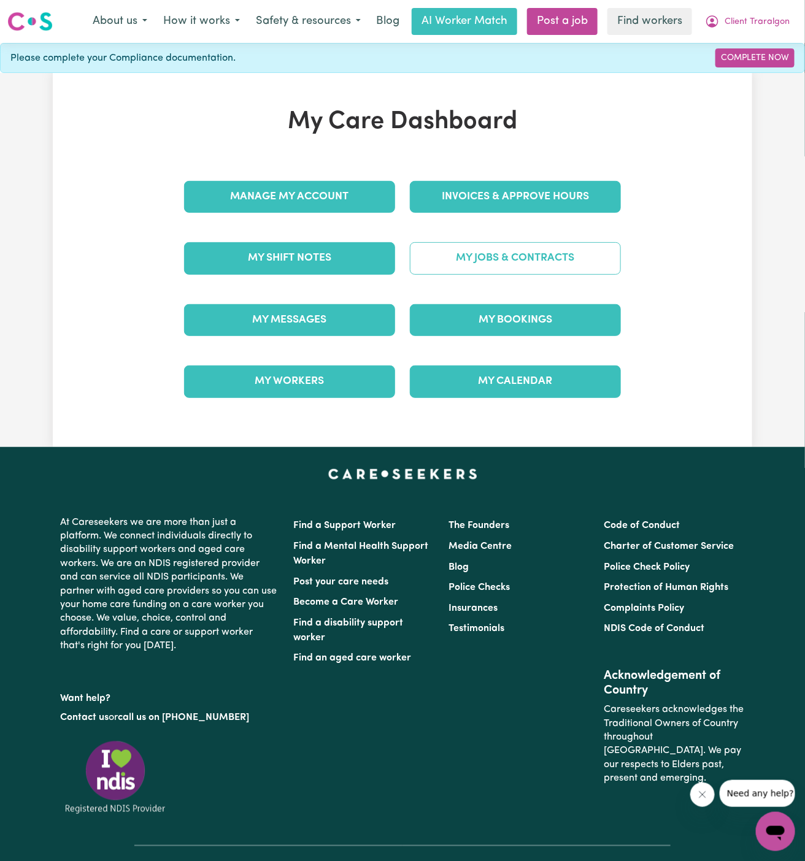
click at [536, 258] on link "My Jobs & Contracts" at bounding box center [515, 258] width 211 height 32
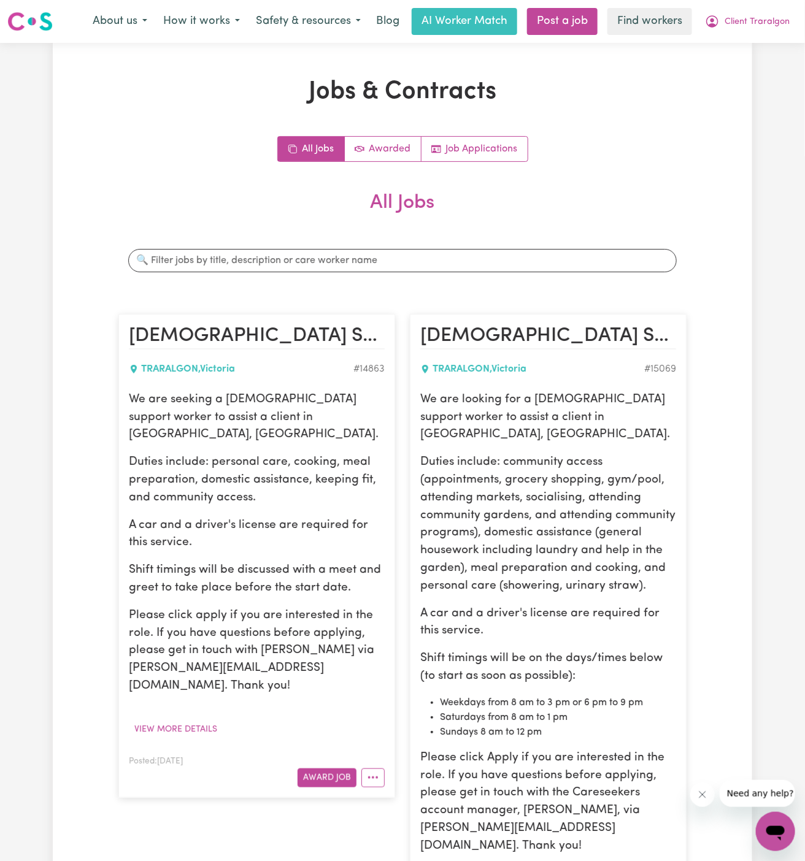
click at [254, 395] on p "We are seeking a female support worker to assist a client in Traralgon, VIC." at bounding box center [257, 417] width 256 height 53
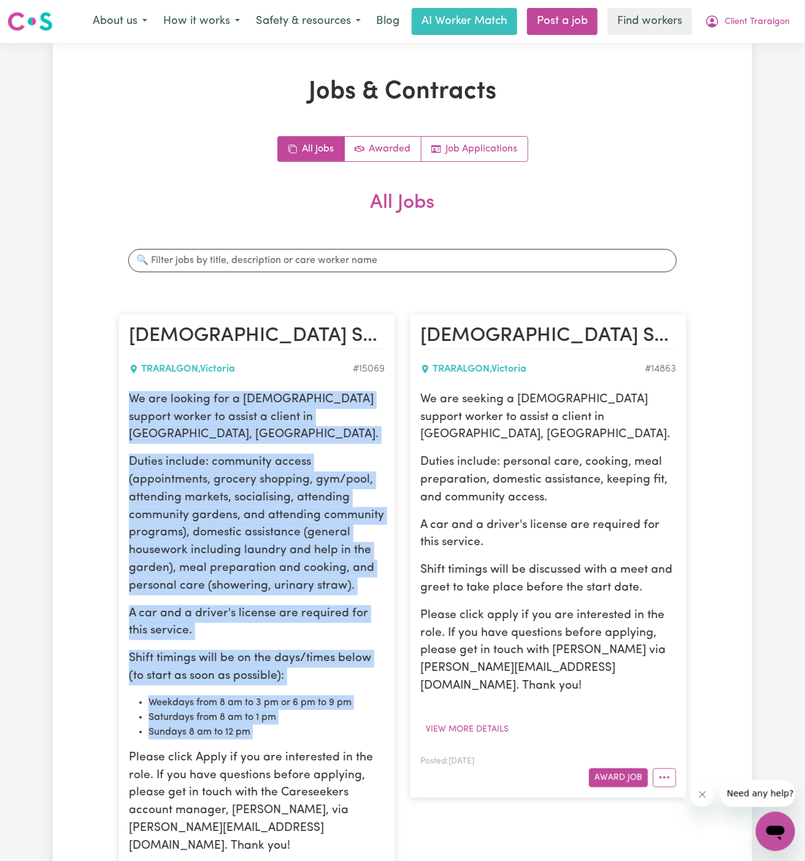
drag, startPoint x: 130, startPoint y: 398, endPoint x: 306, endPoint y: 720, distance: 366.6
click at [306, 720] on div "We are looking for a female support worker to assist a client in Traralgon, VIC…" at bounding box center [257, 623] width 256 height 464
copy div "We are looking for a female support worker to assist a client in Traralgon, VIC…"
click at [755, 25] on span "Client Traralgon" at bounding box center [757, 21] width 65 height 13
click at [754, 41] on link "My Dashboard" at bounding box center [748, 47] width 97 height 23
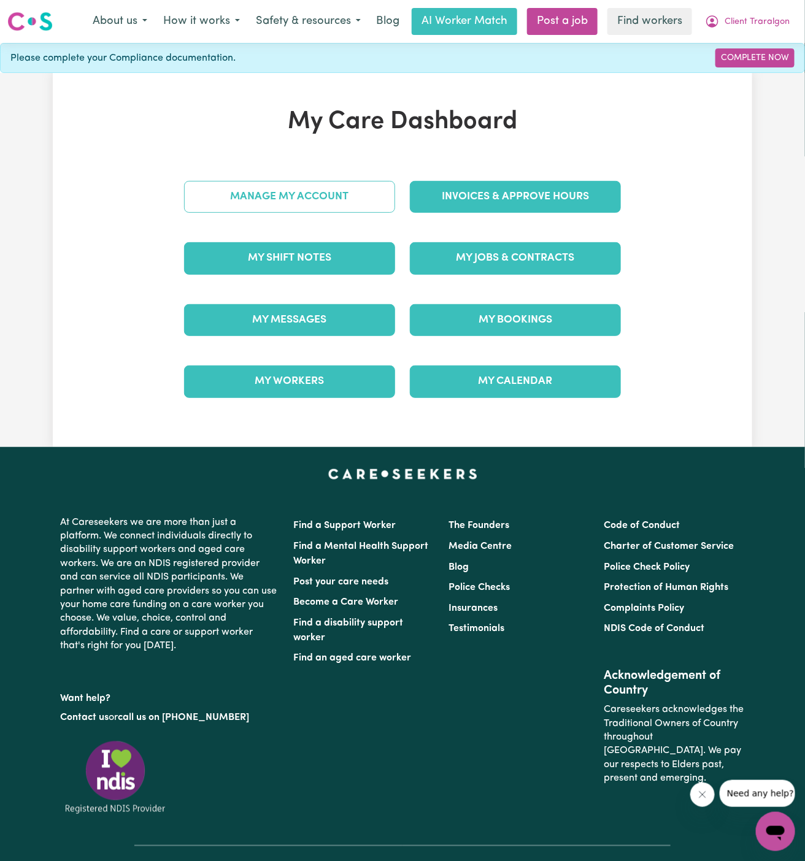
click at [344, 189] on link "Manage My Account" at bounding box center [289, 197] width 211 height 32
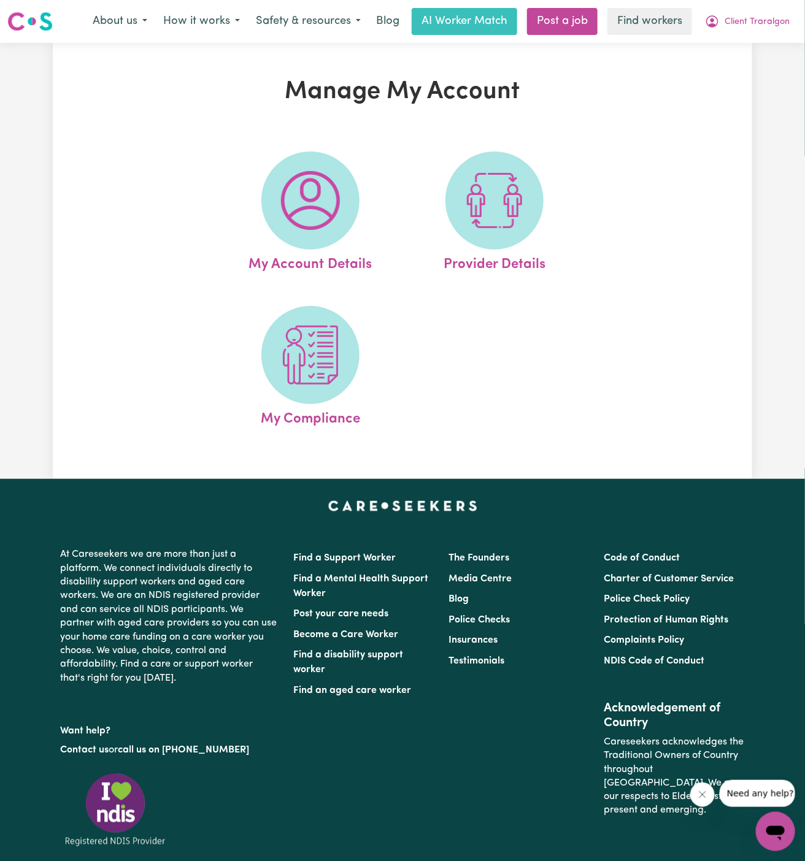
click at [344, 189] on span at bounding box center [310, 201] width 98 height 98
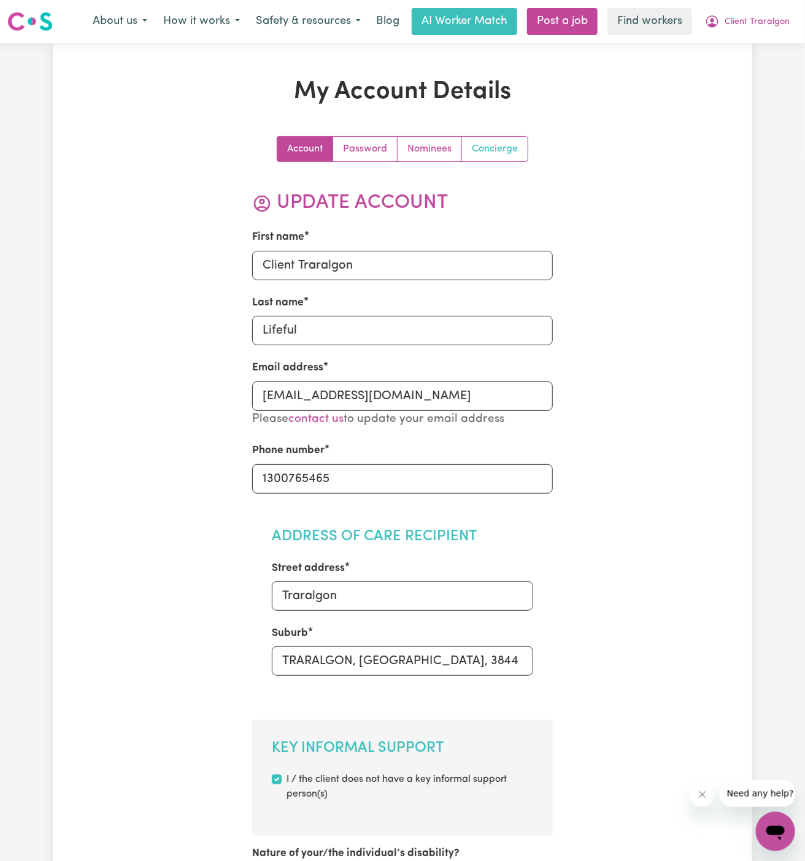
click at [483, 146] on link "Concierge" at bounding box center [495, 149] width 66 height 25
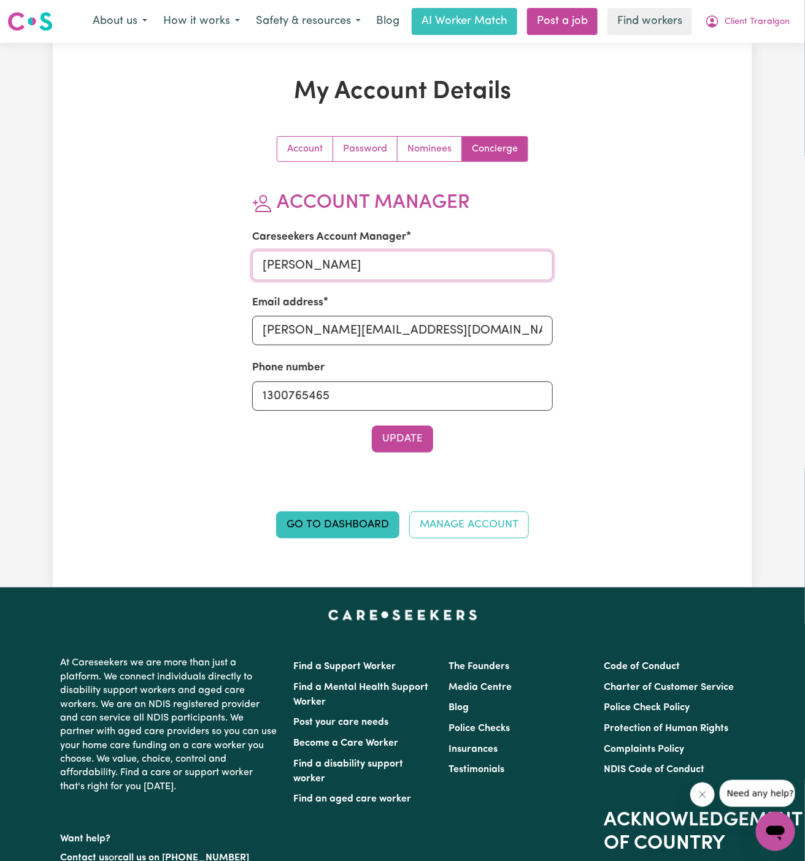
click at [391, 264] on input "Lucy" at bounding box center [402, 265] width 301 height 29
type input "Annie"
click at [382, 326] on input "lucy@careseekers.com.au" at bounding box center [402, 330] width 301 height 29
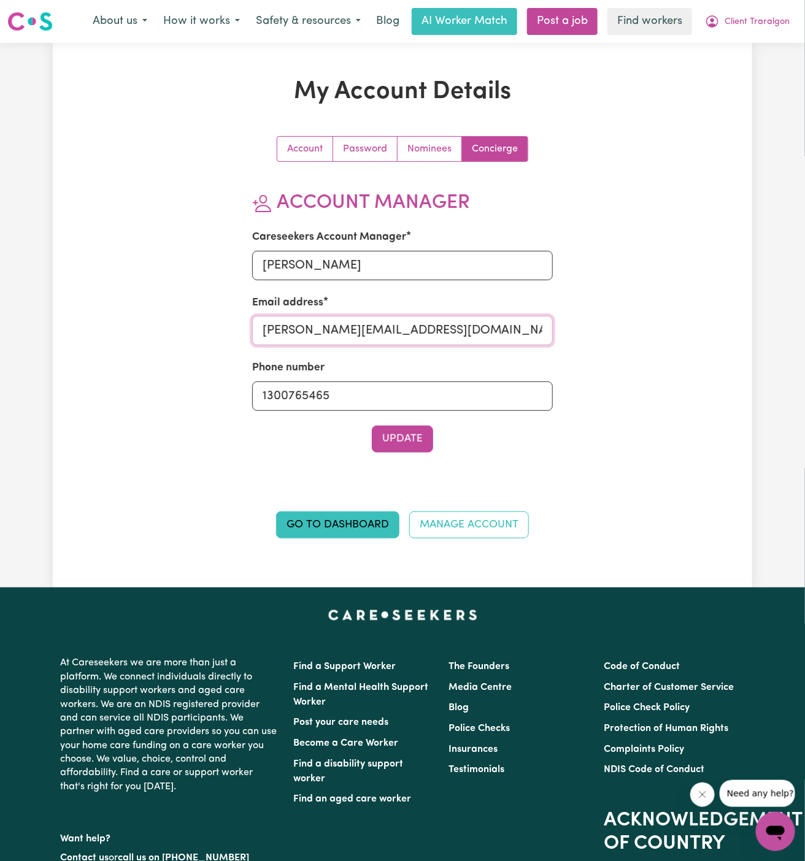
click at [382, 326] on input "lucy@careseekers.com.au" at bounding box center [402, 330] width 301 height 29
type input "annie@careseekers.com.au"
click at [401, 400] on input "1300765465" at bounding box center [402, 396] width 301 height 29
click at [410, 438] on button "Update" at bounding box center [402, 439] width 61 height 27
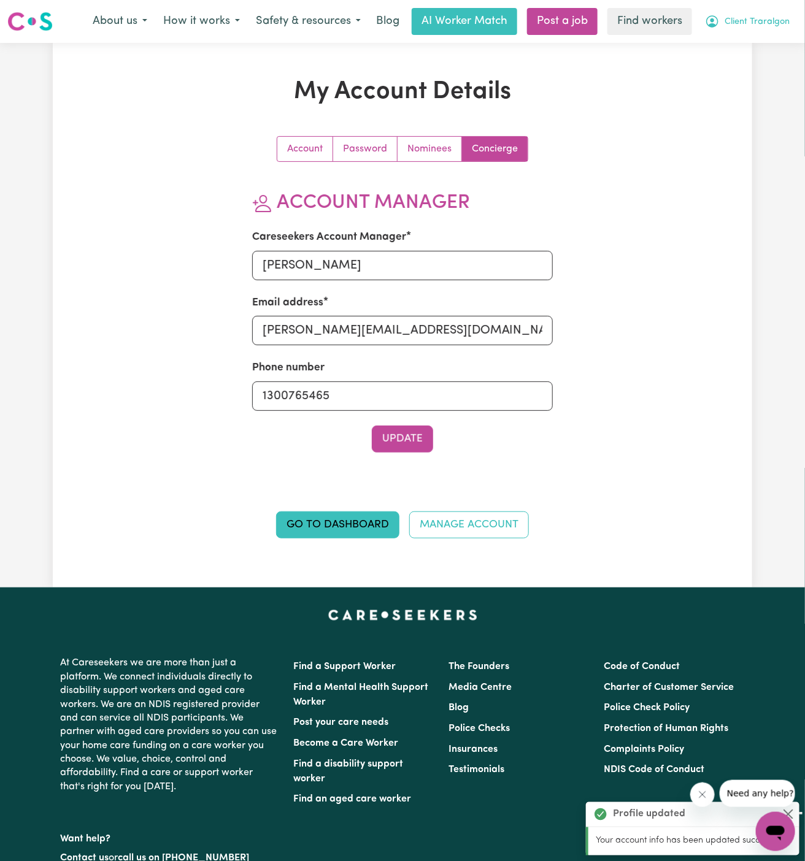
click at [763, 23] on span "Client Traralgon" at bounding box center [757, 21] width 65 height 13
click at [762, 45] on link "My Dashboard" at bounding box center [748, 47] width 97 height 23
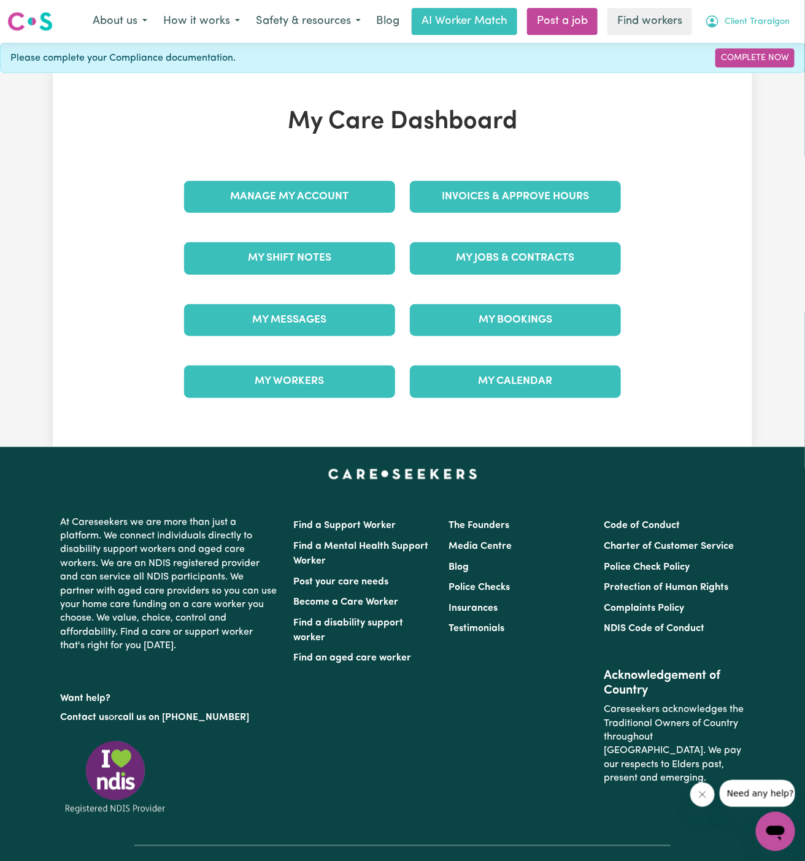
click at [762, 21] on span "Client Traralgon" at bounding box center [757, 21] width 65 height 13
click at [762, 71] on link "Logout" at bounding box center [748, 70] width 97 height 23
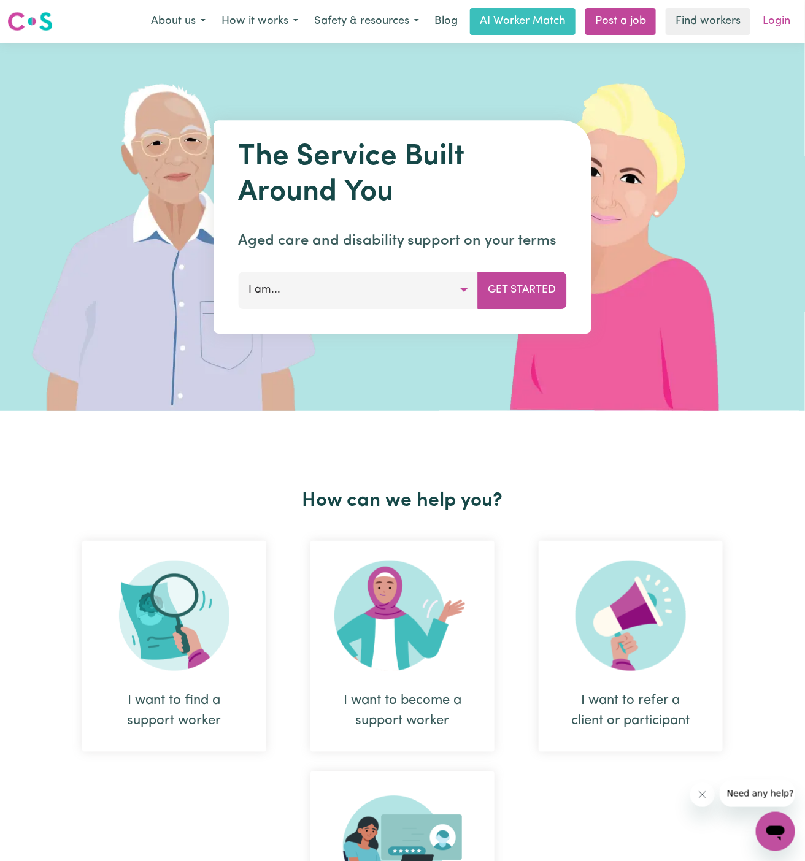
click at [769, 25] on link "Login" at bounding box center [776, 21] width 42 height 27
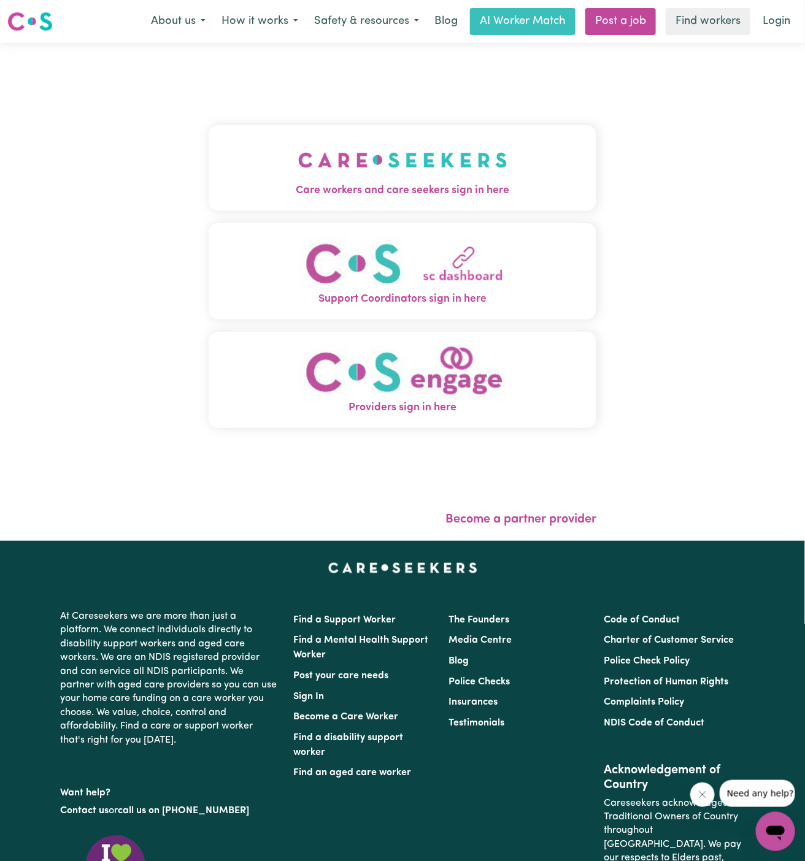
click at [393, 160] on img "Care workers and care seekers sign in here" at bounding box center [402, 159] width 209 height 45
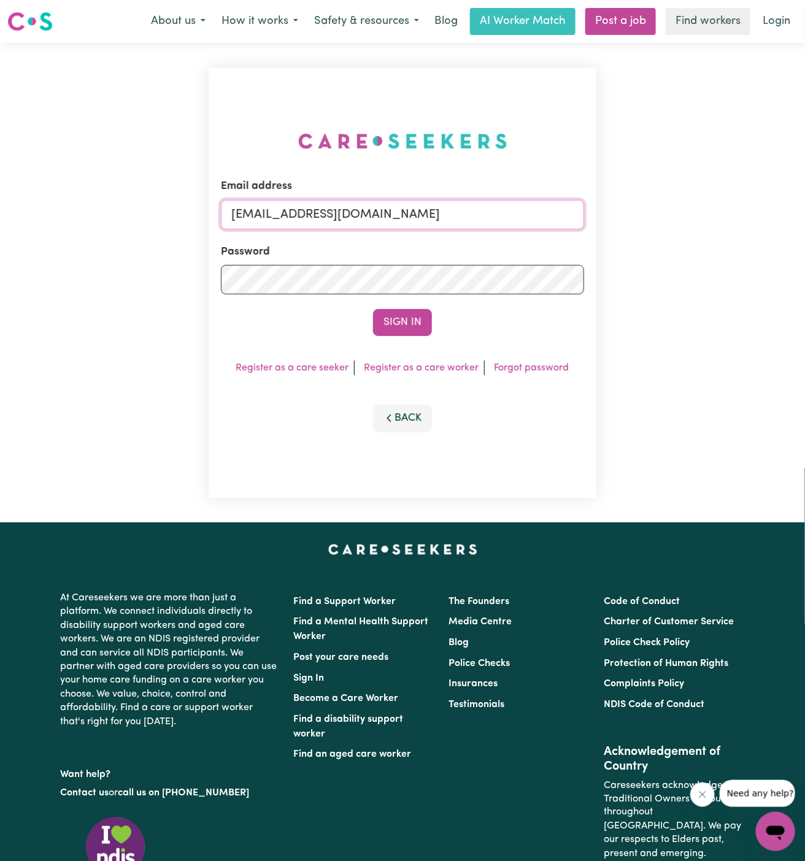
drag, startPoint x: 297, startPoint y: 217, endPoint x: 640, endPoint y: 248, distance: 344.4
click at [640, 248] on div "Email address superuser~GrahamWhiteKNC@careseekers.com.au Password Sign In Regi…" at bounding box center [402, 283] width 805 height 480
paste input "RobertMoorW"
type input "superuser~RobertMoorWC@careseekers.com.au"
click at [373, 309] on button "Sign In" at bounding box center [402, 322] width 59 height 27
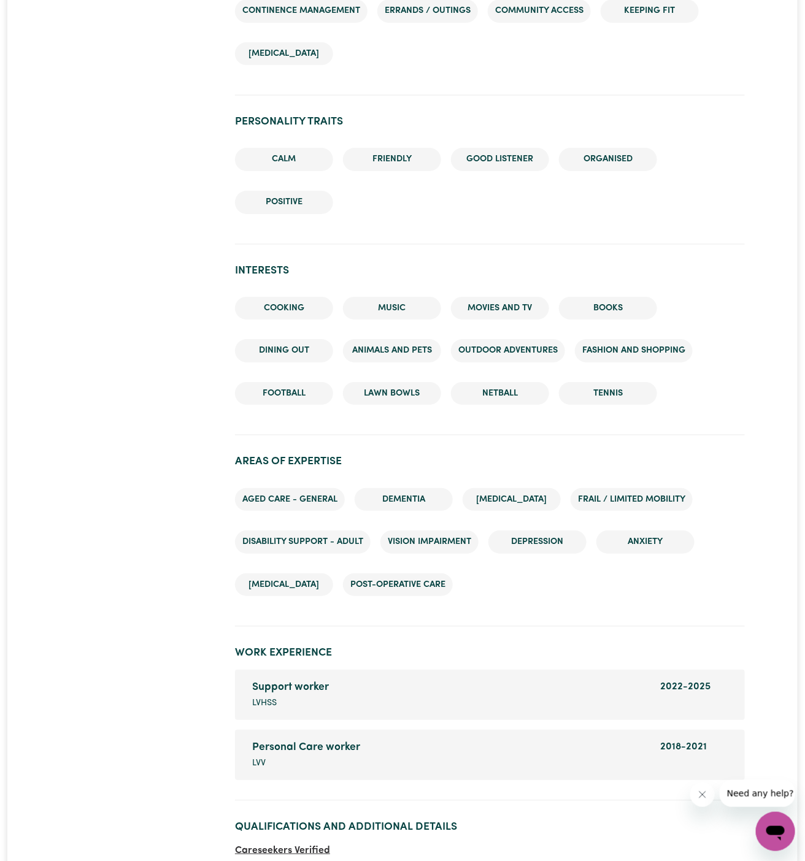
scroll to position [1658, 0]
